Goal: Task Accomplishment & Management: Manage account settings

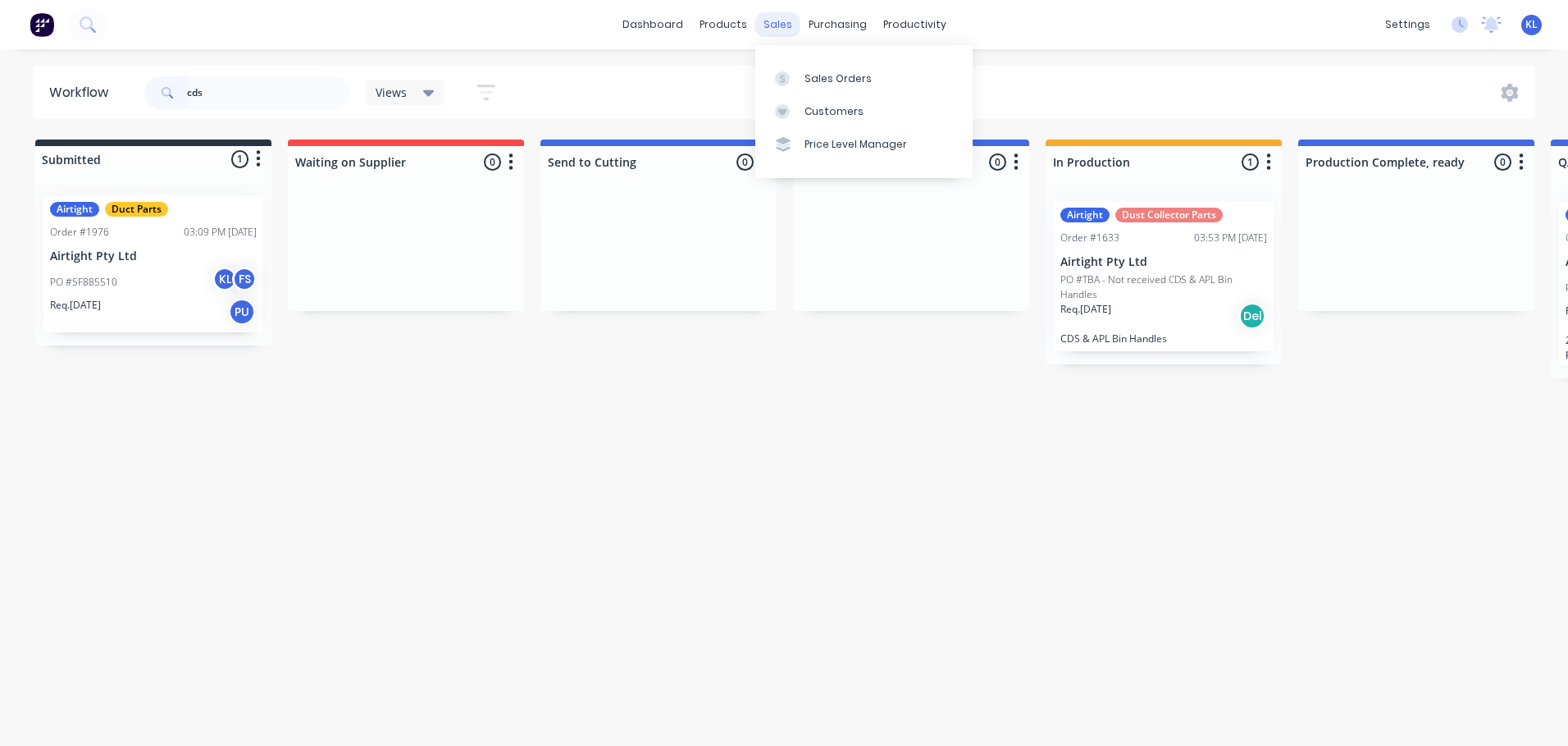
click at [769, 34] on div "sales" at bounding box center [778, 25] width 45 height 25
click at [861, 70] on link "Sales Orders" at bounding box center [864, 78] width 218 height 33
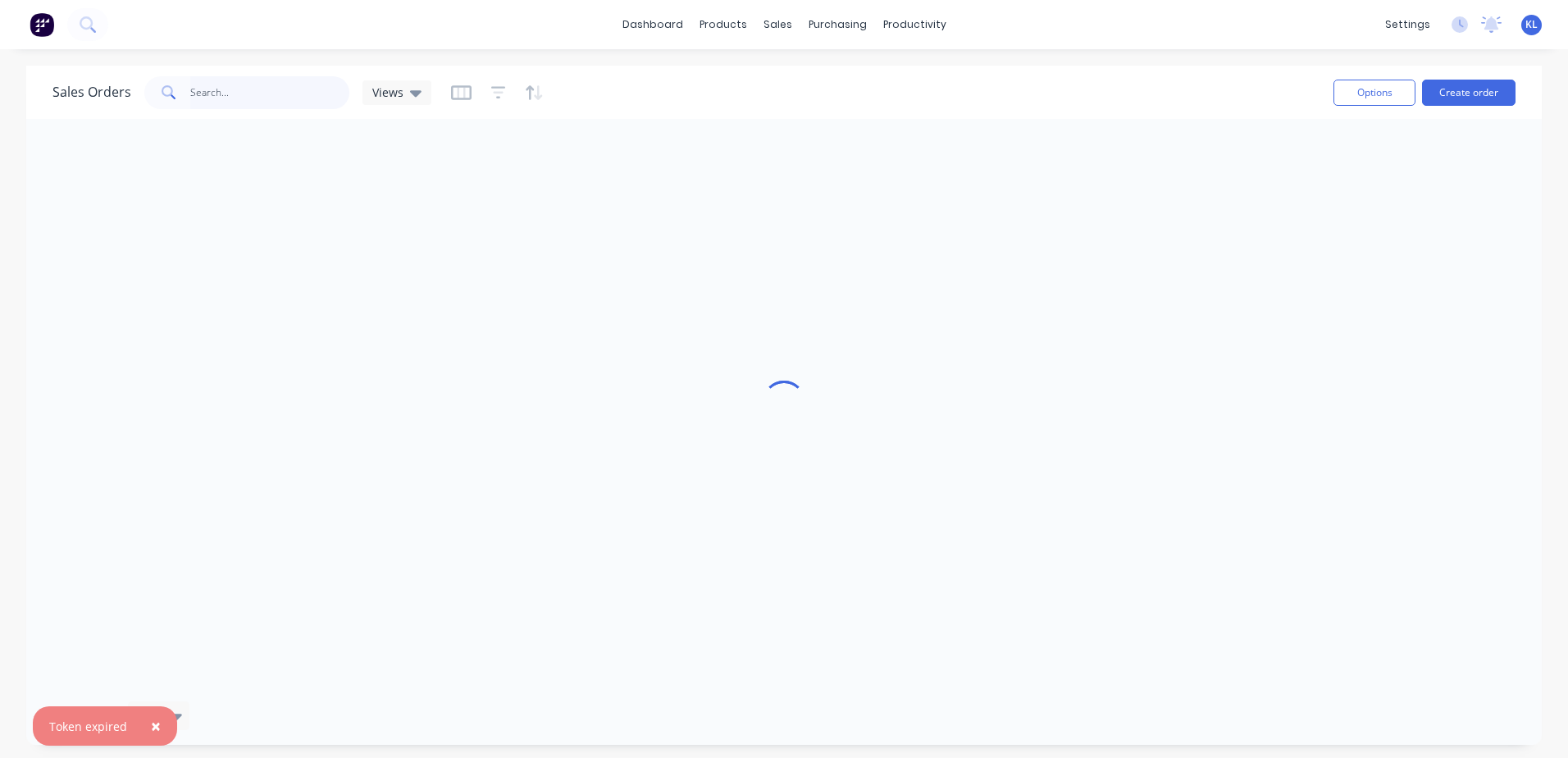
click at [238, 86] on input "text" at bounding box center [270, 93] width 160 height 33
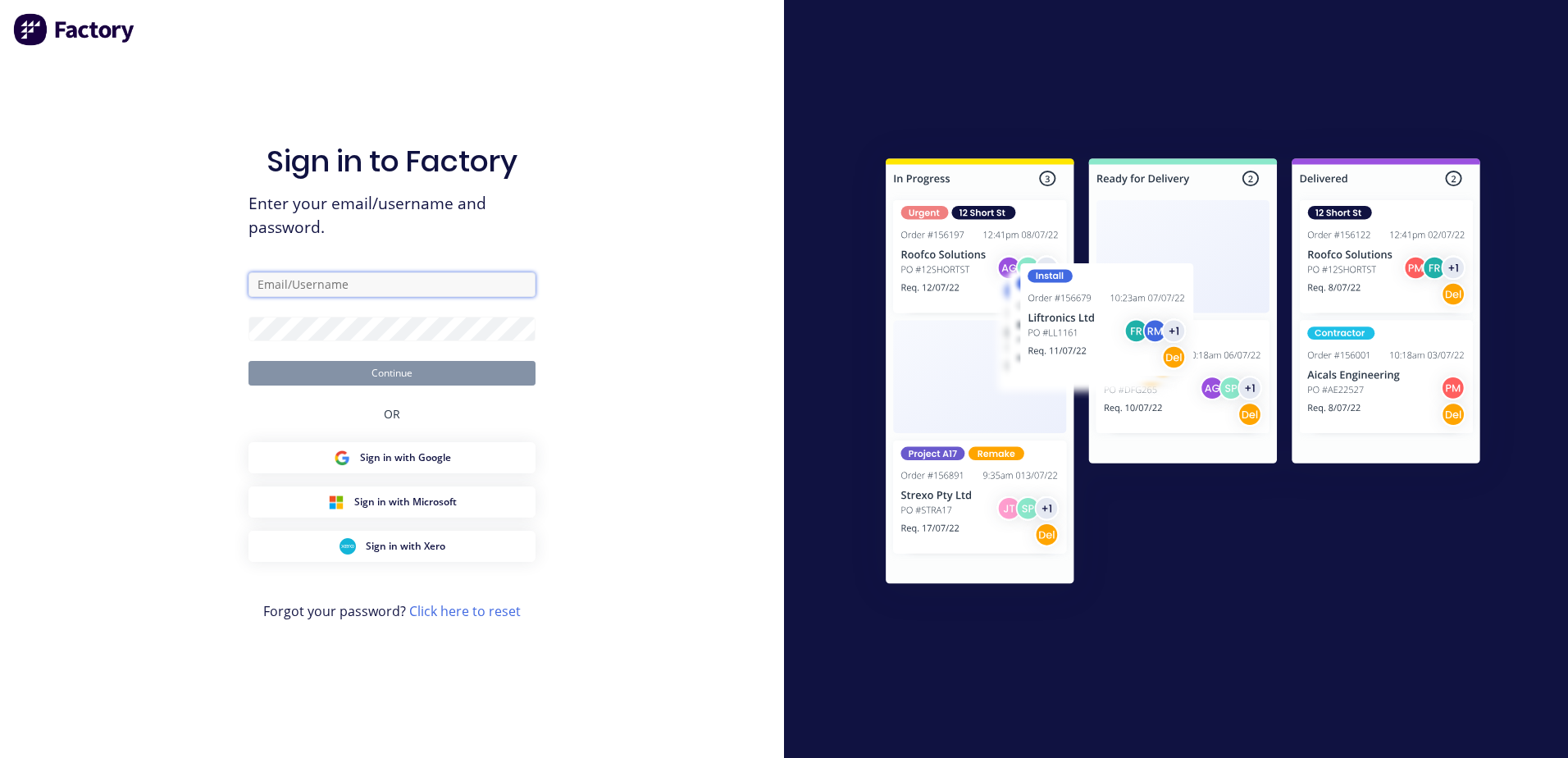
type input "Kyle@axionmetalworks.com.au"
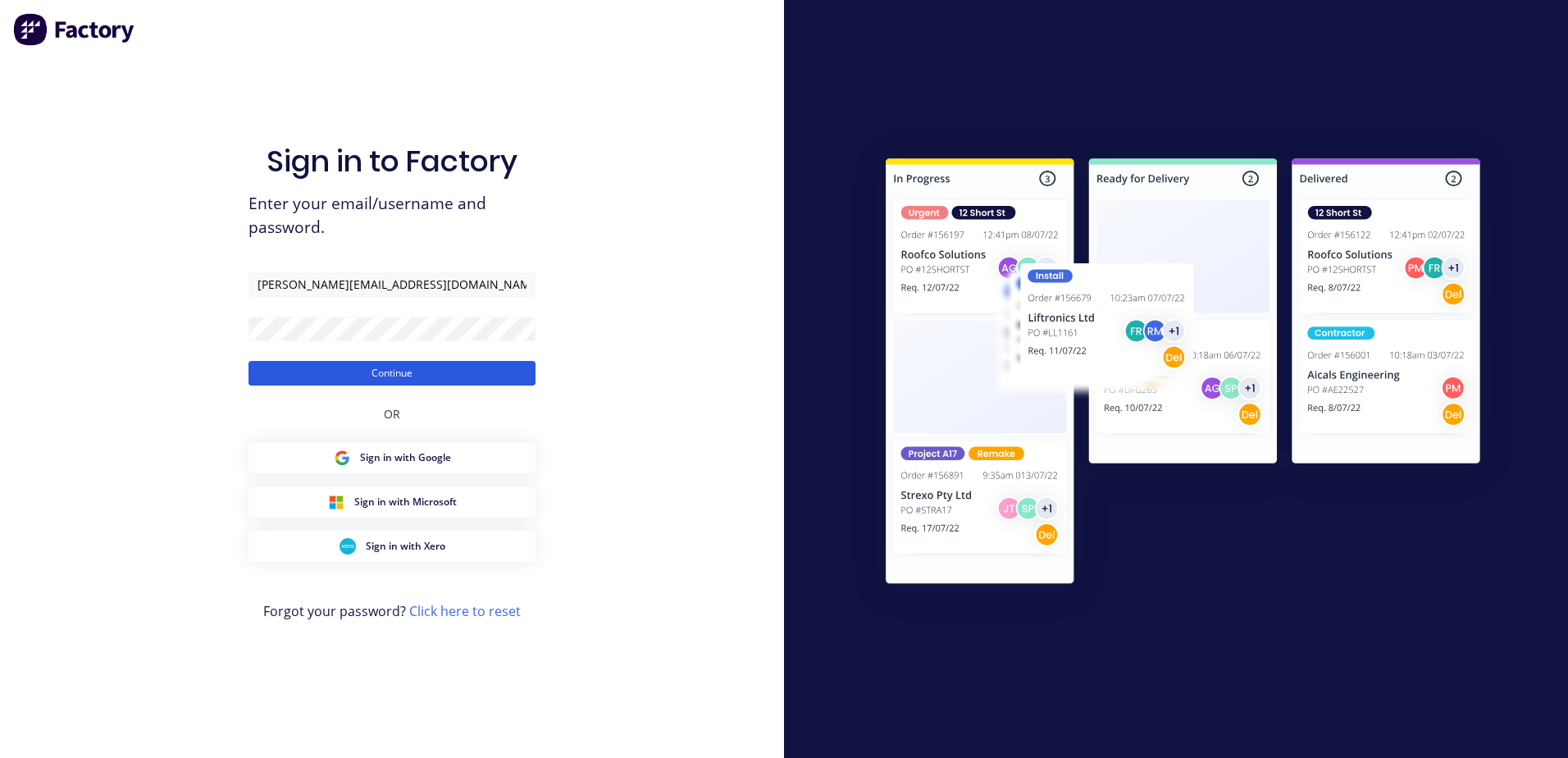
click at [445, 379] on button "Continue" at bounding box center [392, 373] width 287 height 25
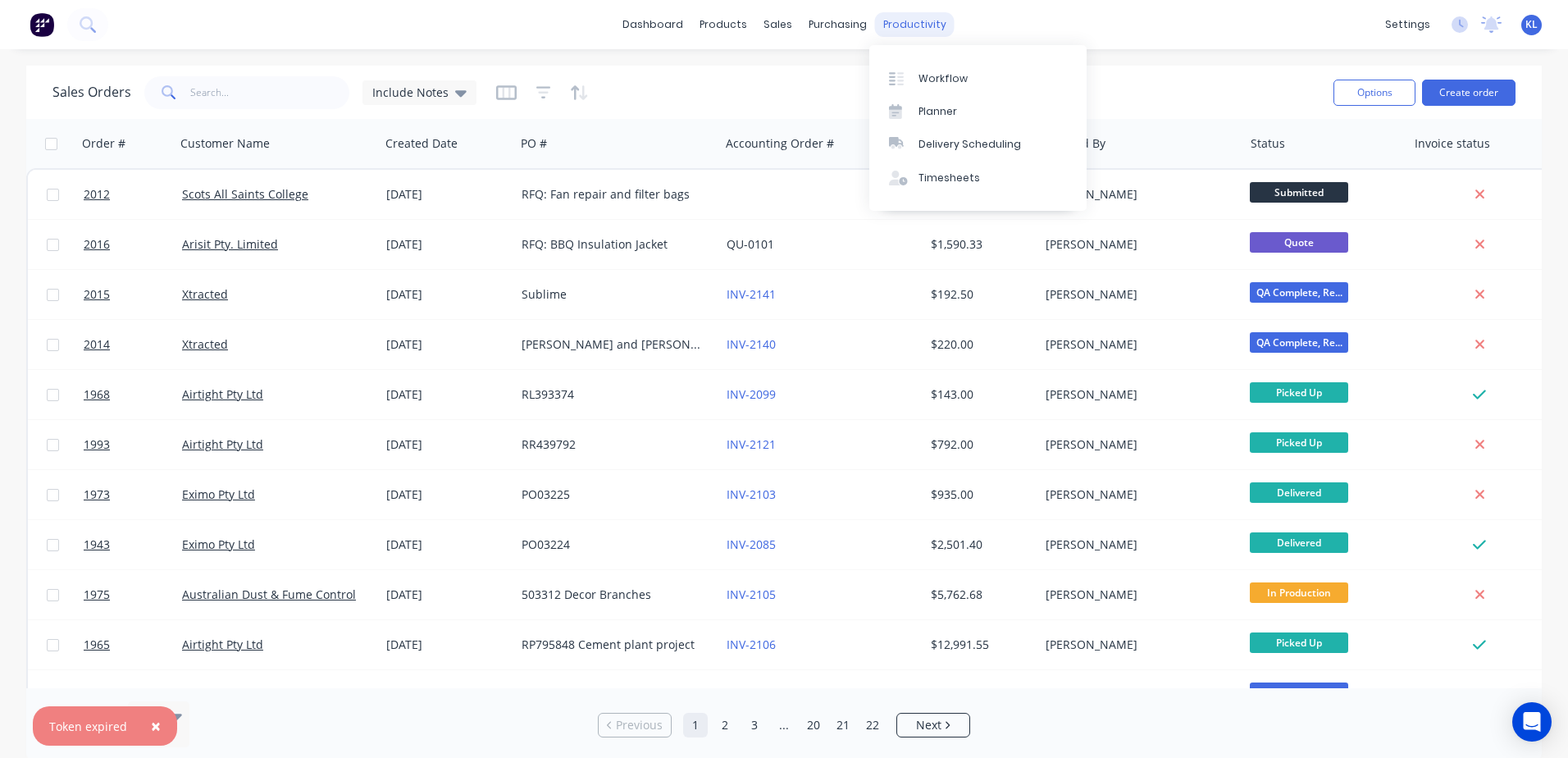
click at [899, 23] on div "productivity" at bounding box center [915, 25] width 79 height 25
click at [948, 80] on div "Workflow" at bounding box center [943, 79] width 49 height 15
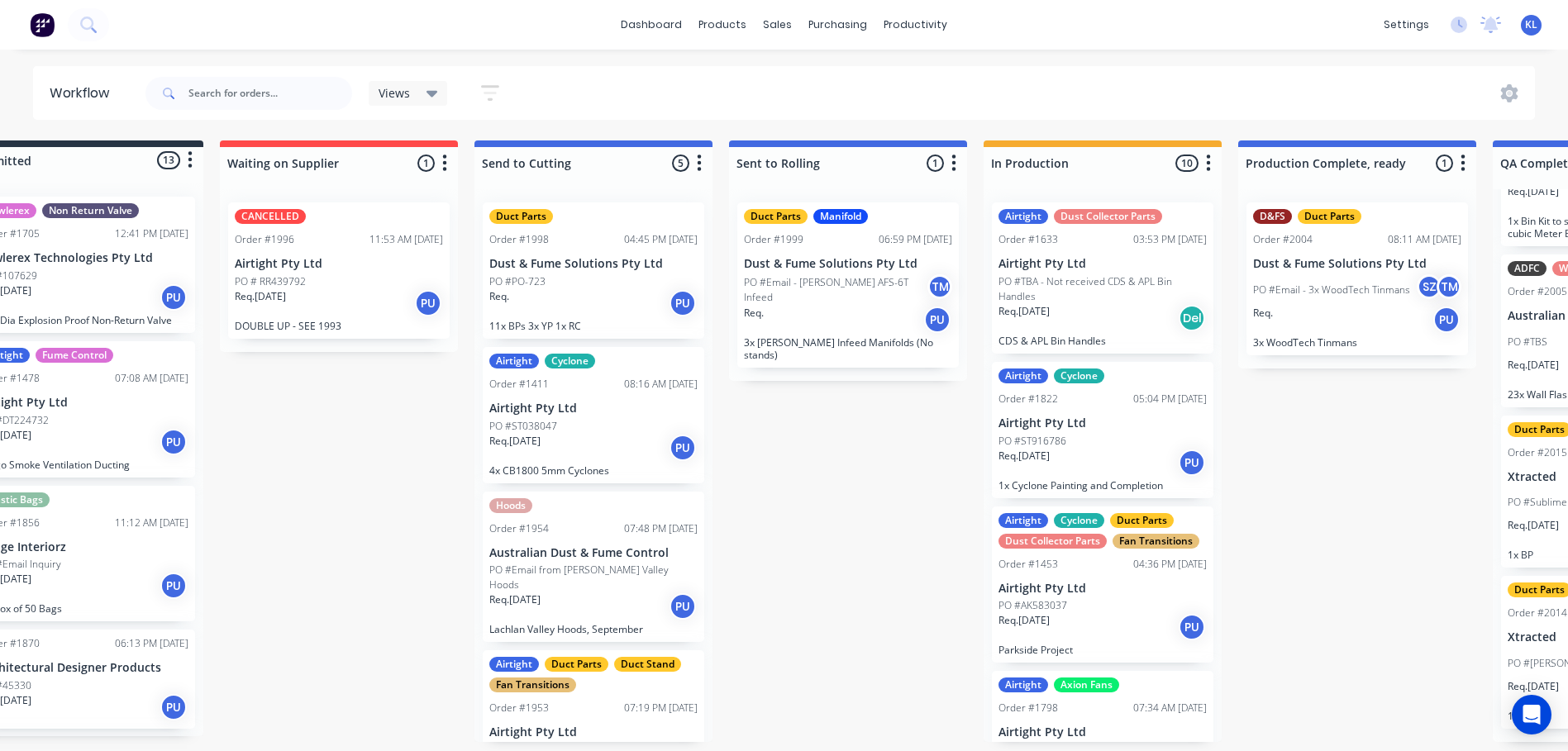
click at [585, 267] on p "Dust & Fume Solutions Pty Ltd" at bounding box center [594, 263] width 209 height 14
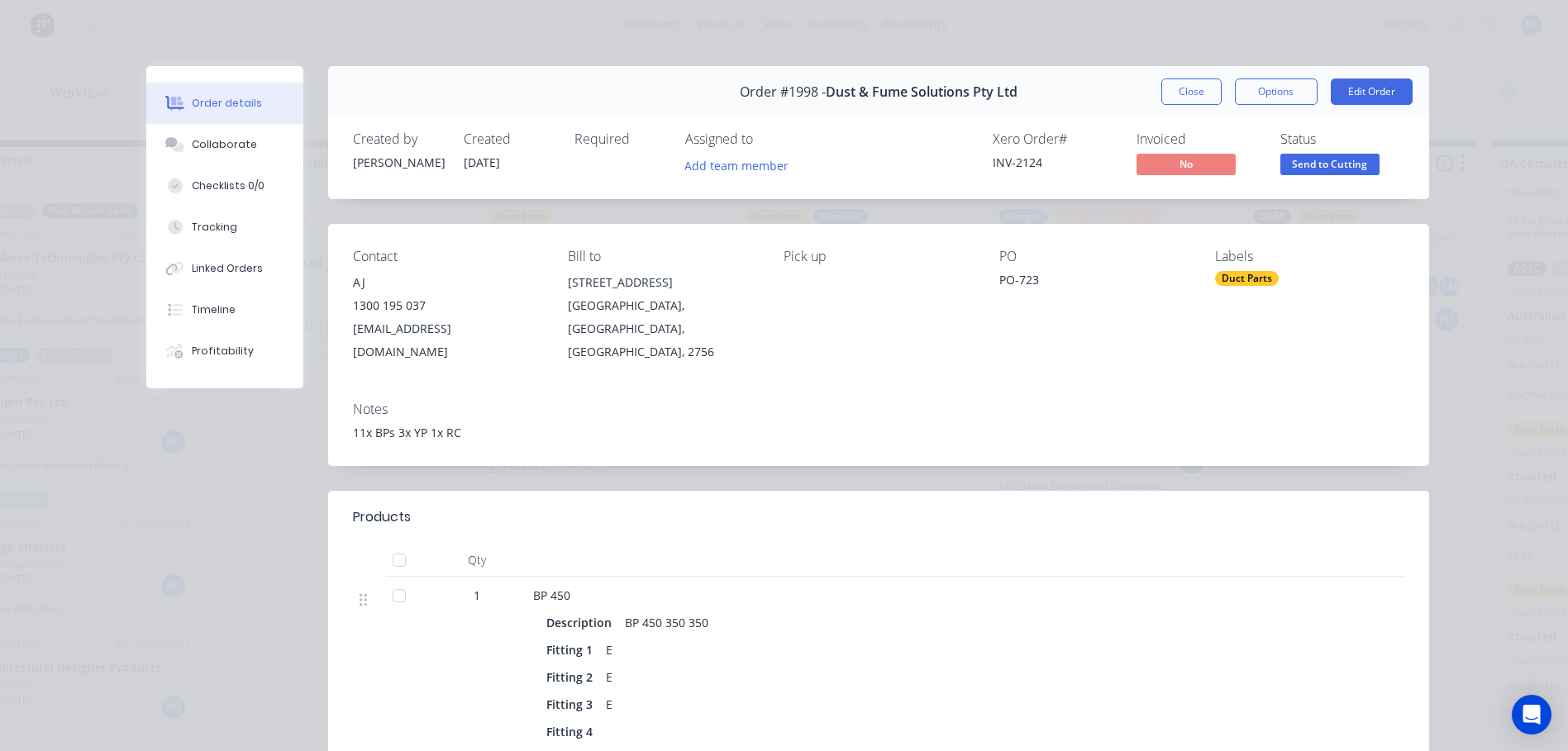
click at [1339, 158] on span "Send to Cutting" at bounding box center [1329, 163] width 99 height 21
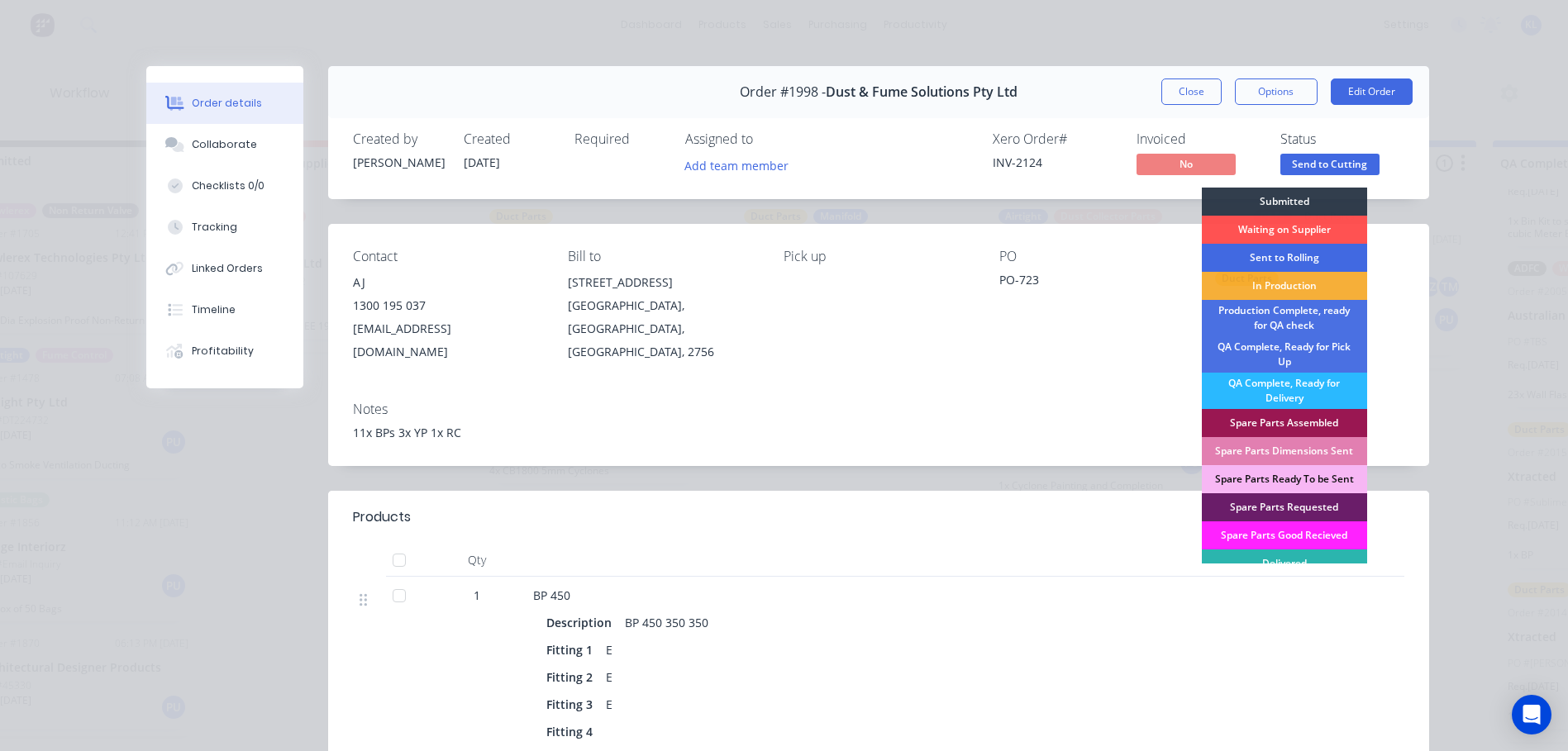
click at [1289, 256] on div "Sent to Rolling" at bounding box center [1284, 258] width 165 height 28
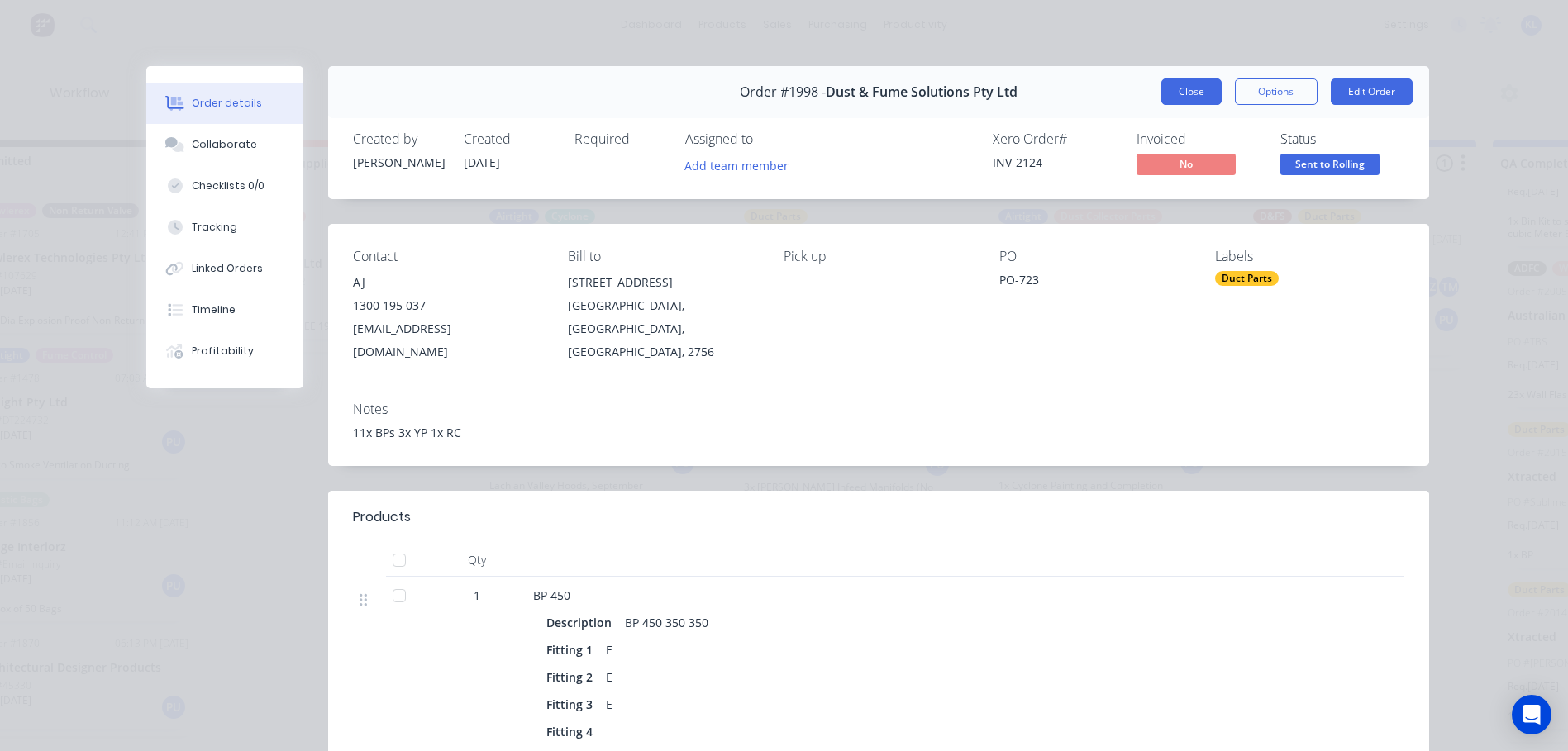
click at [1192, 104] on button "Close" at bounding box center [1191, 92] width 60 height 27
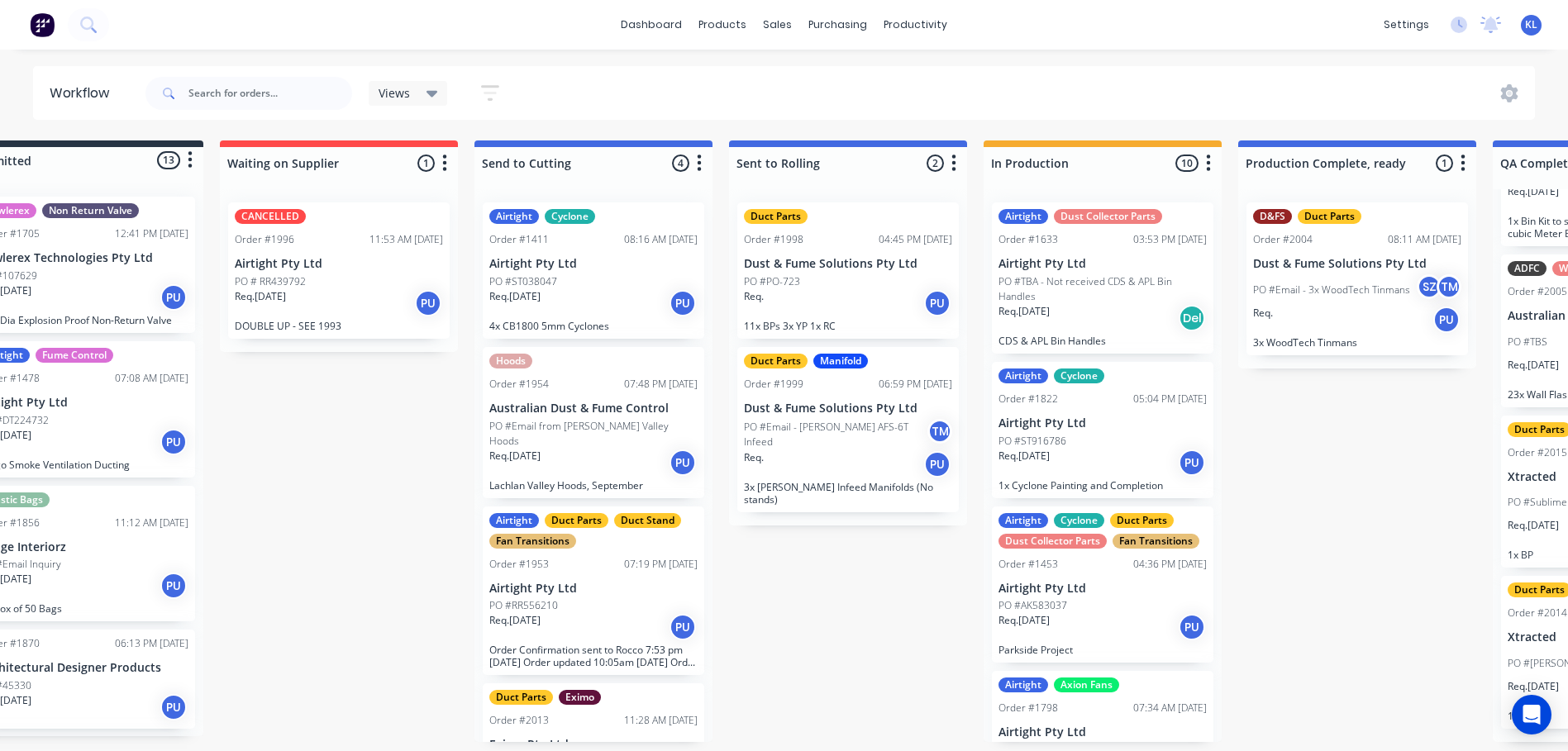
click at [857, 440] on div "PO #Email - Anderson AFS-6T Infeed TM" at bounding box center [848, 434] width 209 height 32
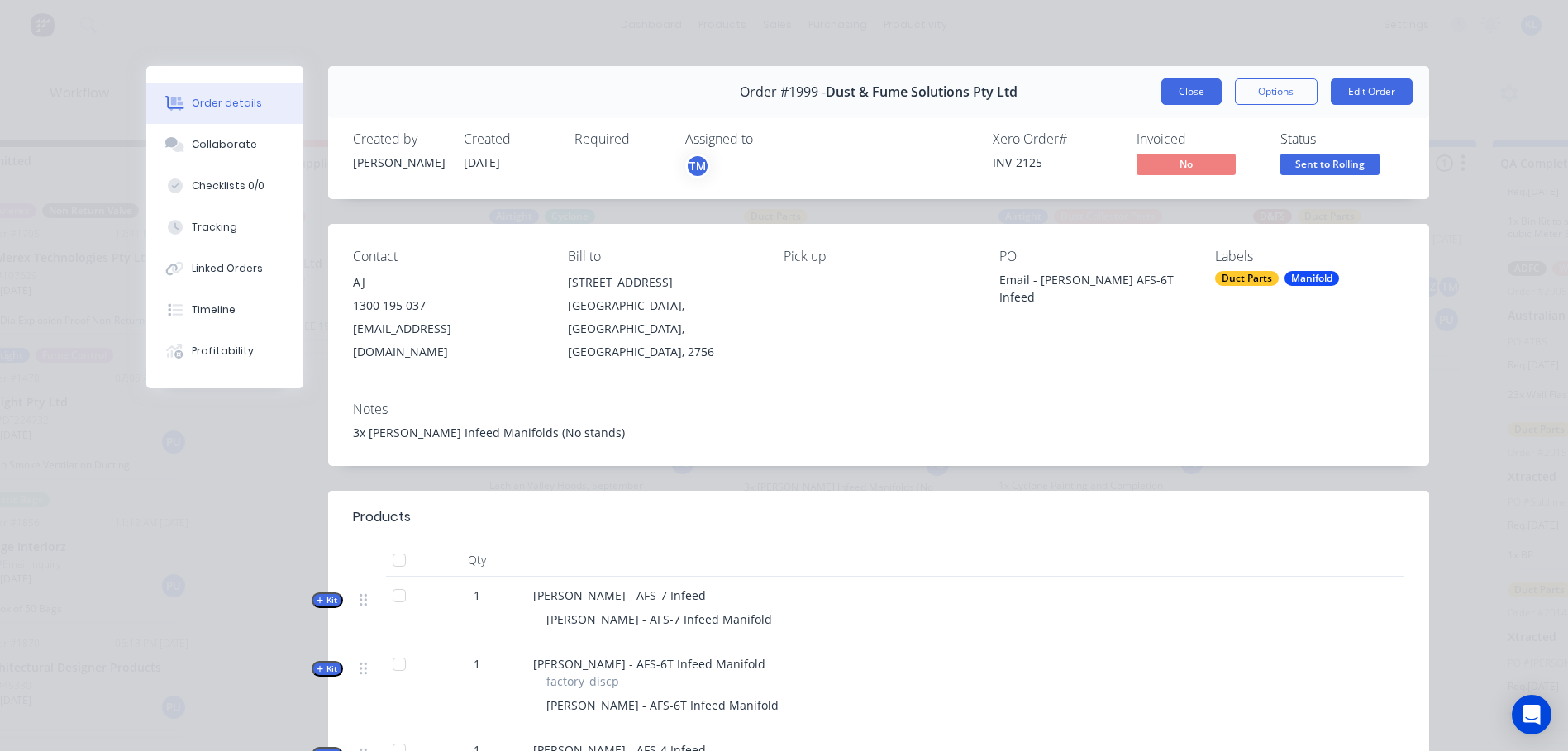
click at [1177, 82] on button "Close" at bounding box center [1191, 92] width 60 height 27
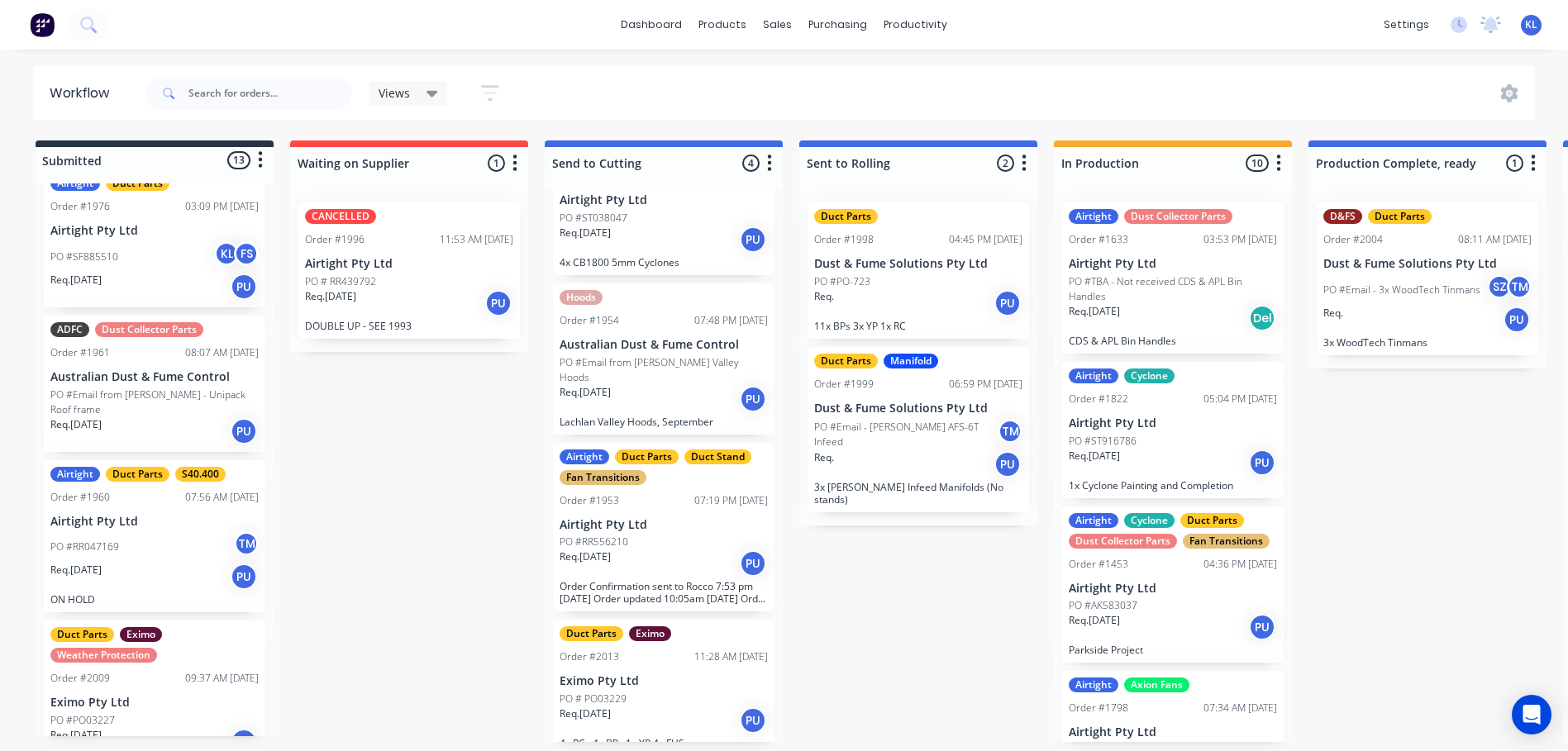
scroll to position [909, 0]
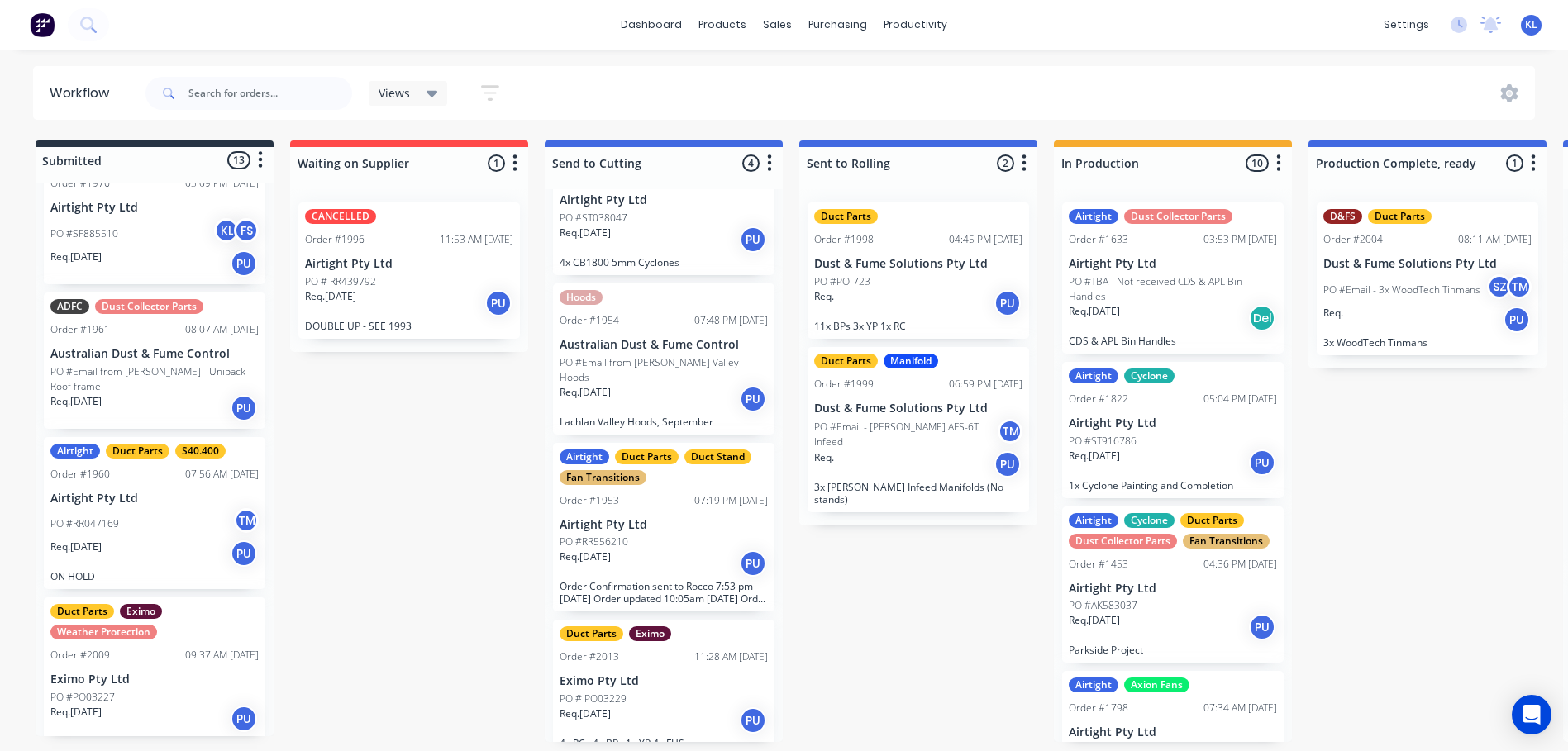
click at [168, 249] on div "Req. 11/09/25 PU" at bounding box center [154, 263] width 209 height 28
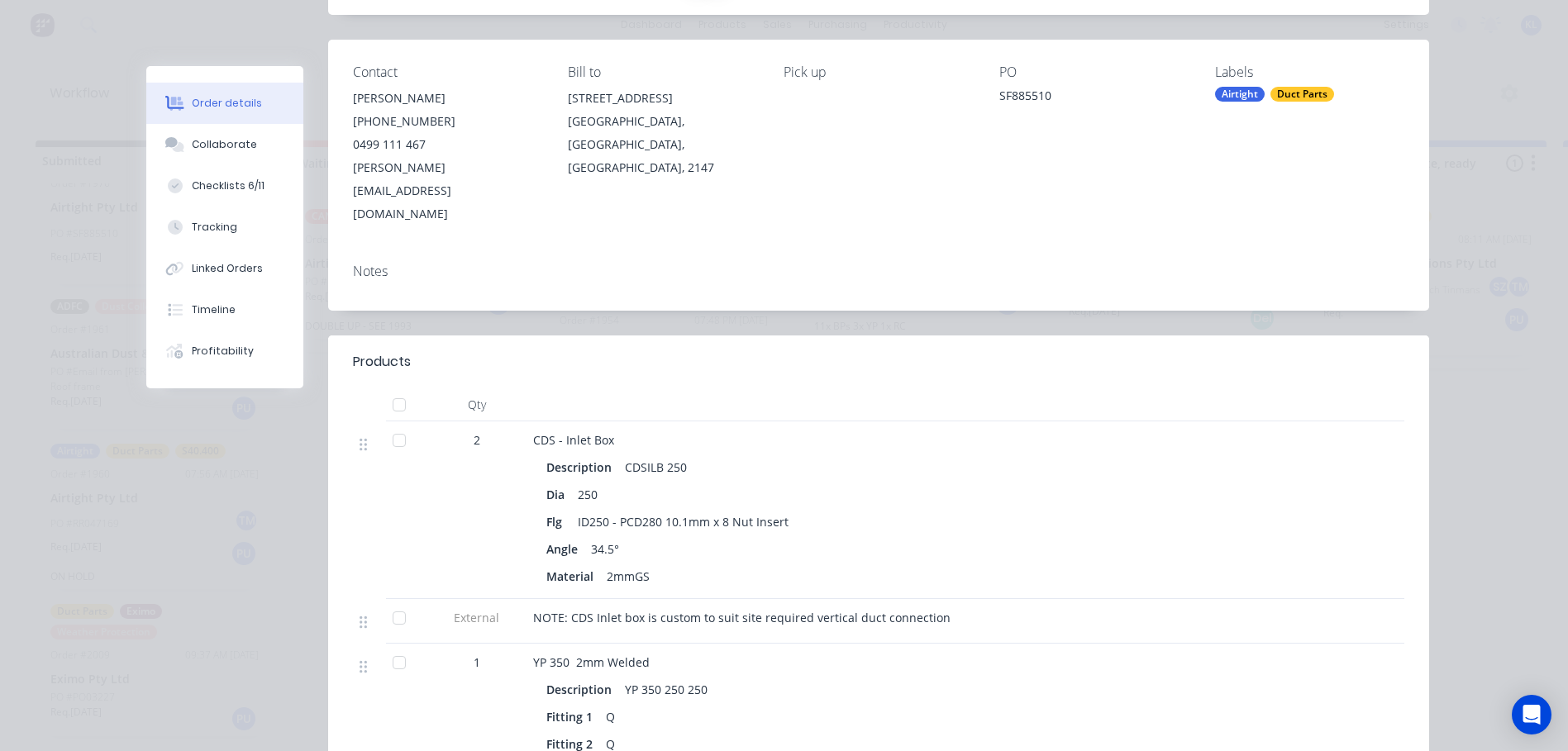
scroll to position [0, 0]
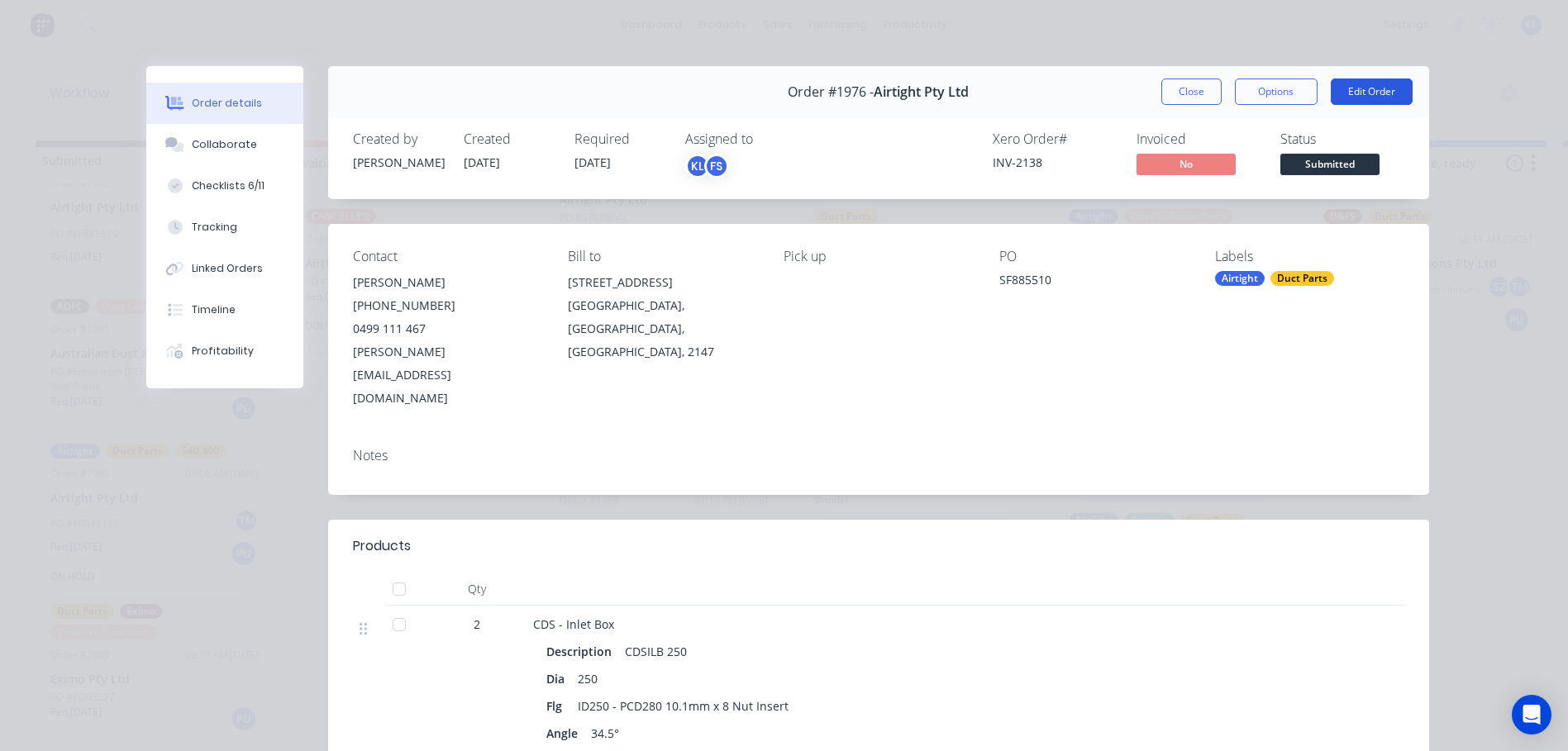
click at [1360, 93] on button "Edit Order" at bounding box center [1371, 92] width 82 height 27
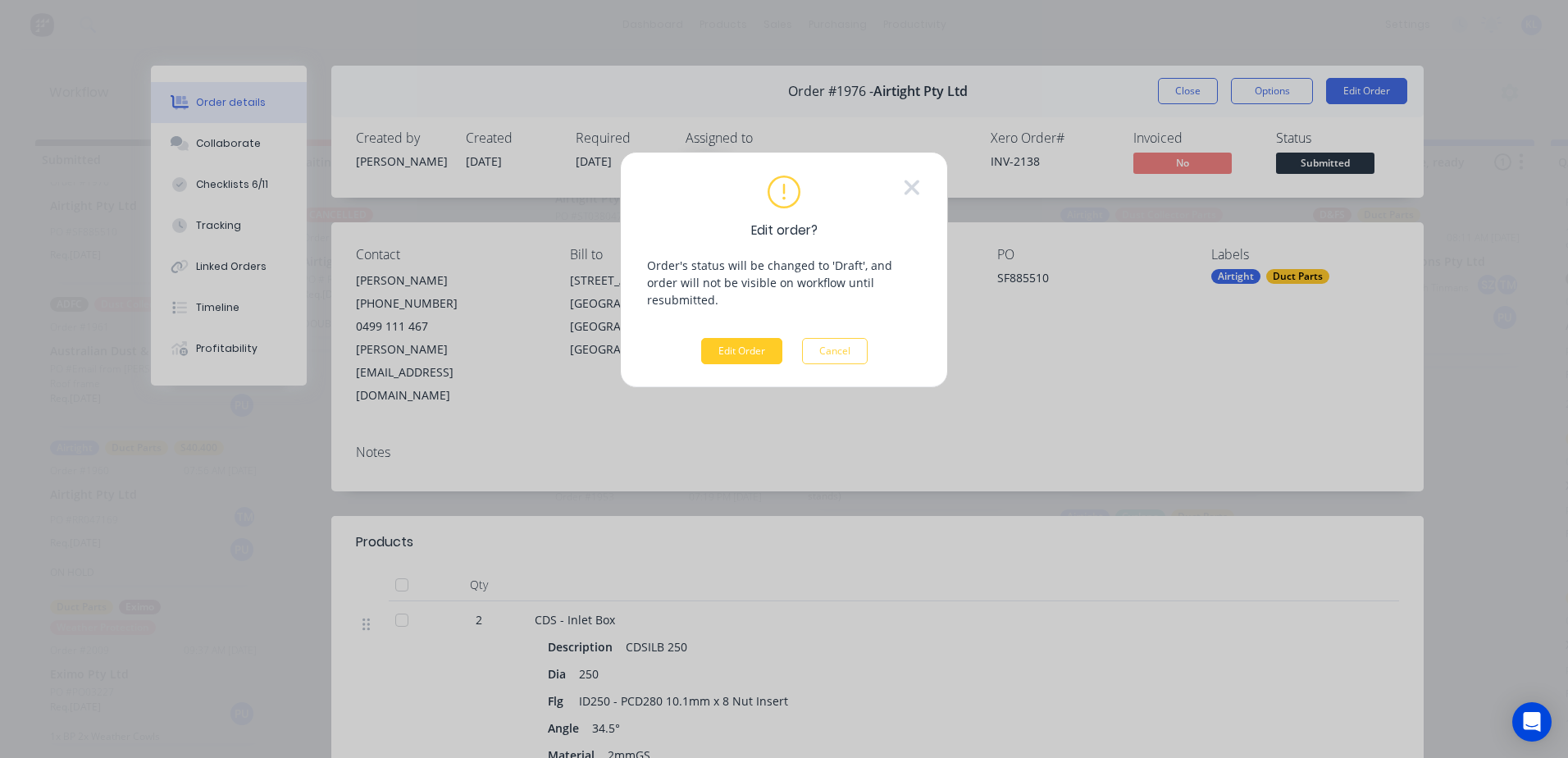
click at [752, 338] on button "Edit Order" at bounding box center [742, 351] width 81 height 26
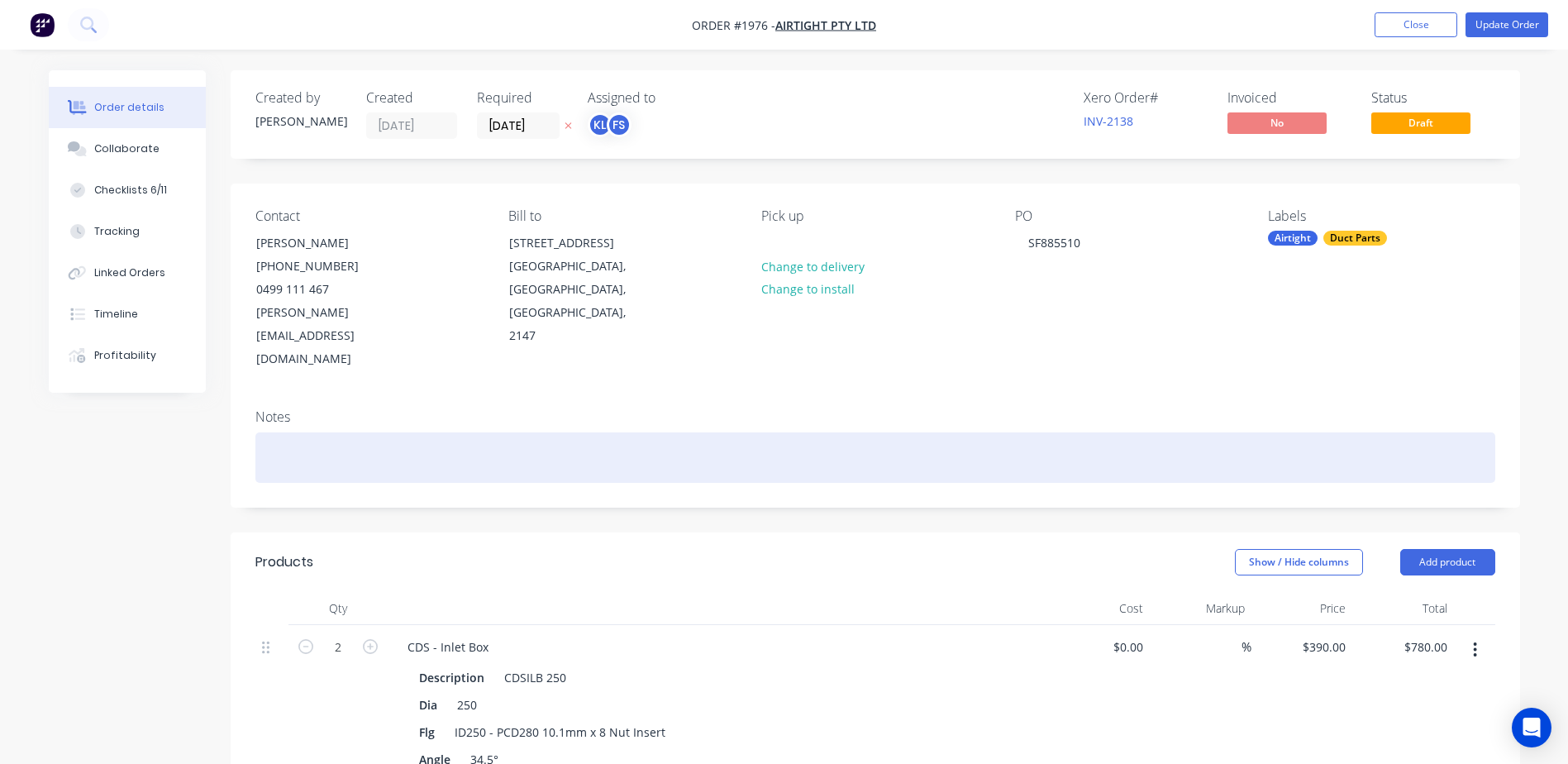
click at [351, 432] on div at bounding box center [875, 457] width 1239 height 50
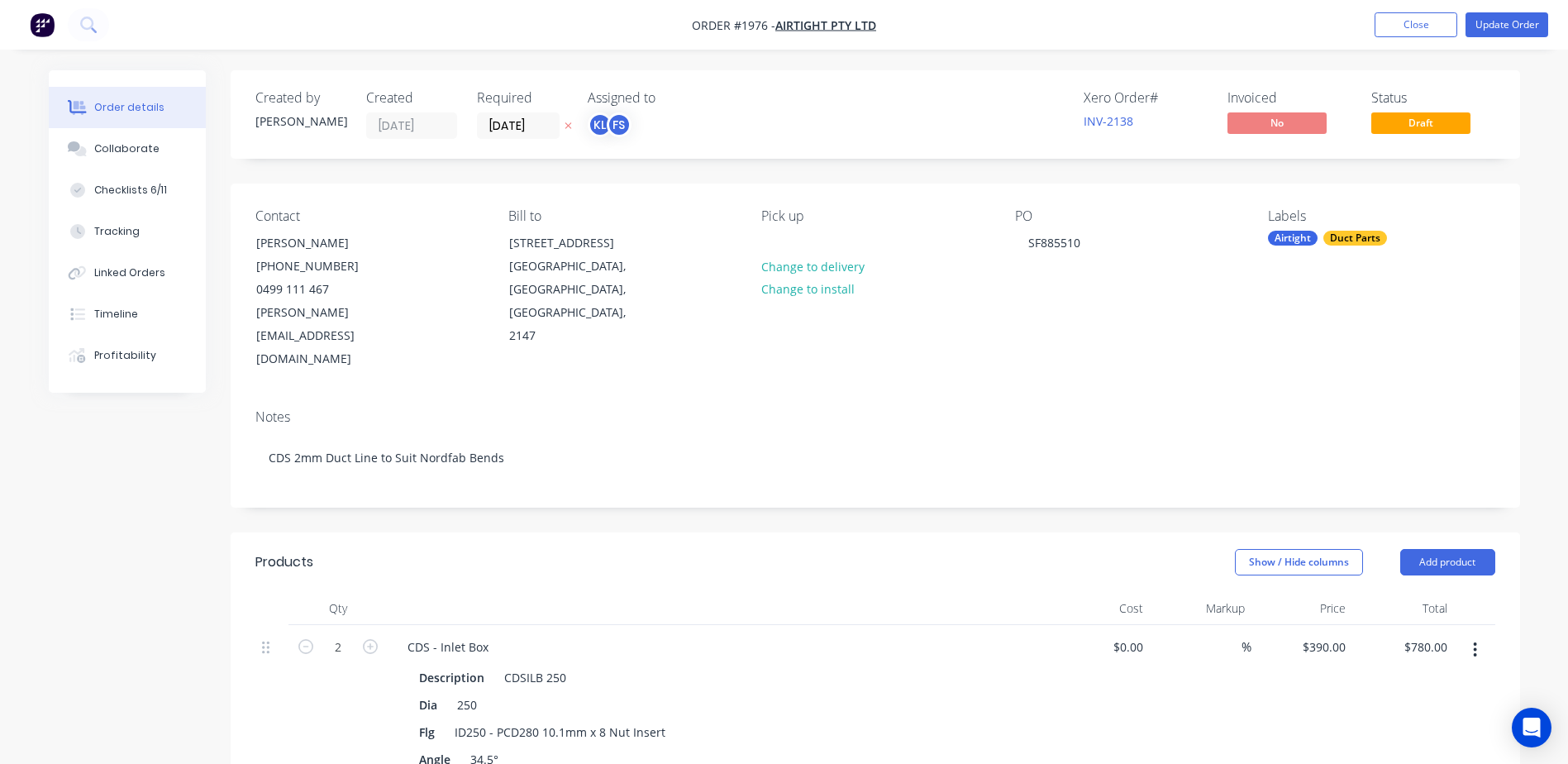
click at [1522, 28] on button "Update Order" at bounding box center [1506, 25] width 83 height 25
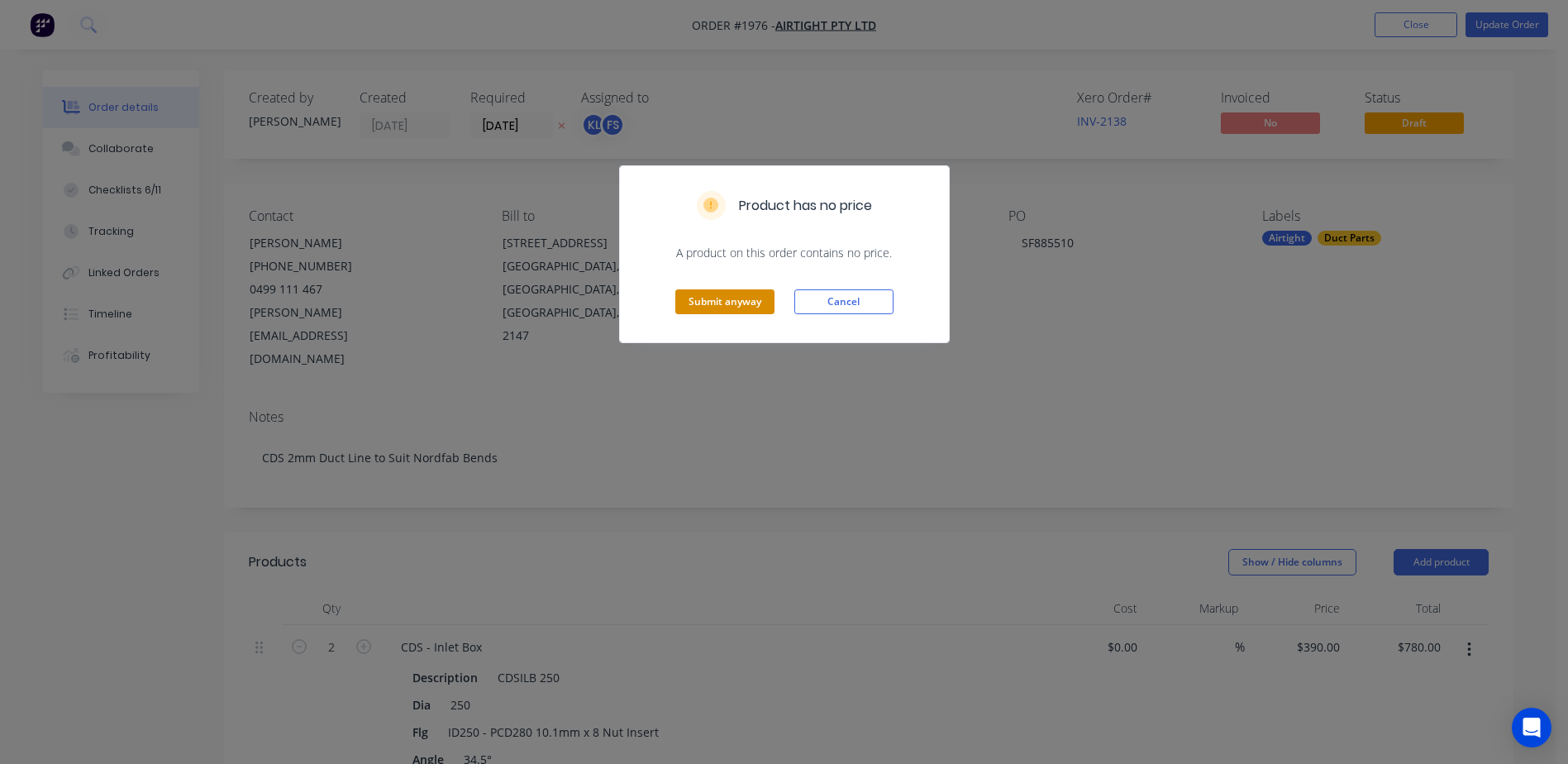
click at [766, 297] on button "Submit anyway" at bounding box center [725, 302] width 99 height 25
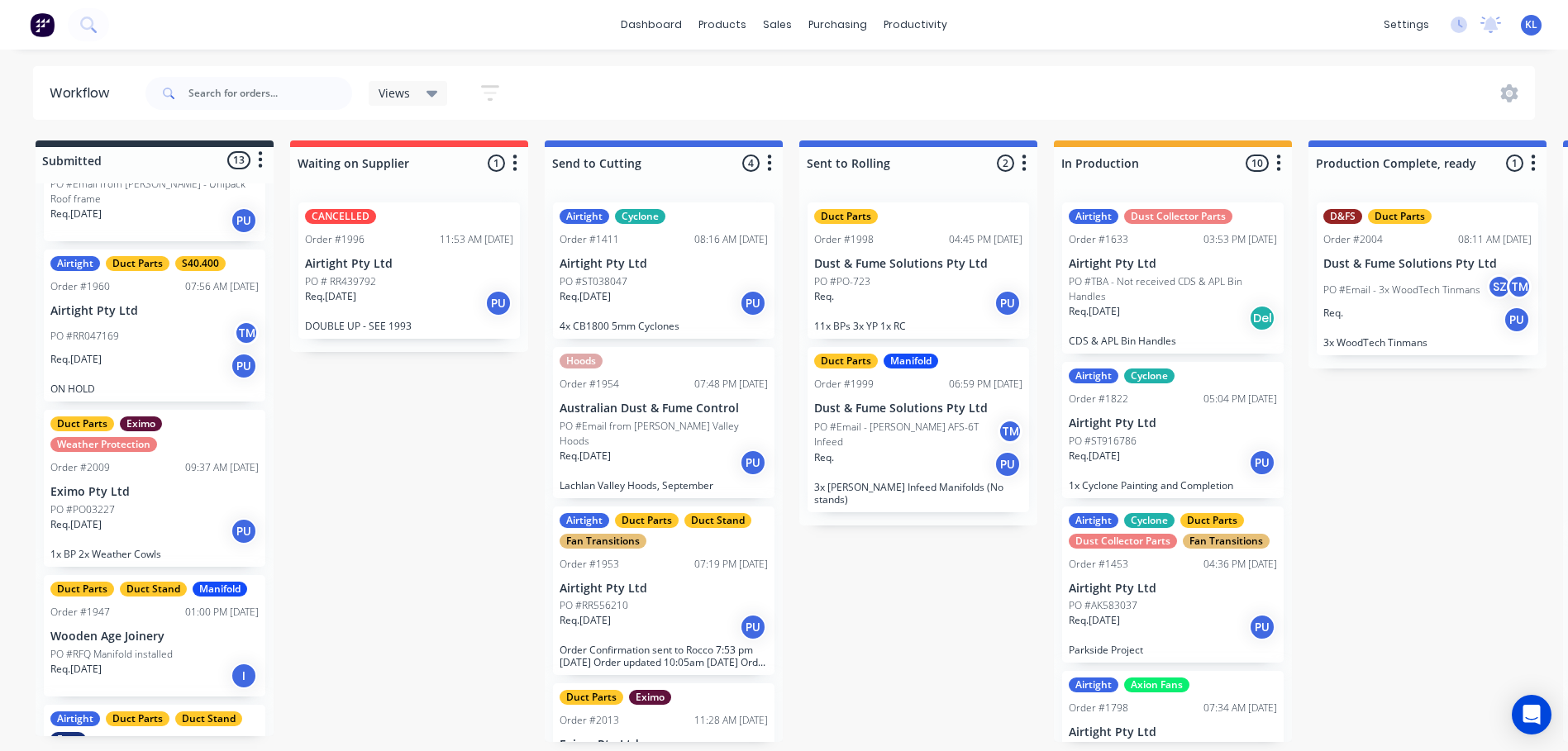
scroll to position [1082, 0]
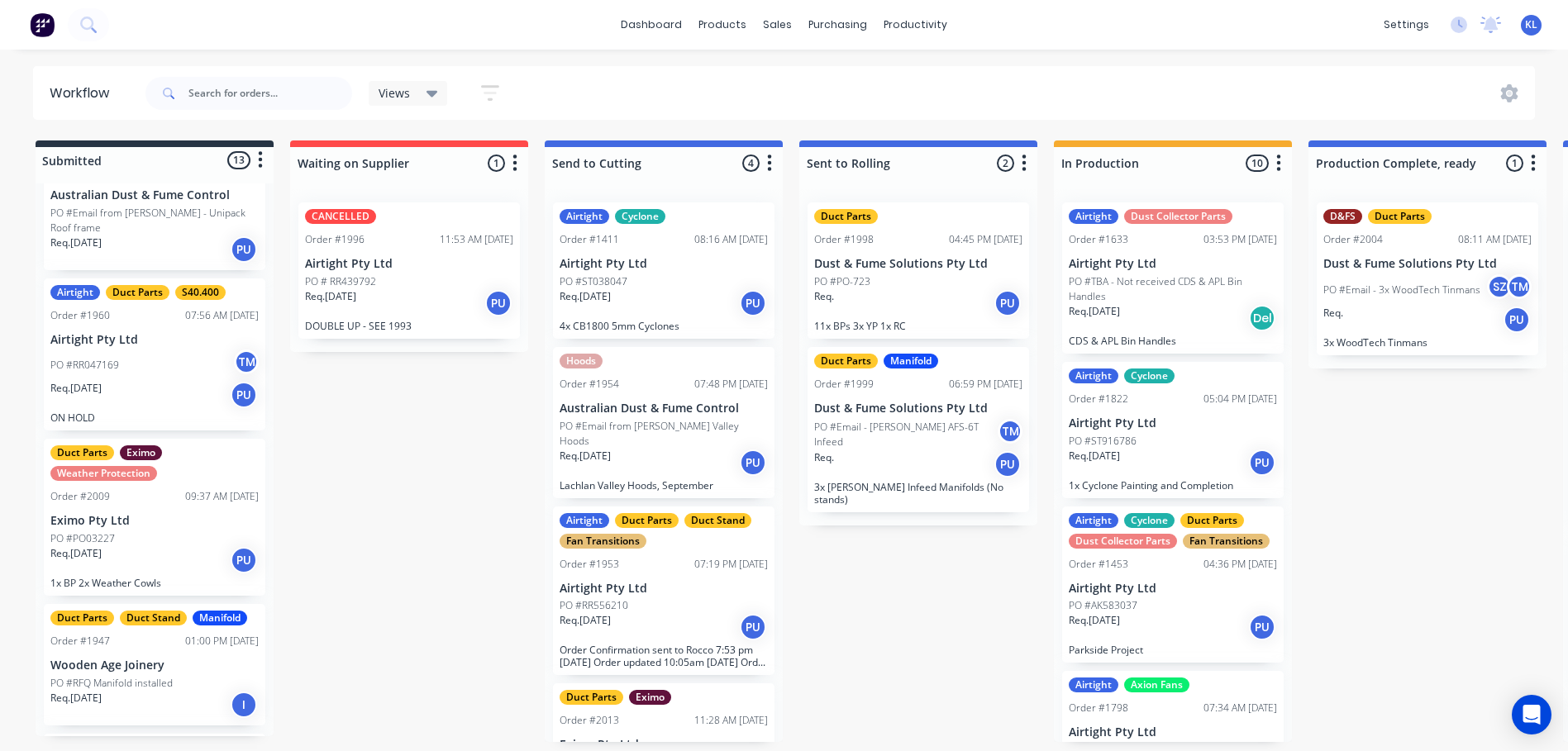
click at [162, 531] on div "PO #PO03227" at bounding box center [154, 538] width 209 height 15
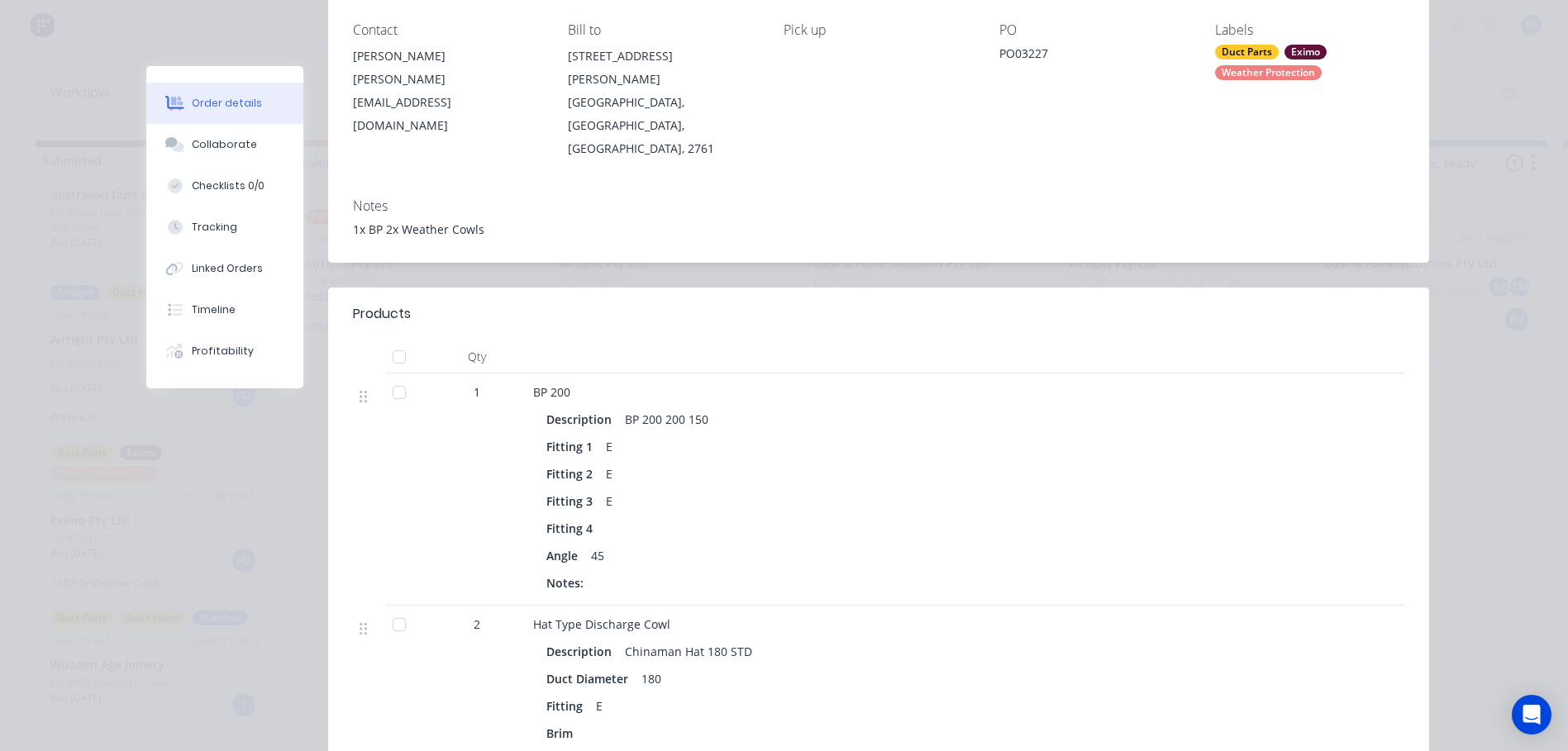
scroll to position [378, 0]
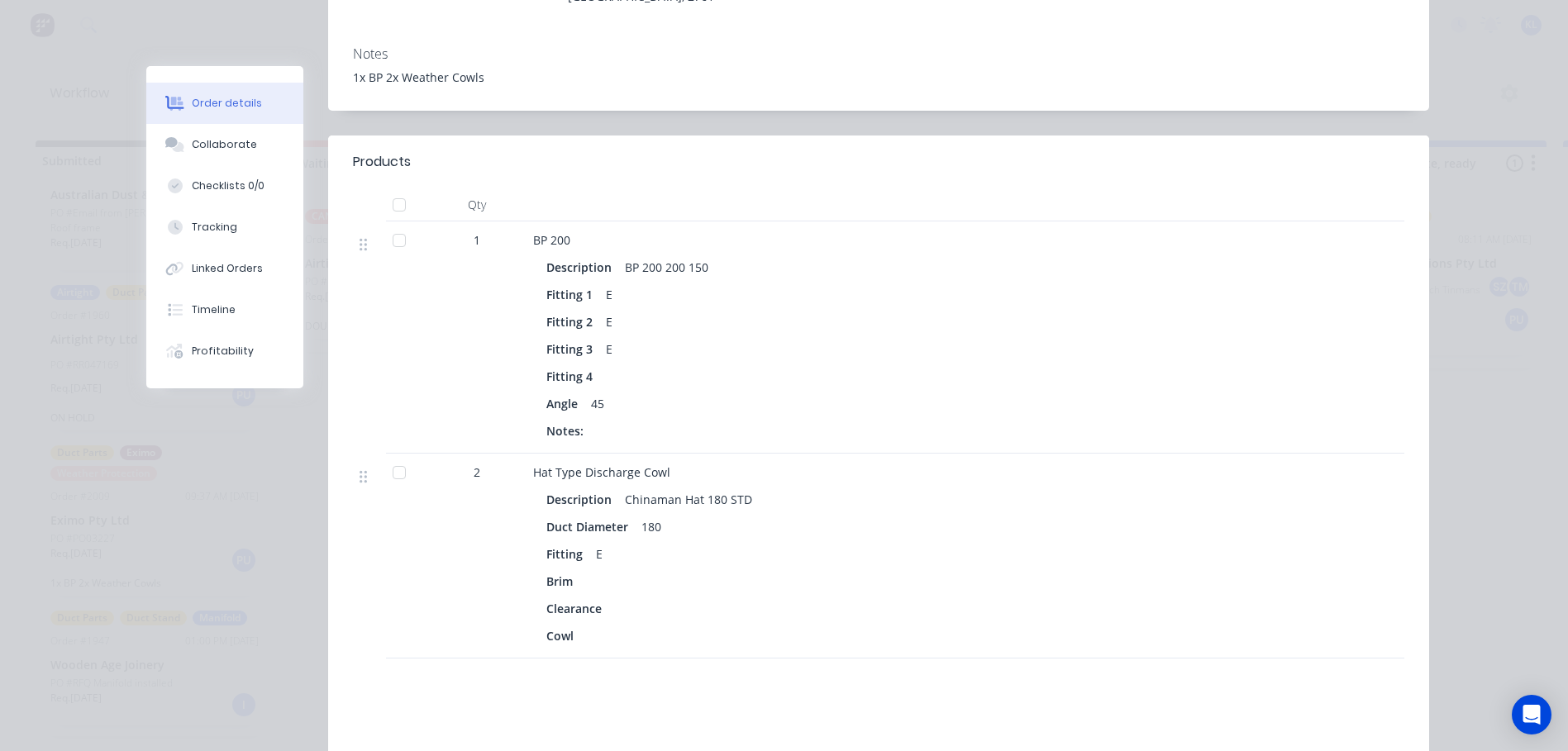
click at [401, 224] on div at bounding box center [400, 241] width 33 height 33
click at [221, 135] on button "Collaborate" at bounding box center [224, 145] width 157 height 42
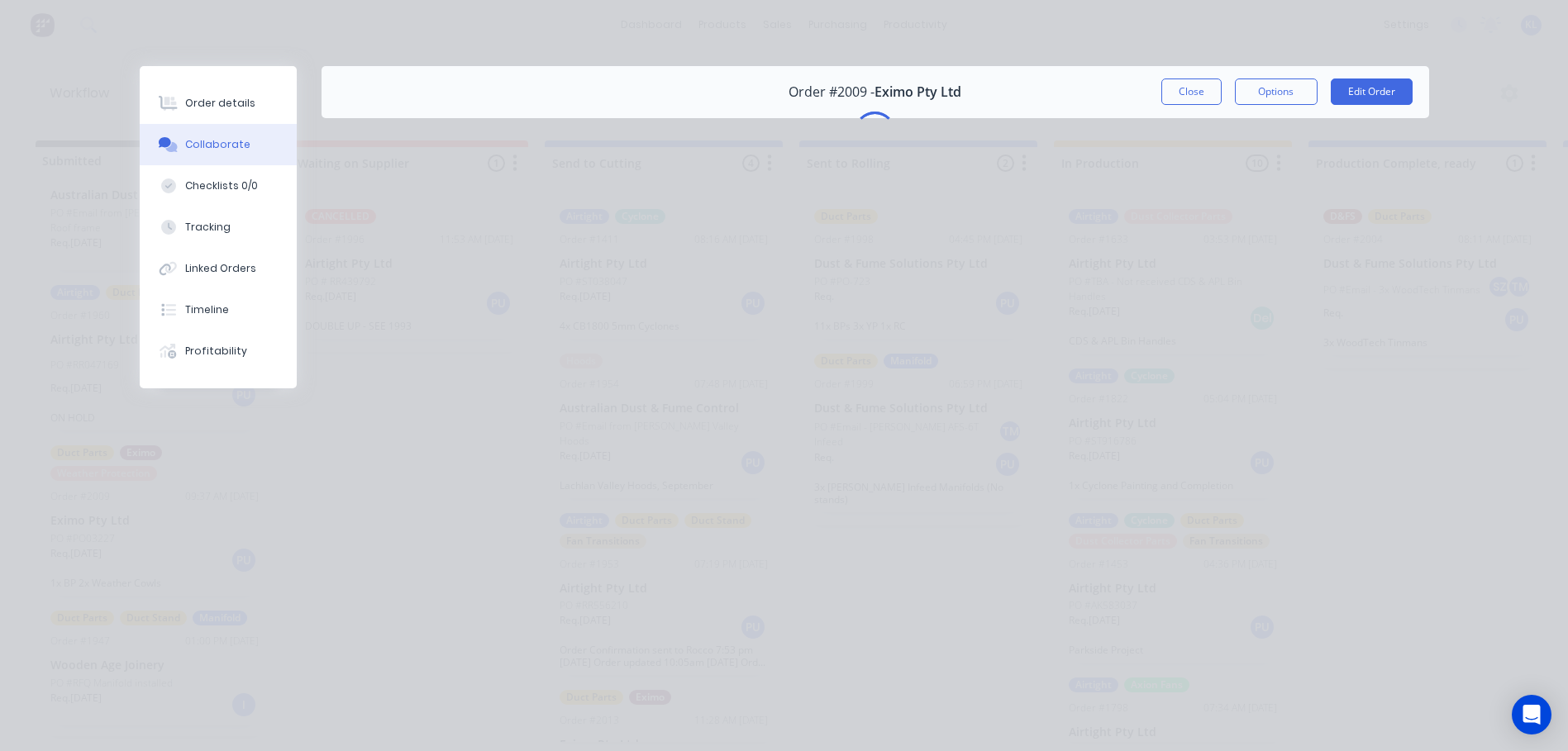
scroll to position [0, 0]
click at [254, 93] on button "Order details" at bounding box center [218, 103] width 157 height 42
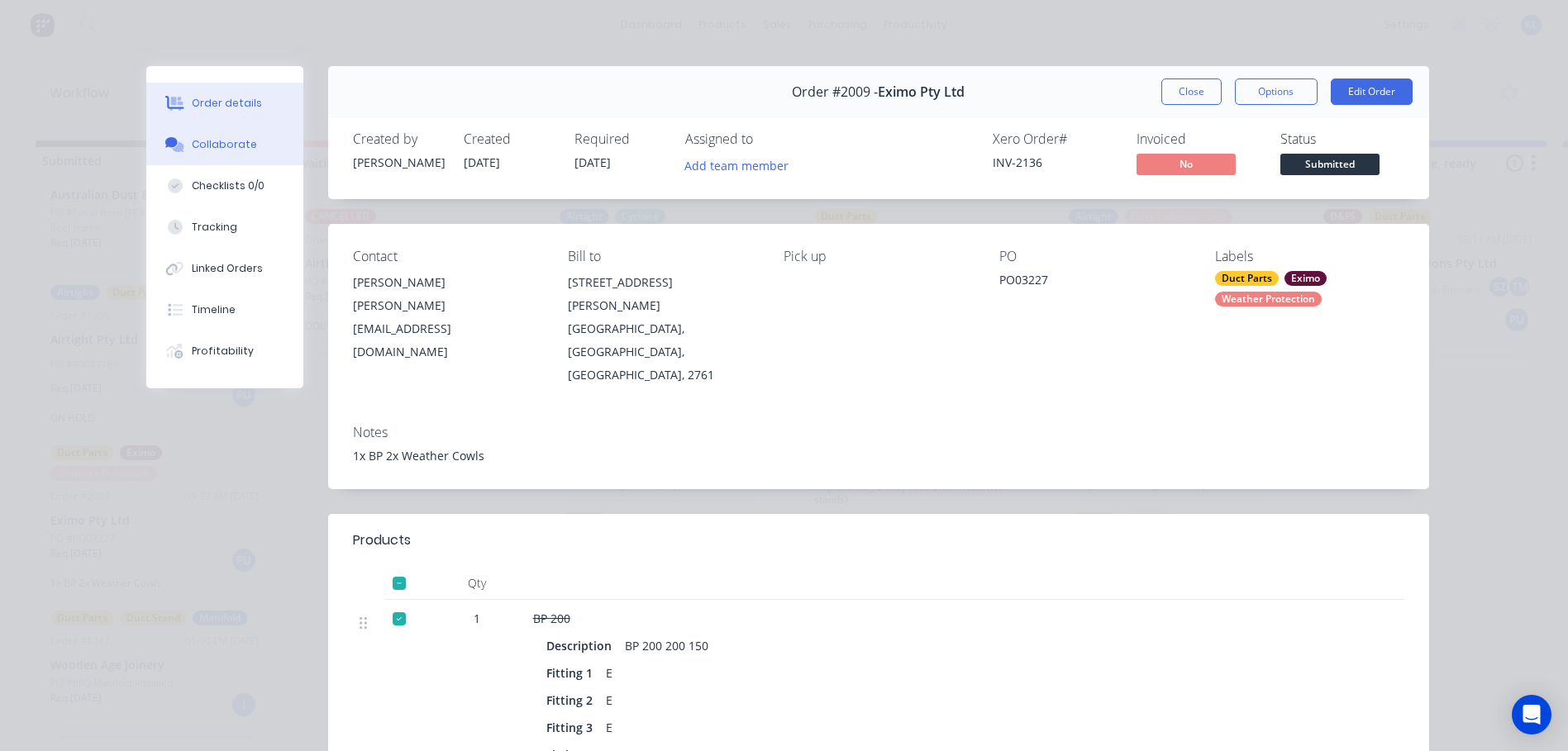
click at [222, 146] on div "Collaborate" at bounding box center [224, 144] width 65 height 15
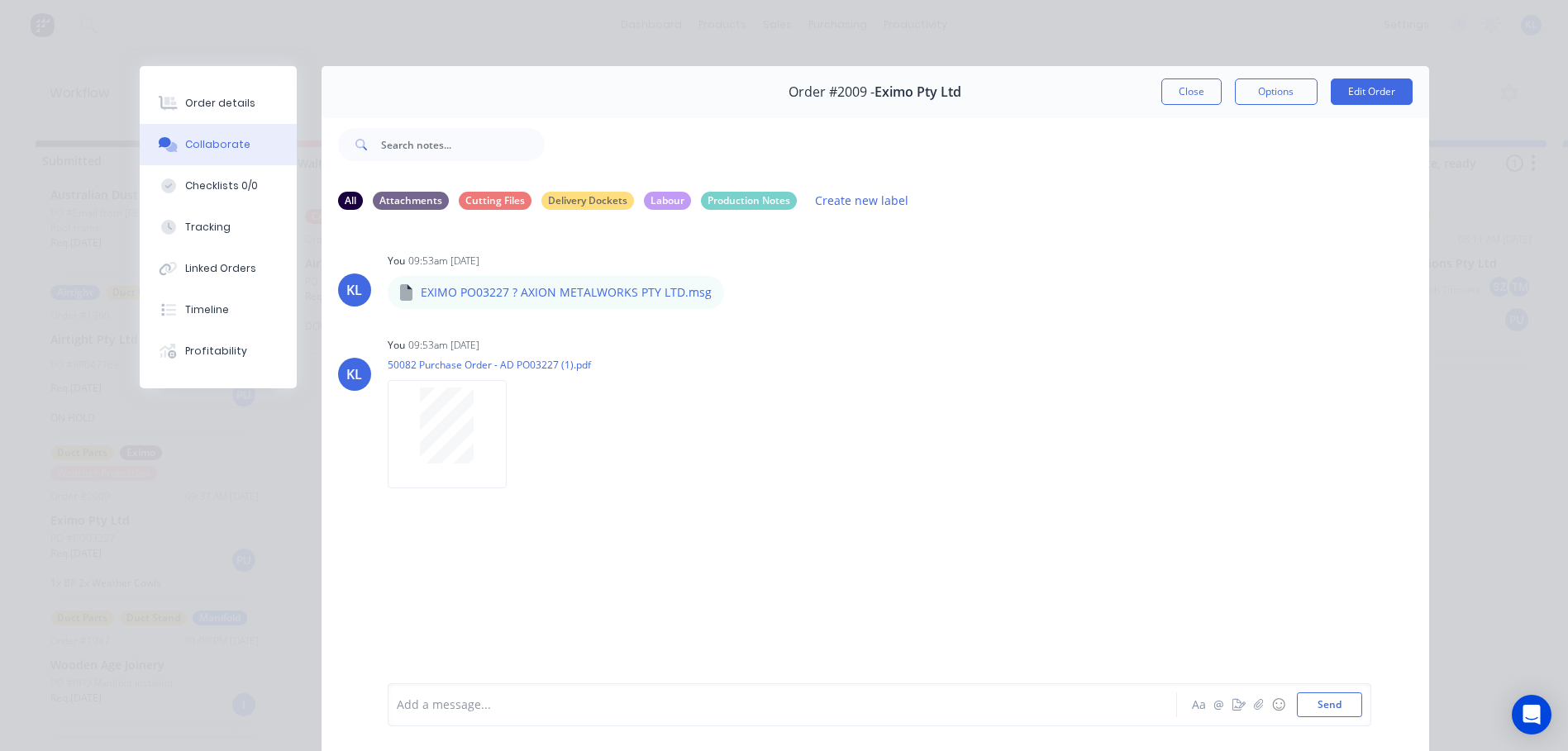
click at [495, 710] on div at bounding box center [759, 704] width 723 height 18
click at [1329, 704] on button "Send" at bounding box center [1329, 704] width 65 height 25
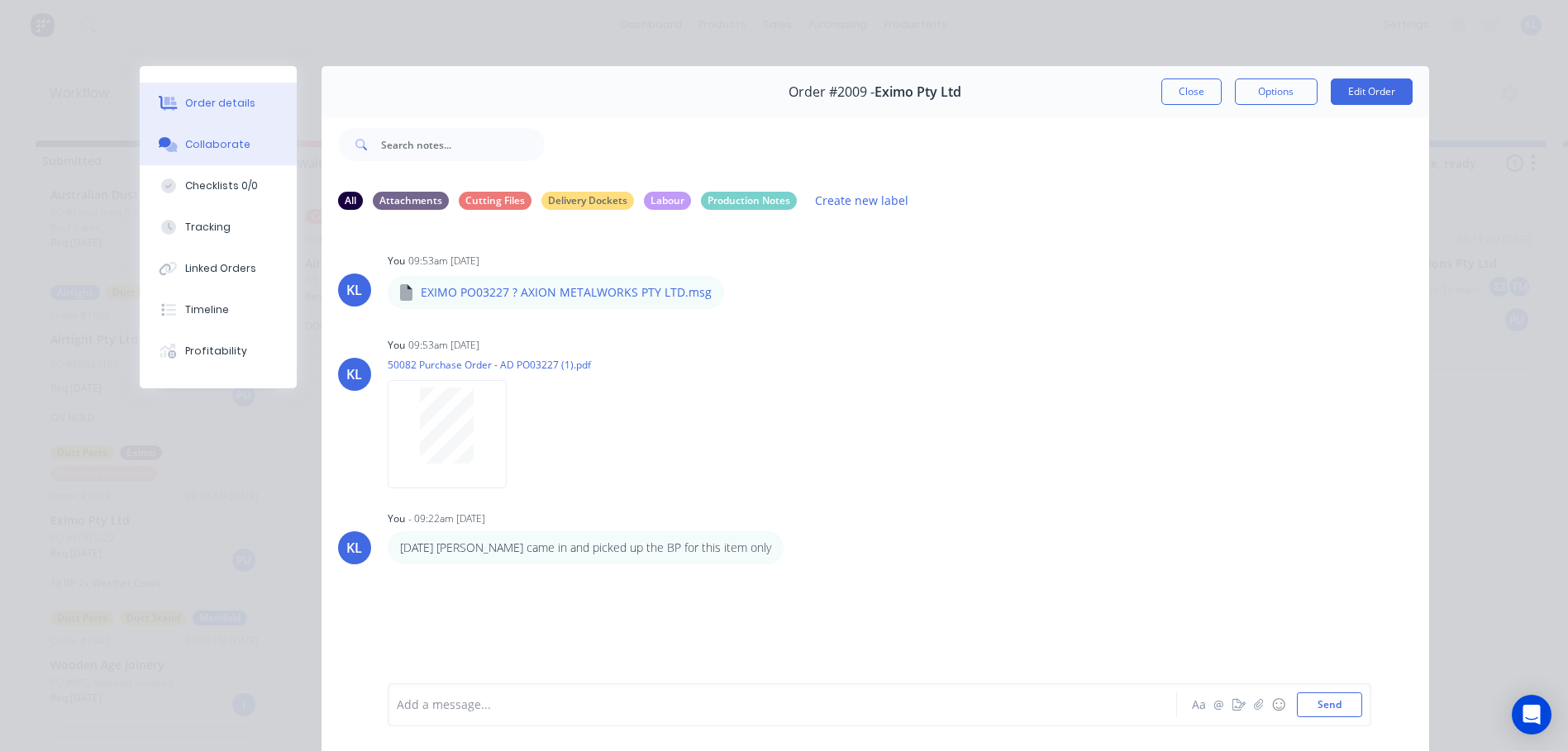
click at [253, 120] on button "Order details" at bounding box center [218, 103] width 157 height 42
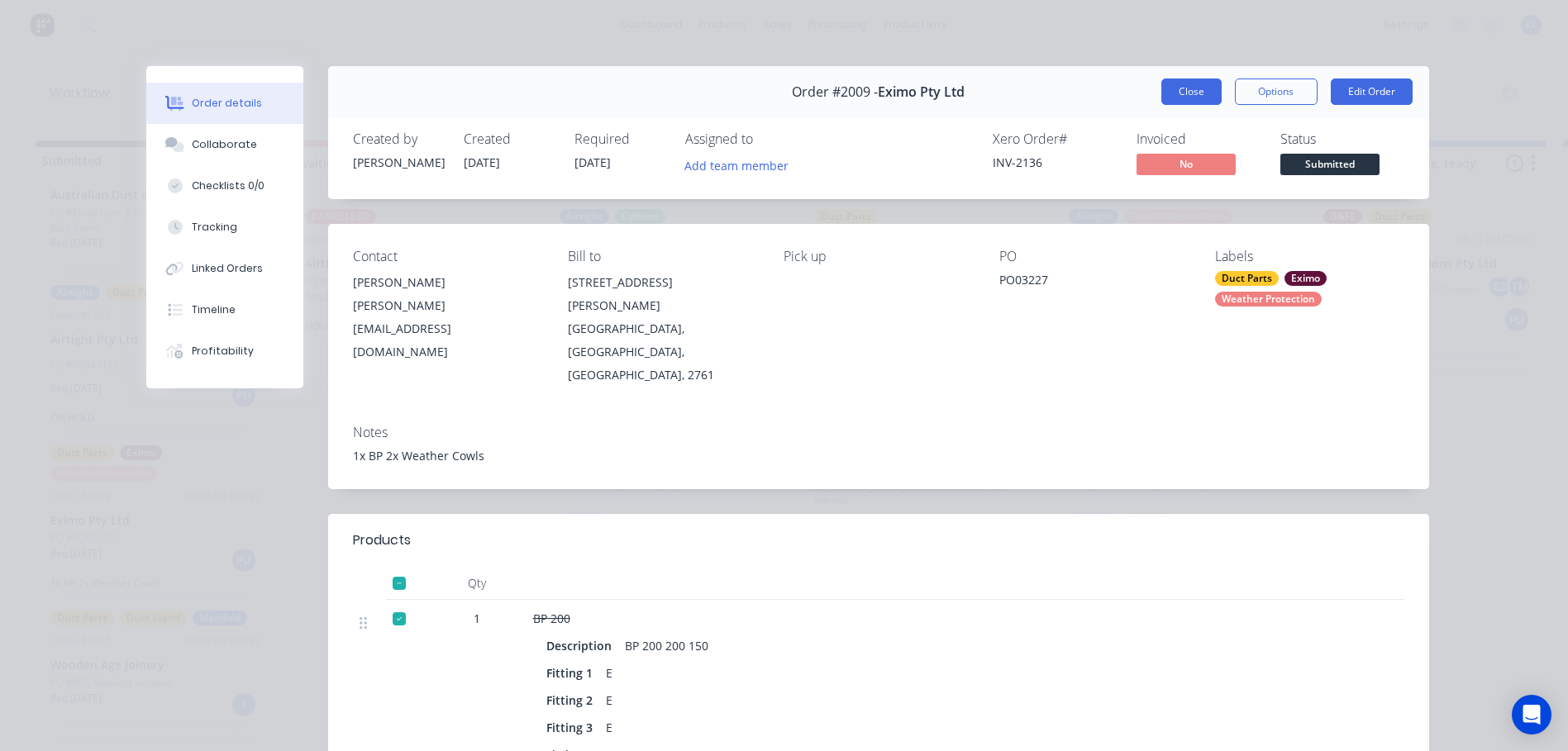
click at [1169, 90] on button "Close" at bounding box center [1191, 92] width 60 height 27
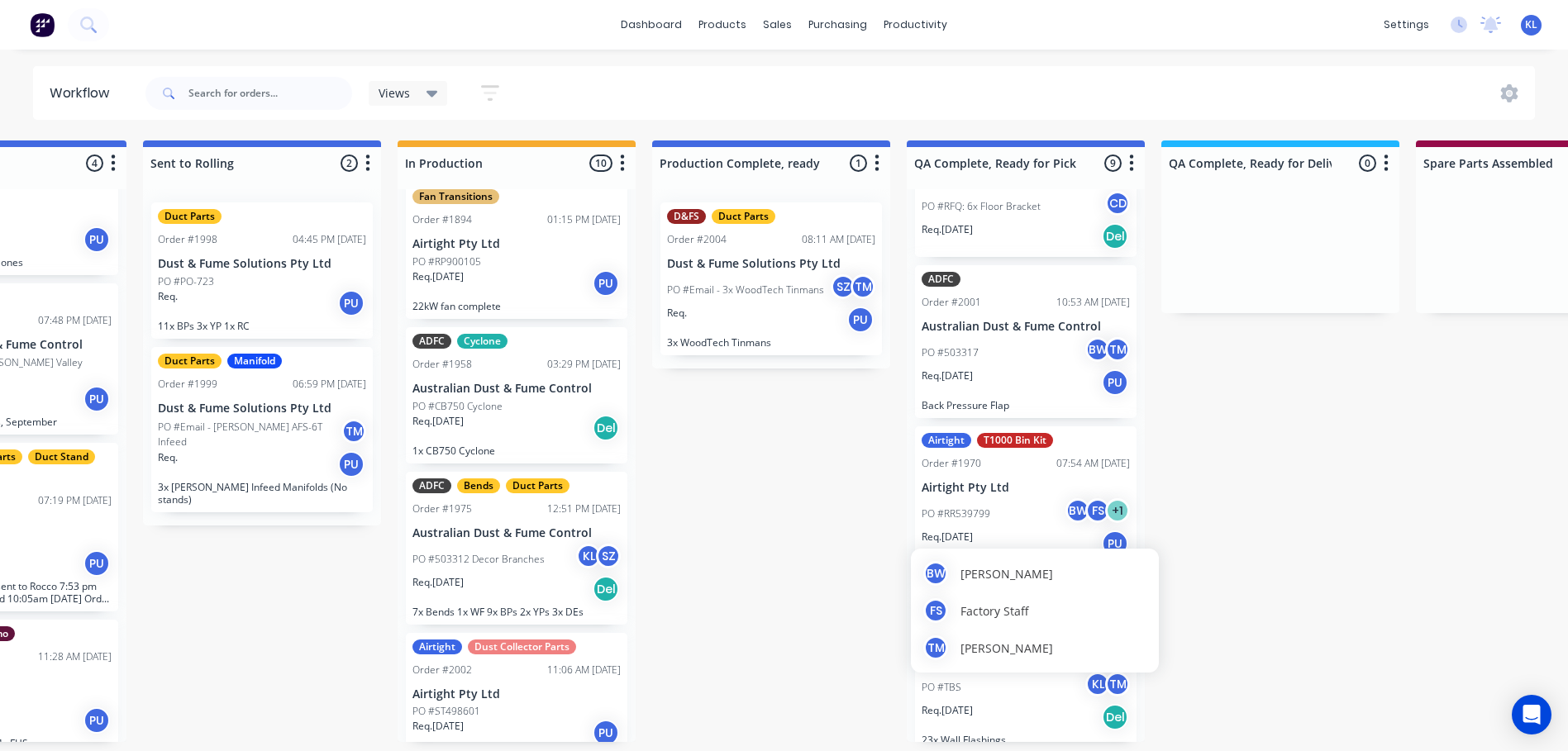
scroll to position [0, 656]
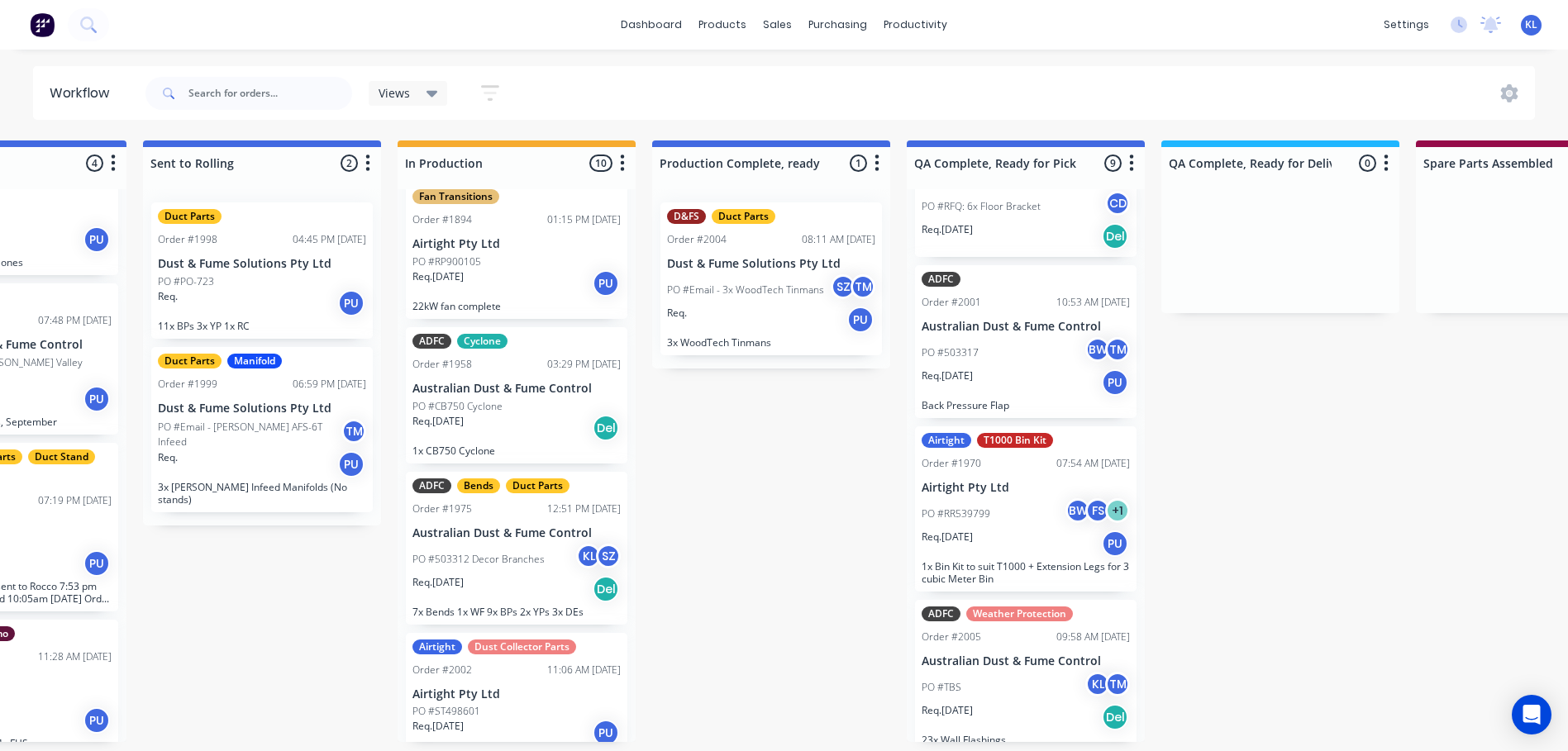
click at [1264, 435] on div "Submitted 13 Status colour #273444 hex #273444 Save Cancel Summaries Total orde…" at bounding box center [1189, 440] width 3715 height 601
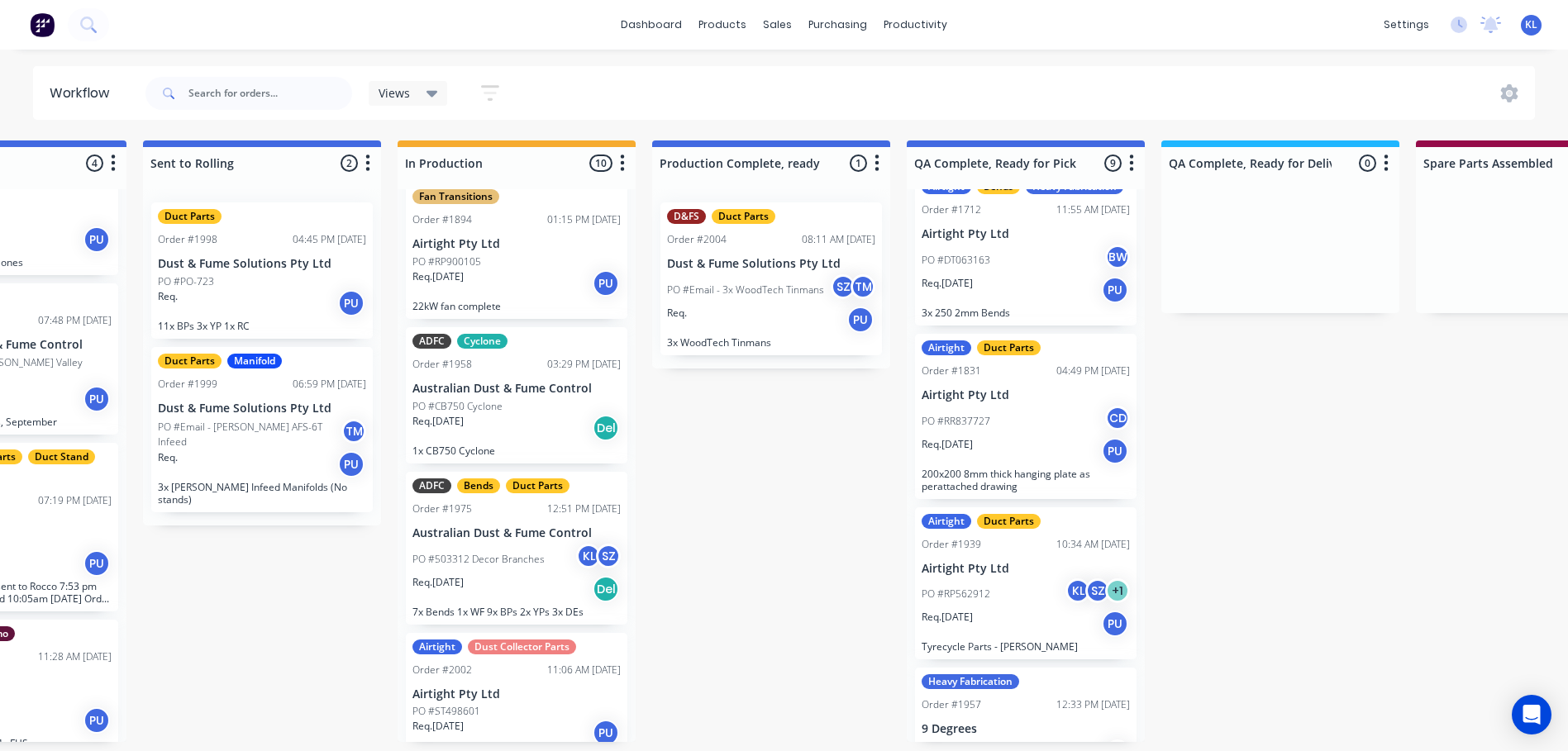
scroll to position [0, 0]
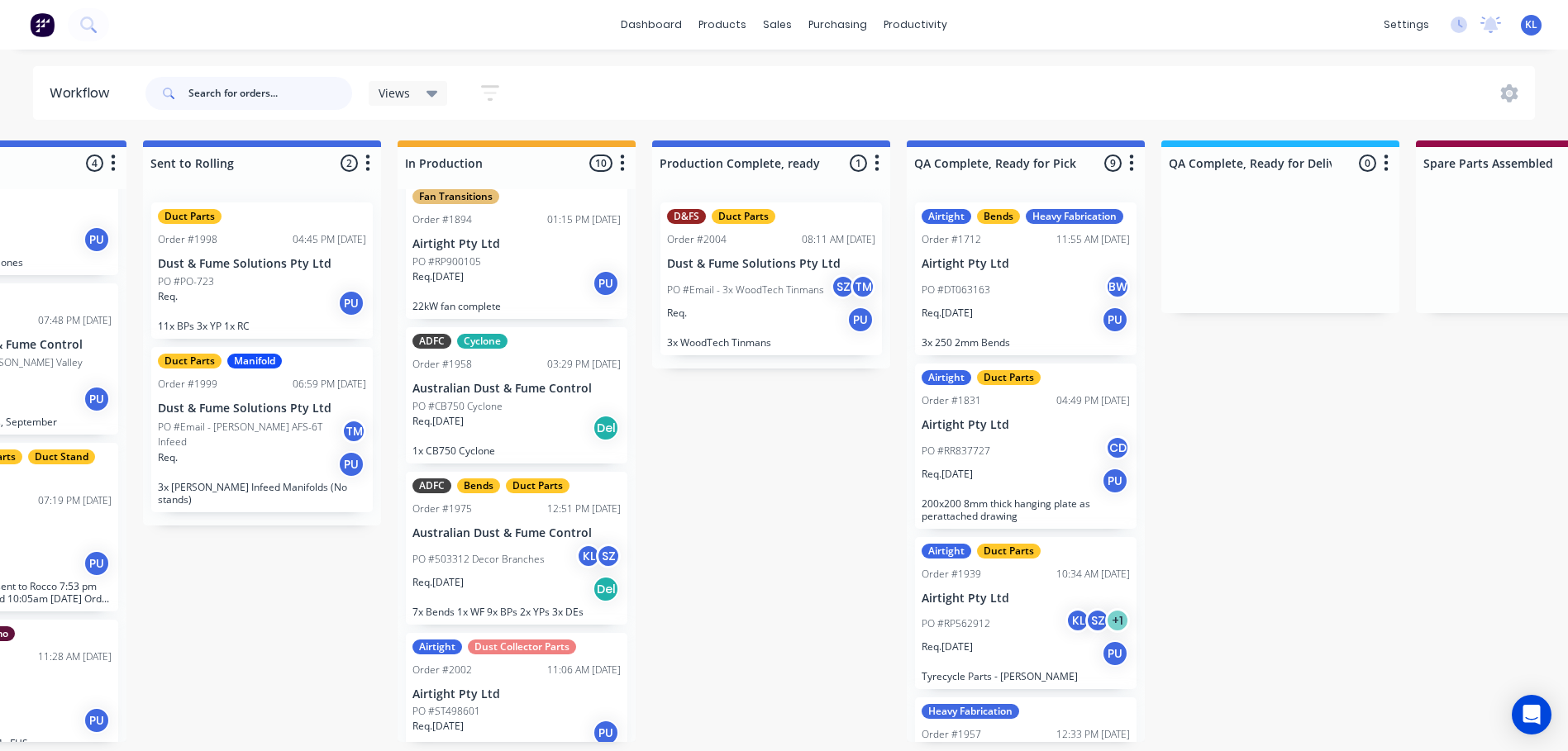
click at [268, 95] on input "text" at bounding box center [270, 93] width 163 height 33
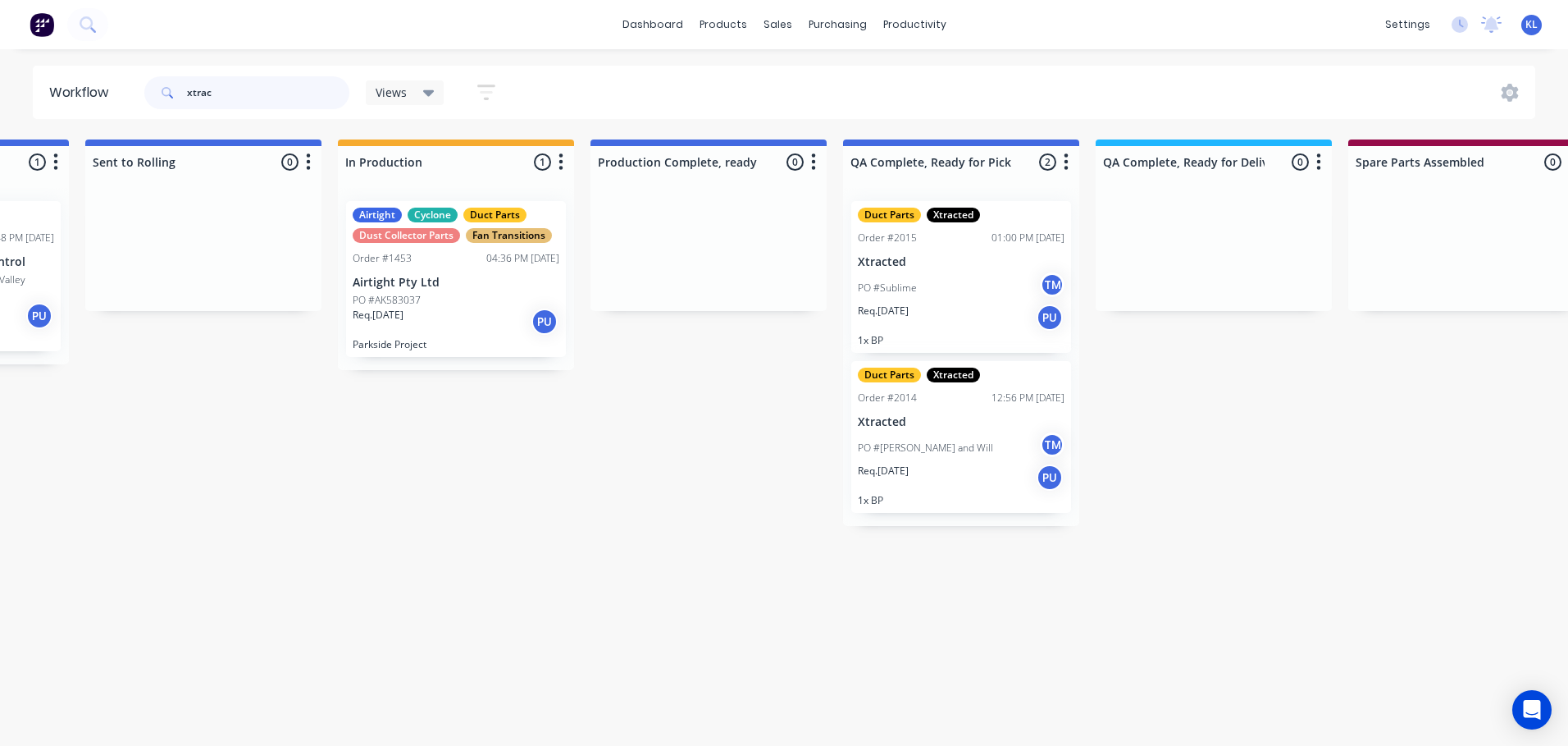
scroll to position [0, 767]
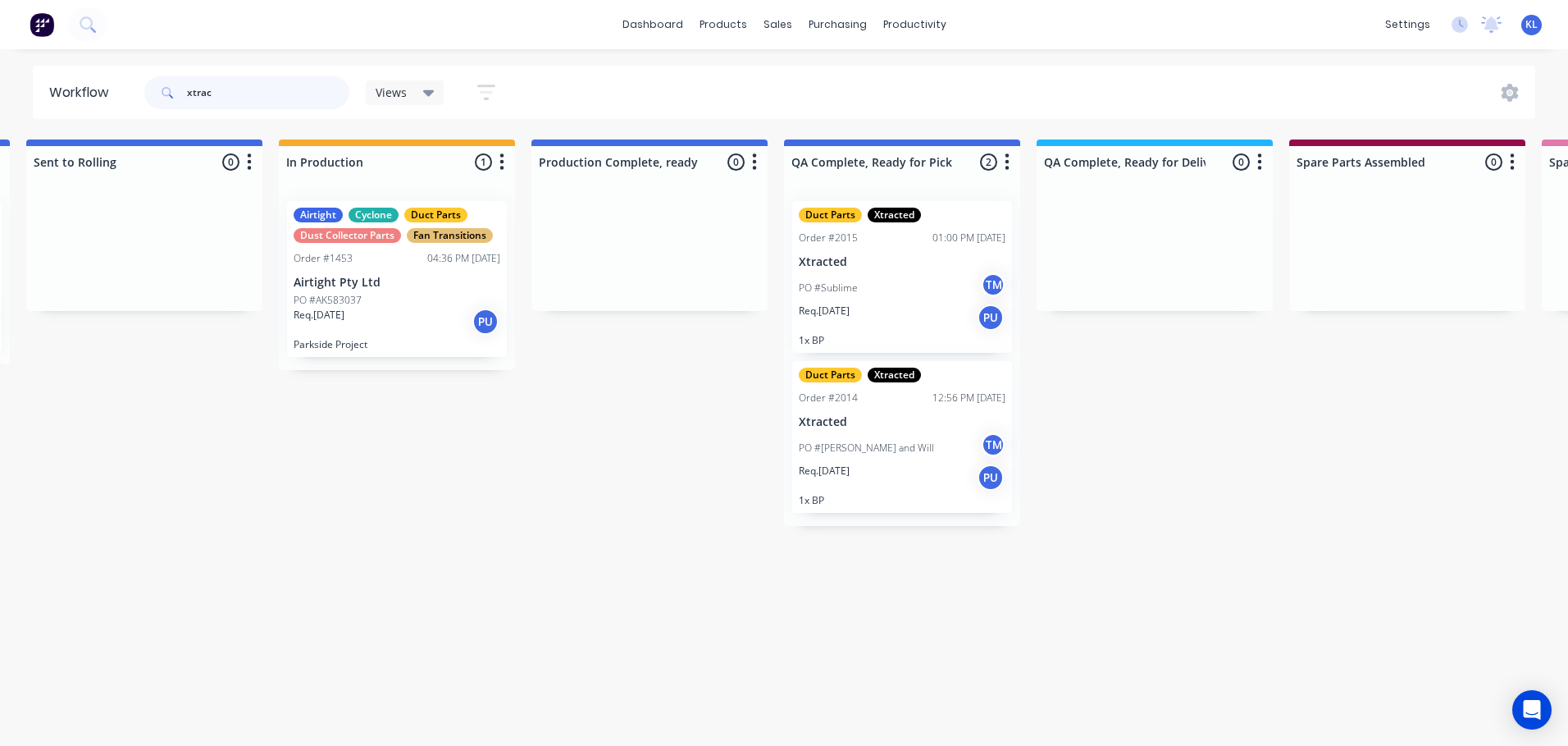
type input "xtrac"
click at [902, 316] on div "Req. 24/09/25 PU" at bounding box center [902, 318] width 207 height 28
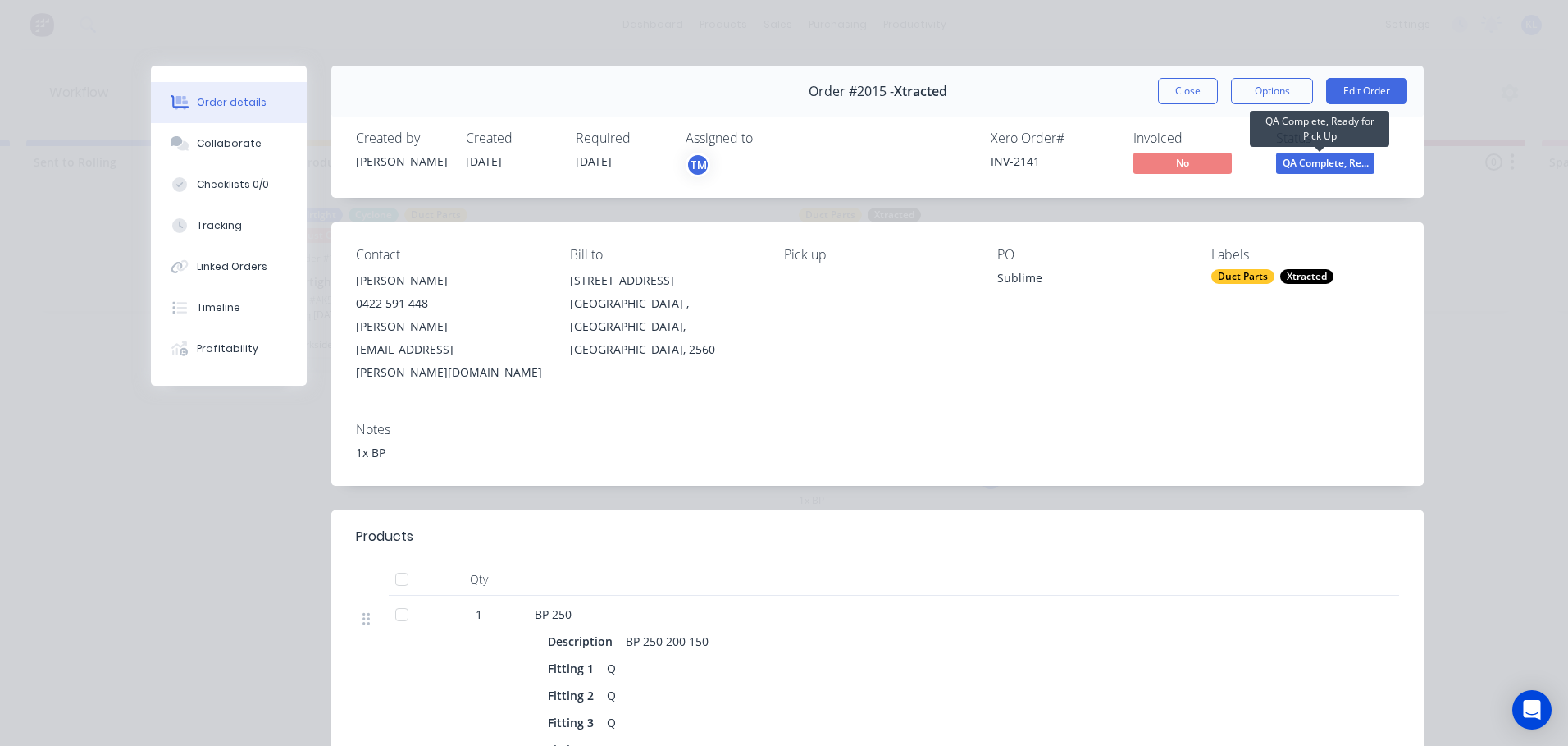
click at [1331, 153] on span "QA Complete, Re..." at bounding box center [1325, 162] width 99 height 21
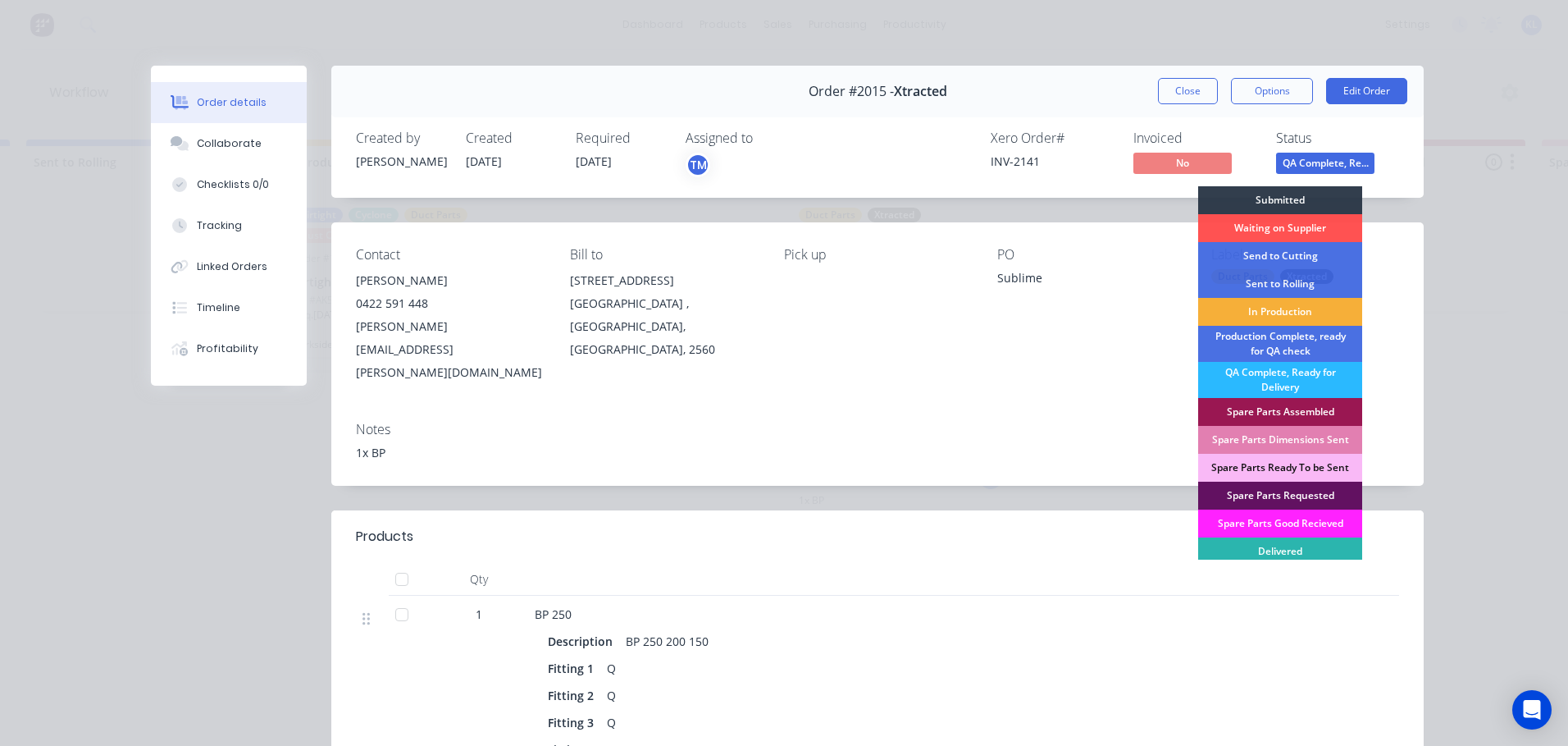
scroll to position [28, 0]
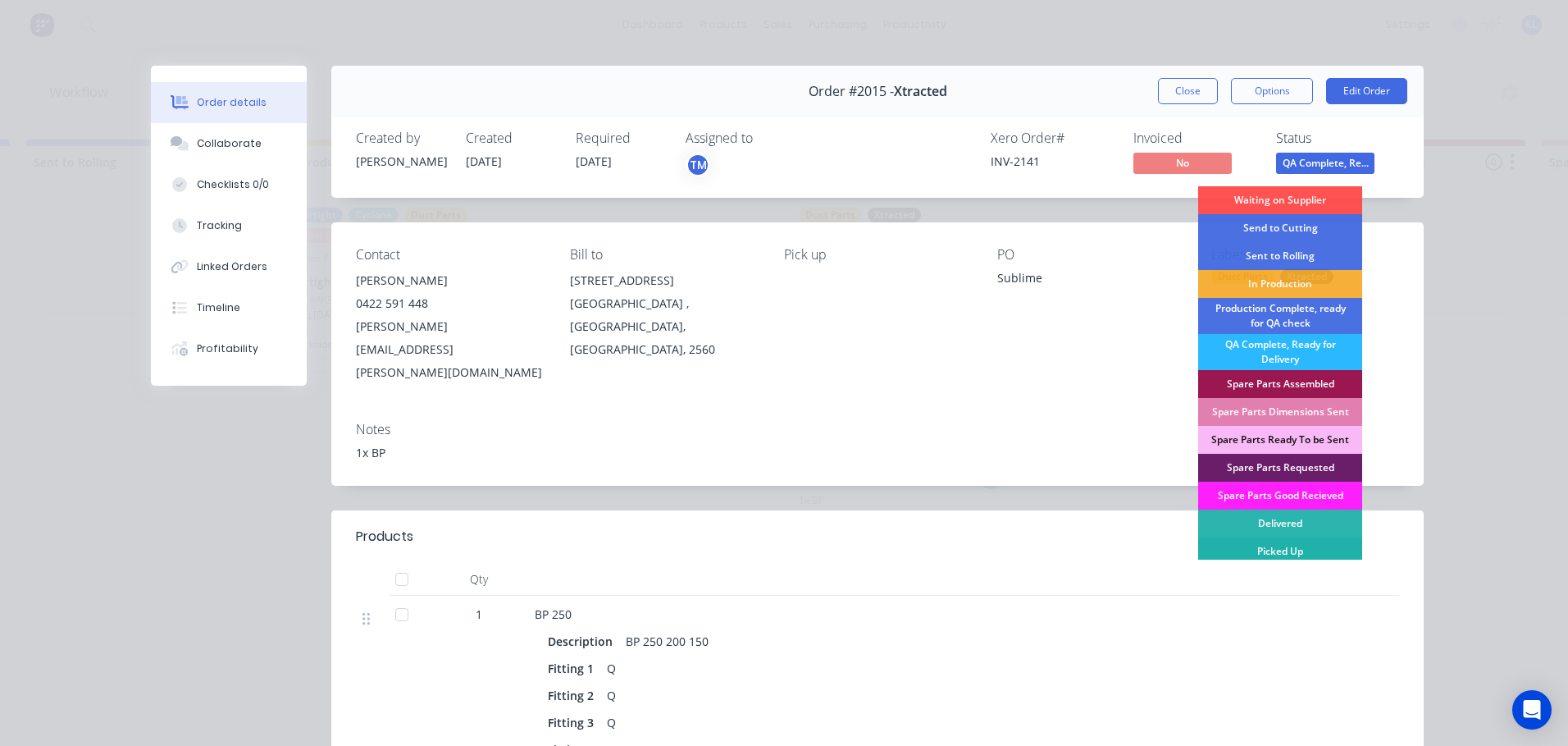
click at [1303, 554] on div "Picked Up" at bounding box center [1281, 551] width 164 height 28
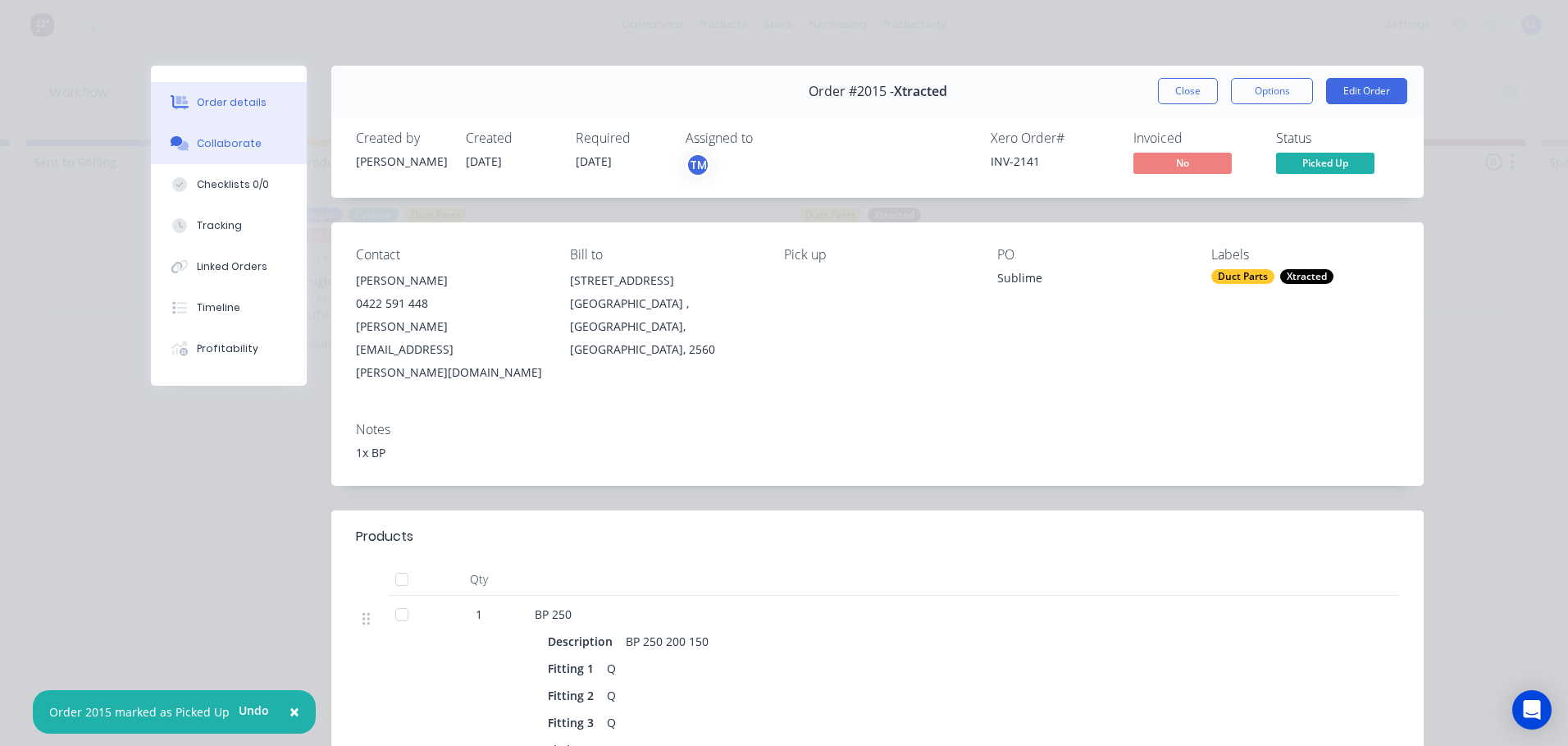
click at [229, 134] on button "Collaborate" at bounding box center [228, 144] width 156 height 41
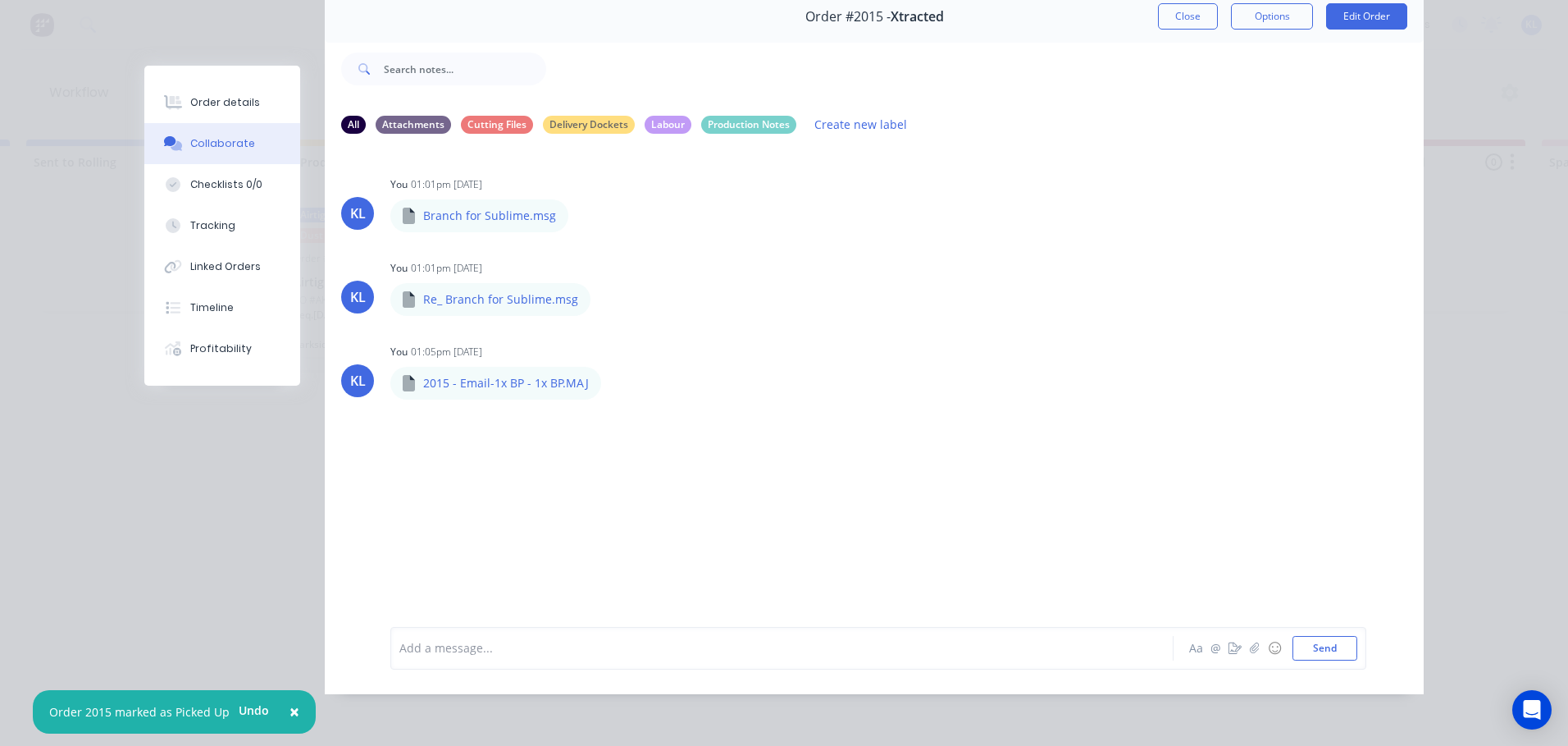
scroll to position [87, 0]
click at [512, 649] on div at bounding box center [759, 647] width 718 height 17
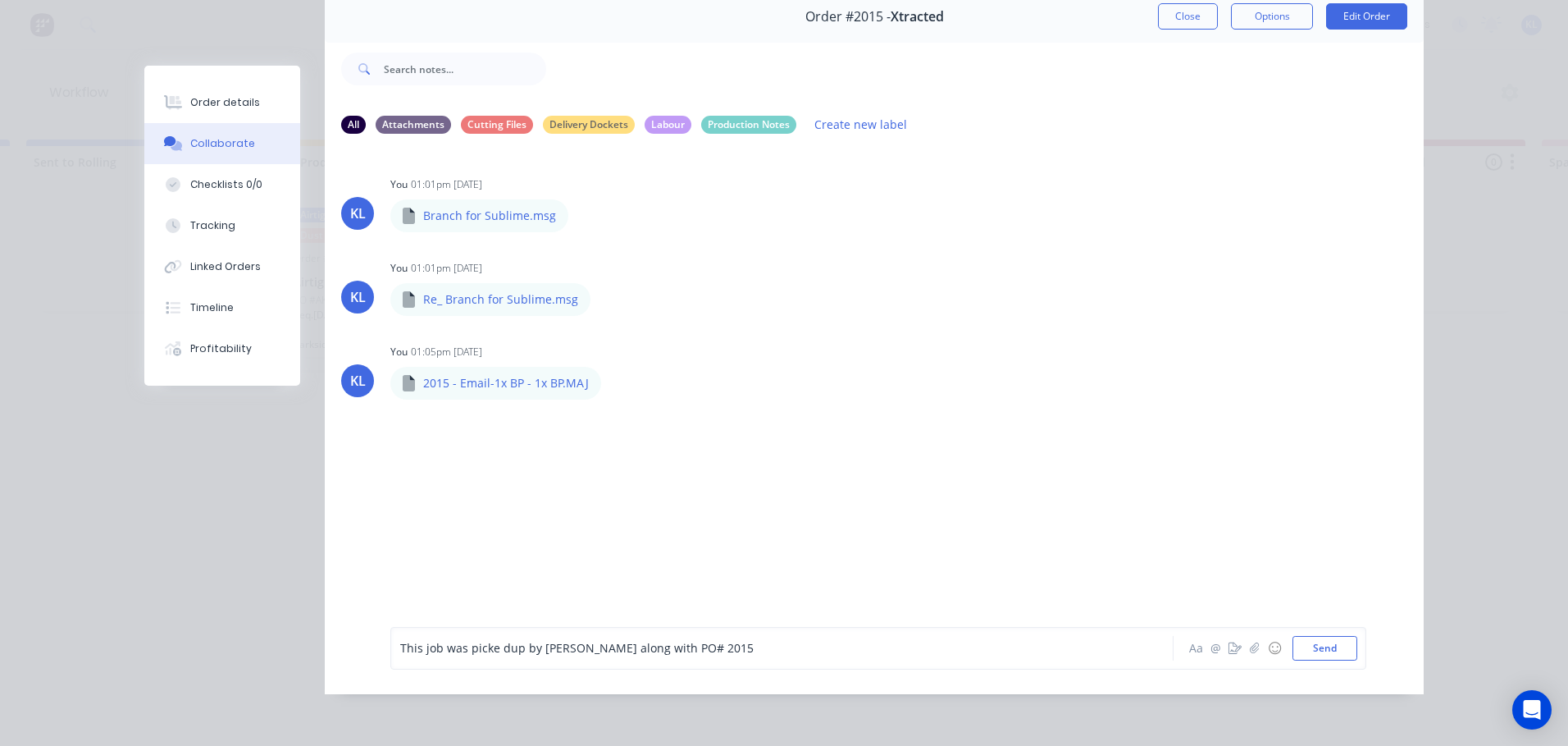
click at [688, 658] on div "This job was picke dup by Matt along with PO# 2015" at bounding box center [759, 648] width 719 height 25
drag, startPoint x: 694, startPoint y: 650, endPoint x: 349, endPoint y: 660, distance: 345.1
click at [349, 660] on div "This job was picke dup by Matt along with PO# 2014 Aa @ ☺ Send" at bounding box center [874, 647] width 1099 height 92
click at [493, 652] on span "This job was picke dup by Matt along with PO# 2014" at bounding box center [577, 647] width 354 height 16
click at [497, 655] on span "This job was pickedup by Matt along with PO# 2014" at bounding box center [575, 647] width 350 height 16
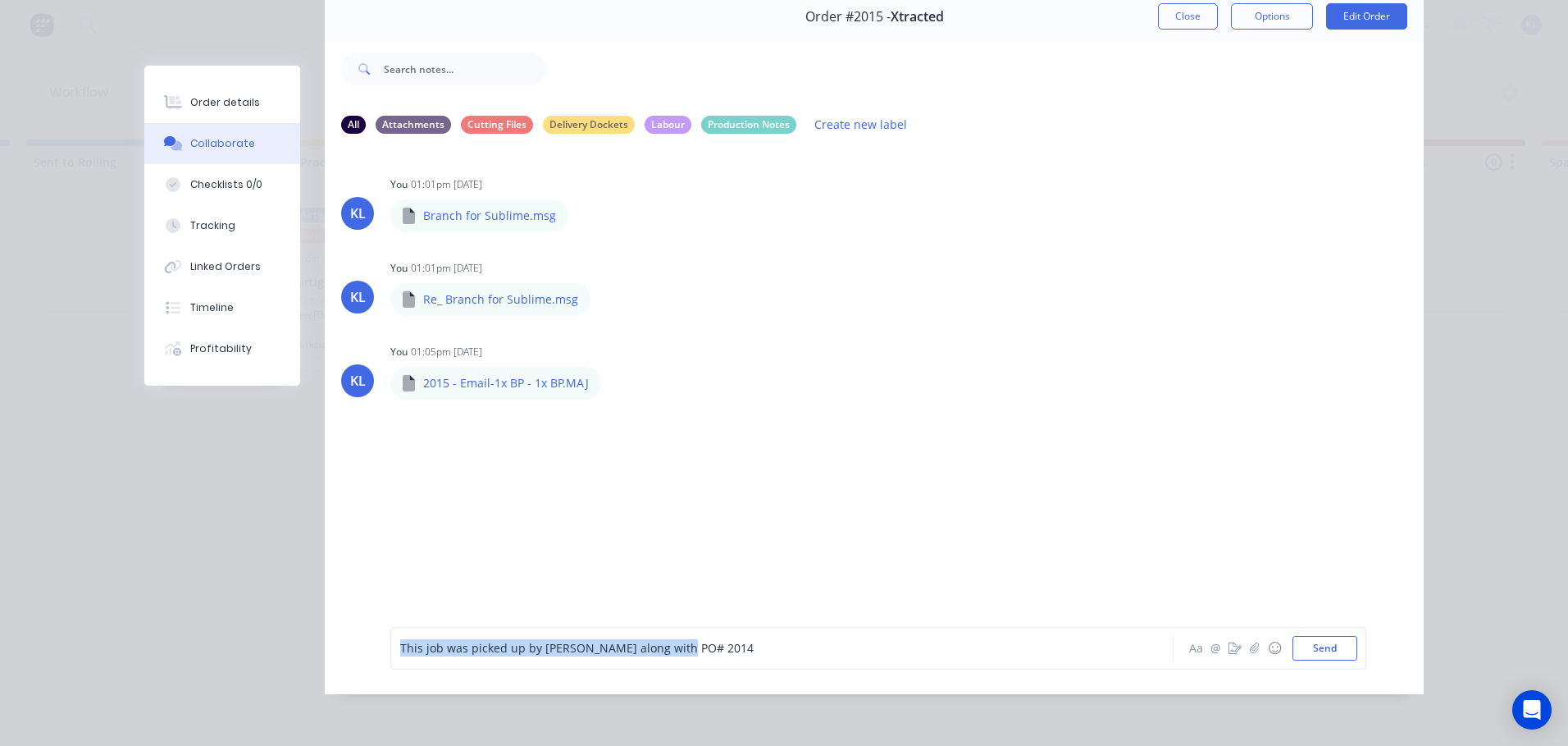
drag, startPoint x: 721, startPoint y: 653, endPoint x: 152, endPoint y: 646, distance: 569.0
click at [152, 646] on div "Order #2015 - Xtracted Close Options Edit Order All Attachments Cutting Files D…" at bounding box center [784, 342] width 1280 height 703
copy span "This job was picked up by Matt along with PO# 2014"
click at [1354, 643] on div "This job was picked up by Matt along with PO# 2014 Aa @ ☺ Send" at bounding box center [878, 648] width 976 height 43
click at [1293, 647] on button "Send" at bounding box center [1325, 648] width 65 height 25
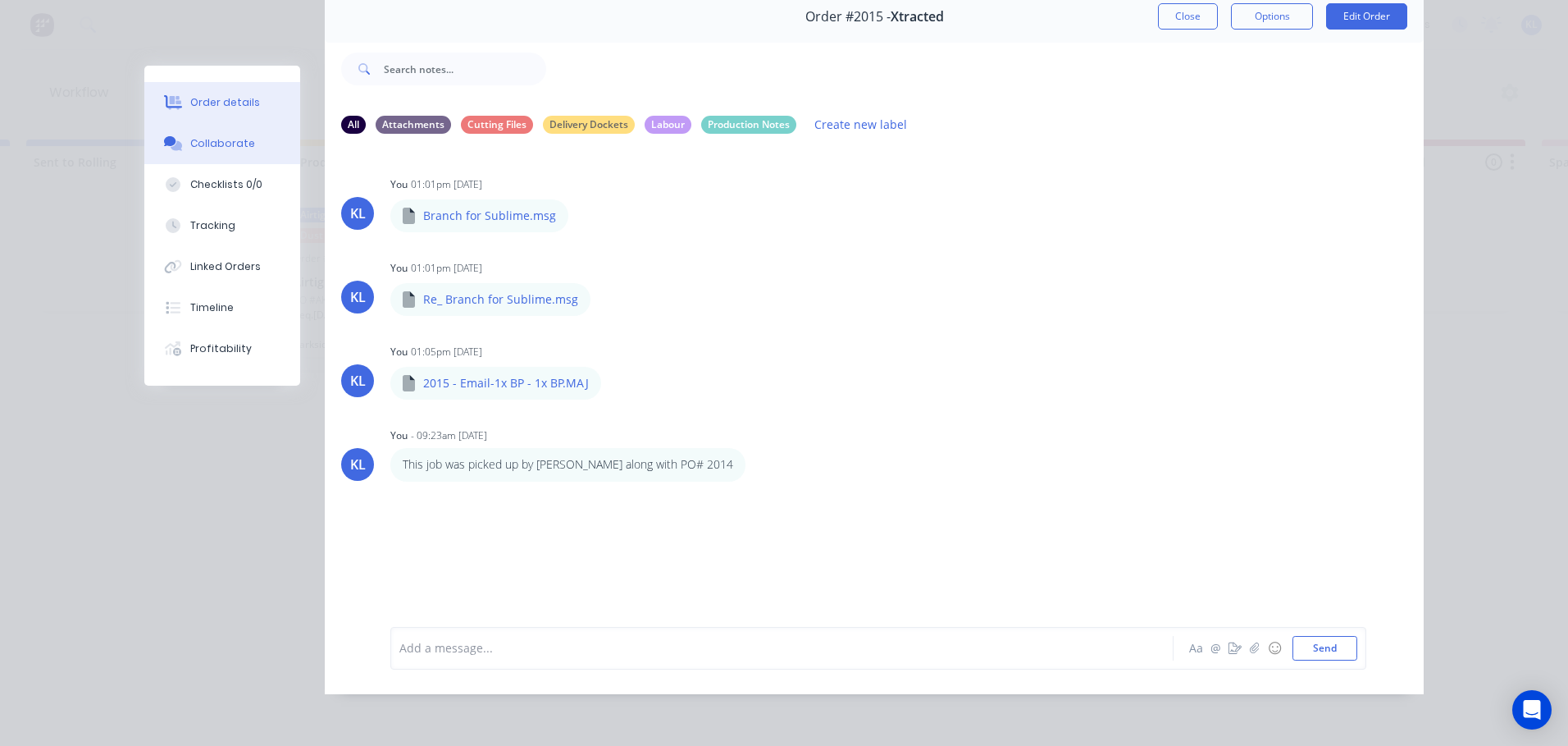
click at [242, 103] on div "Order details" at bounding box center [225, 103] width 70 height 15
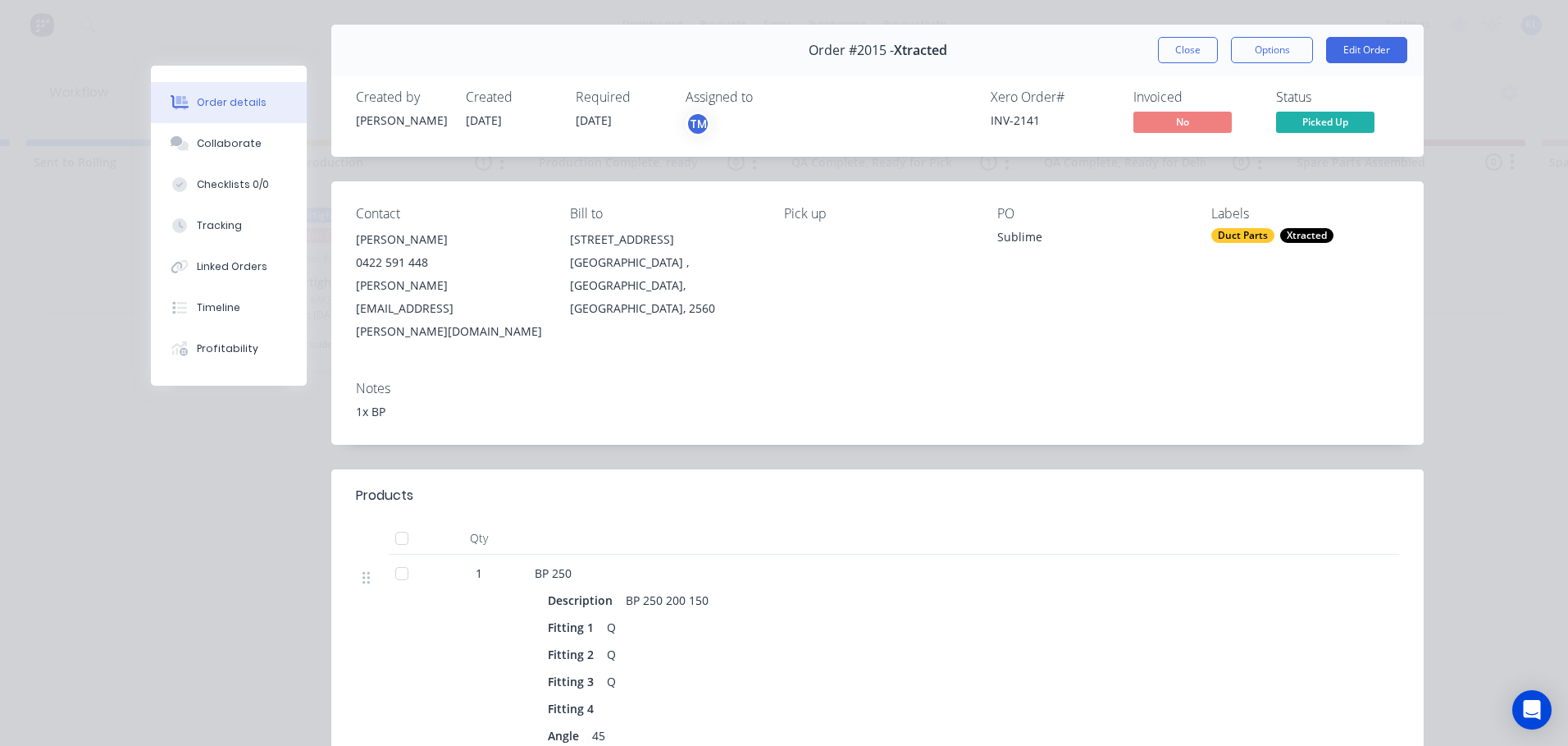
scroll to position [0, 0]
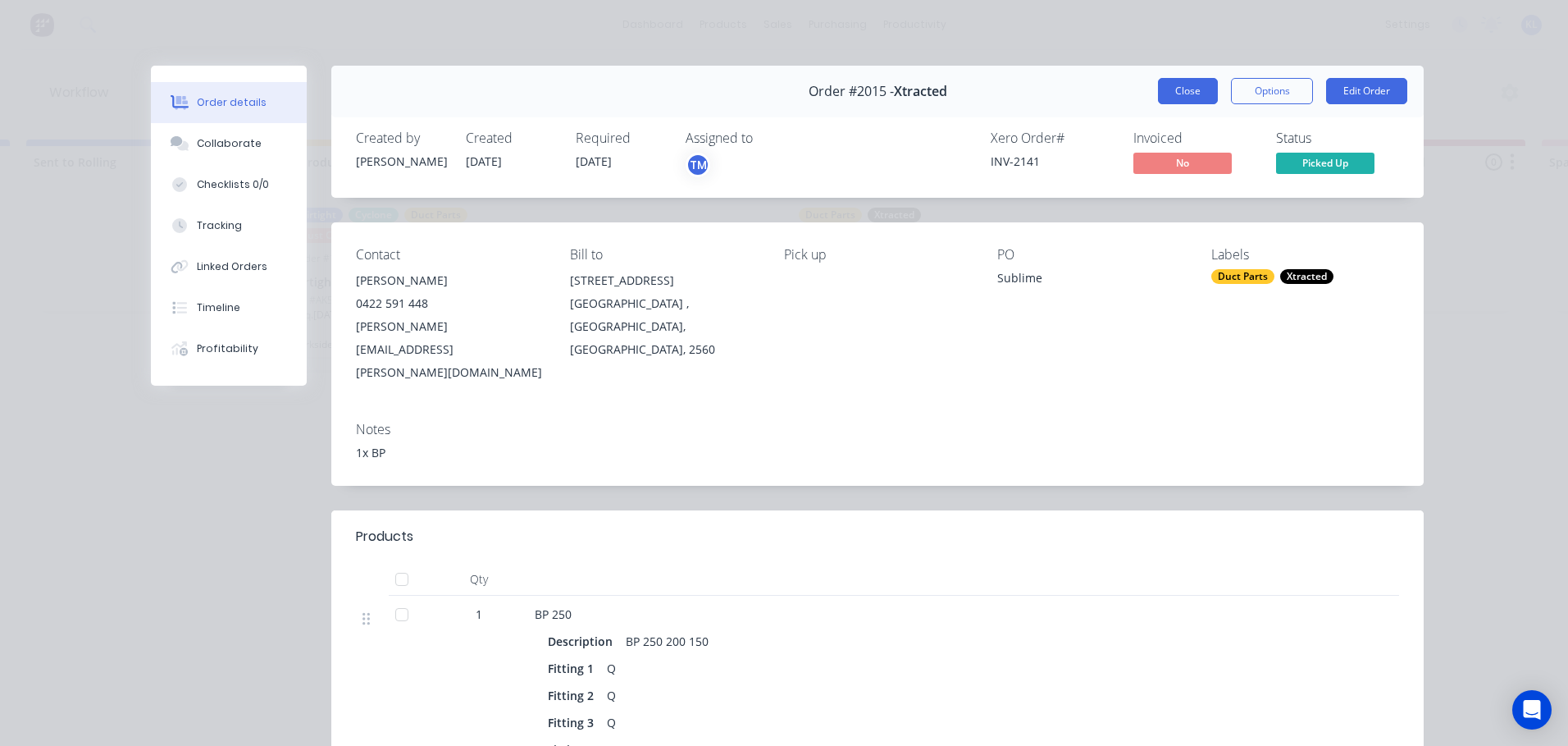
click at [1185, 84] on button "Close" at bounding box center [1188, 91] width 60 height 26
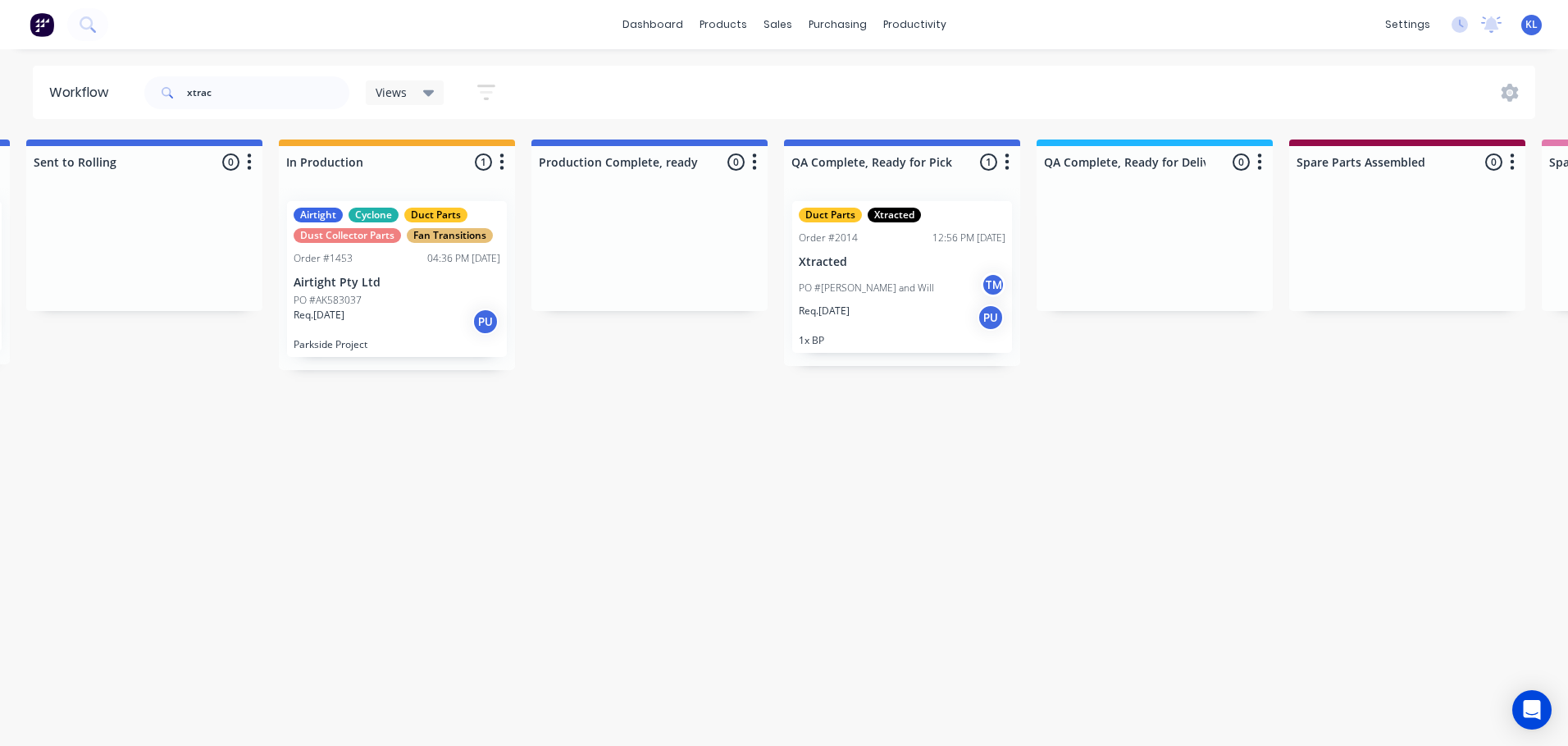
click at [897, 286] on div "PO #Joseph and Will TM" at bounding box center [902, 288] width 207 height 31
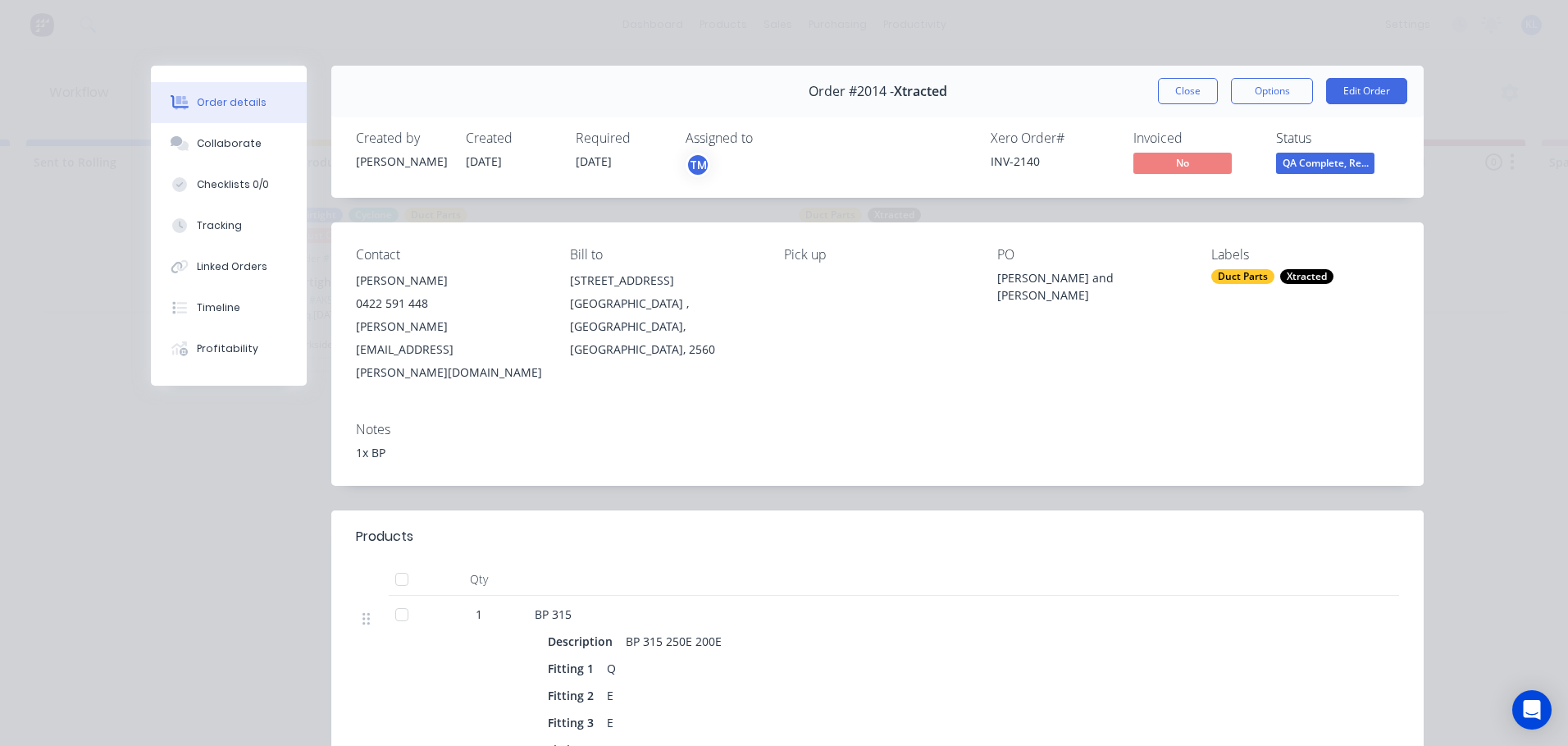
click at [1347, 155] on span "QA Complete, Re..." at bounding box center [1325, 162] width 99 height 21
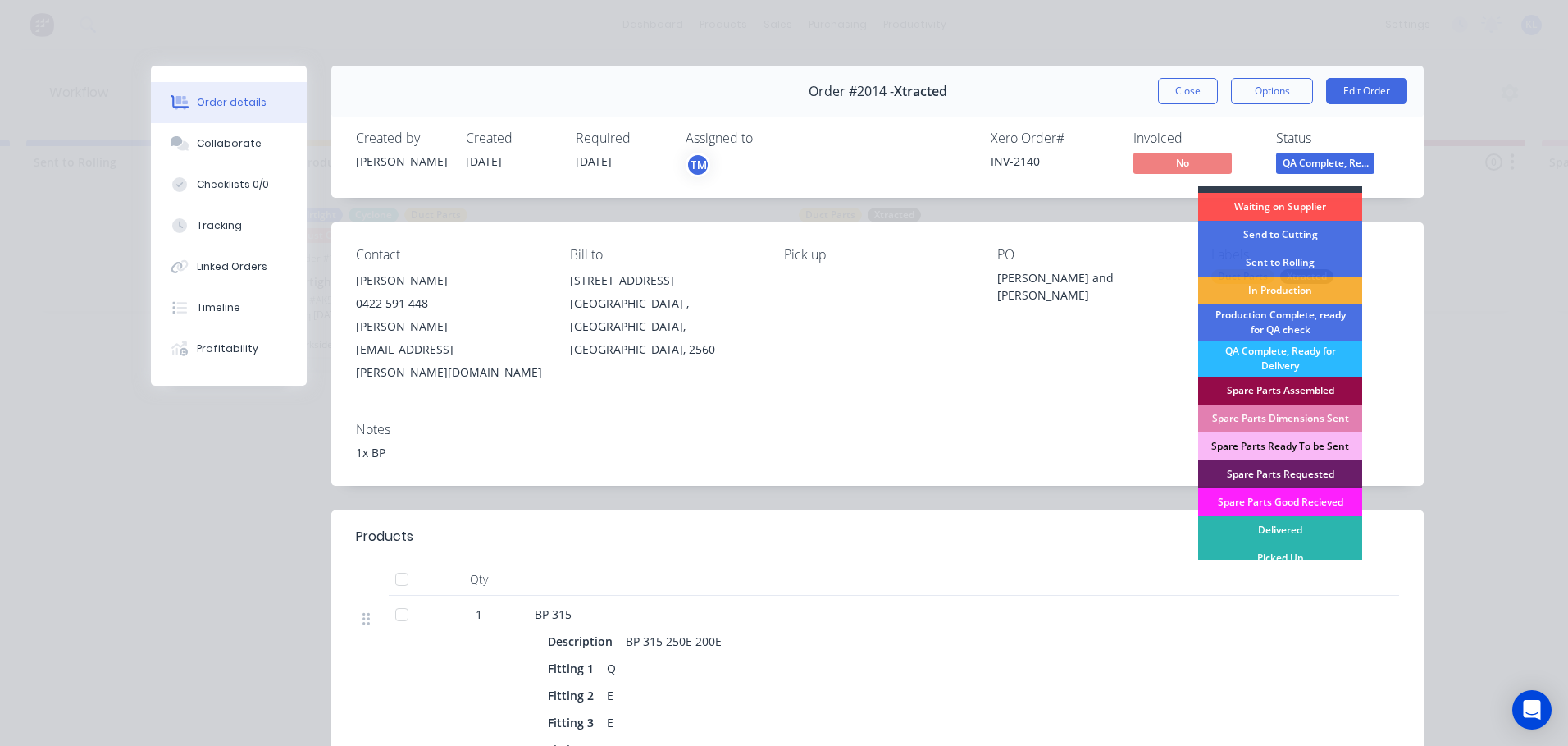
scroll to position [28, 0]
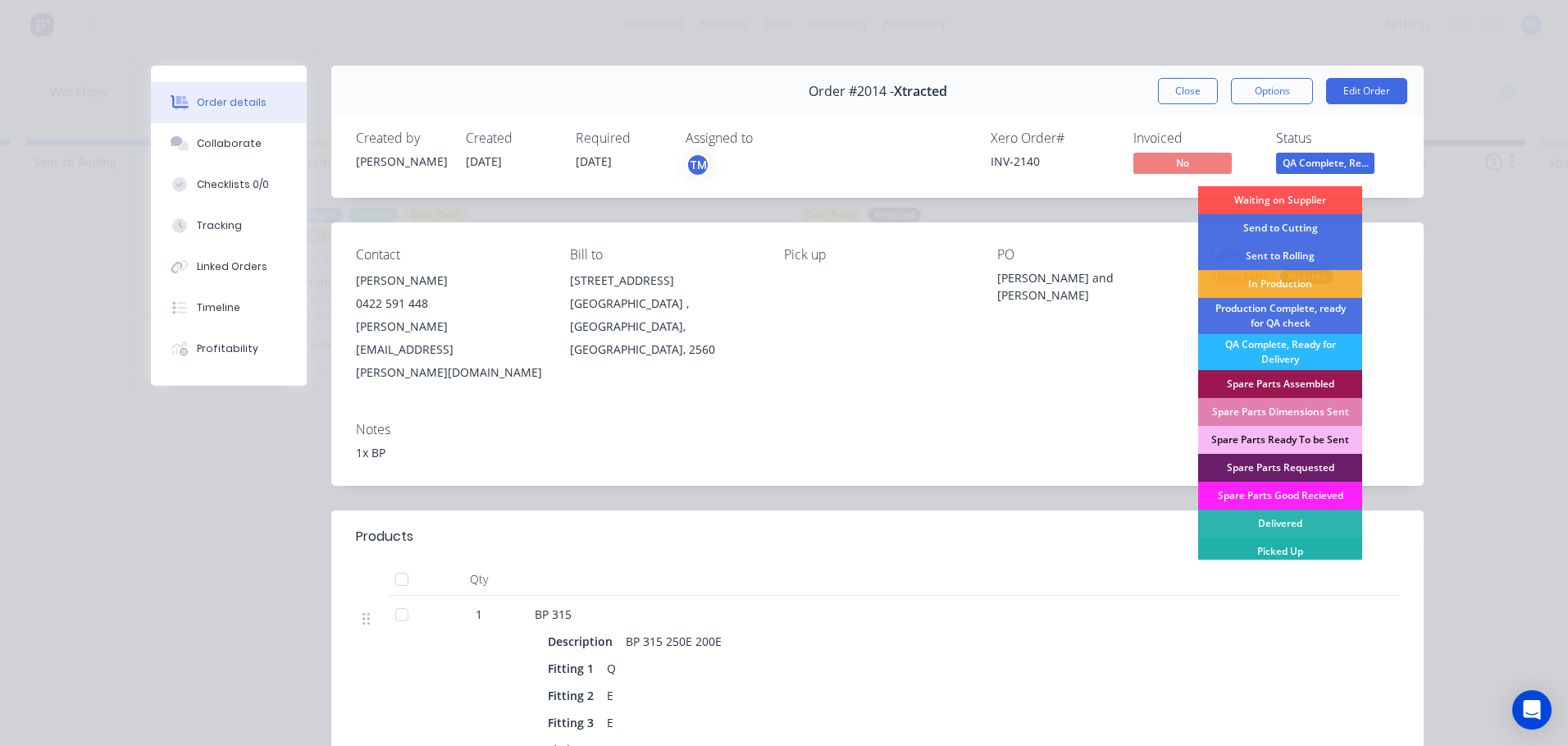
click at [1296, 541] on div "Picked Up" at bounding box center [1281, 551] width 164 height 28
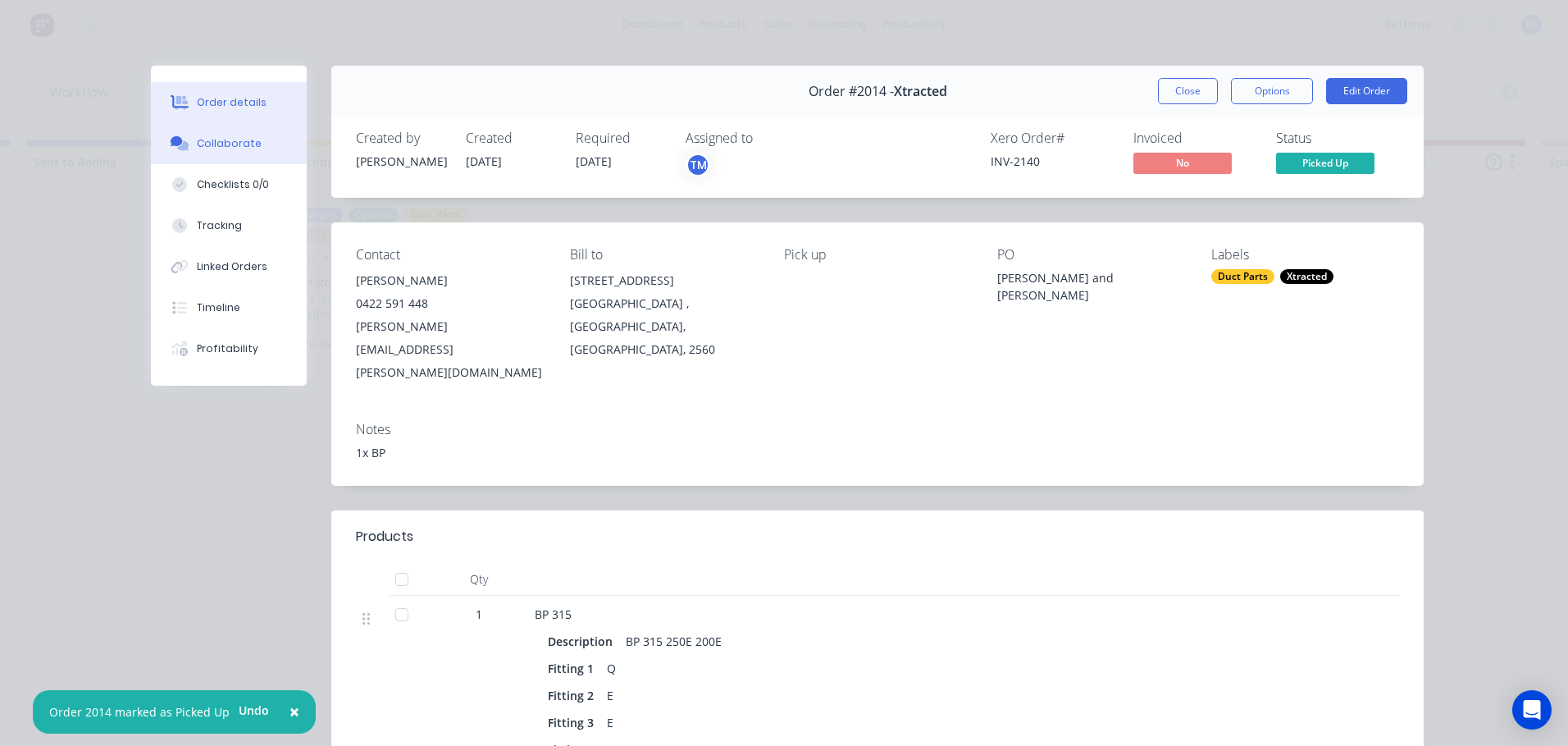
click at [233, 150] on div "Collaborate" at bounding box center [229, 143] width 65 height 15
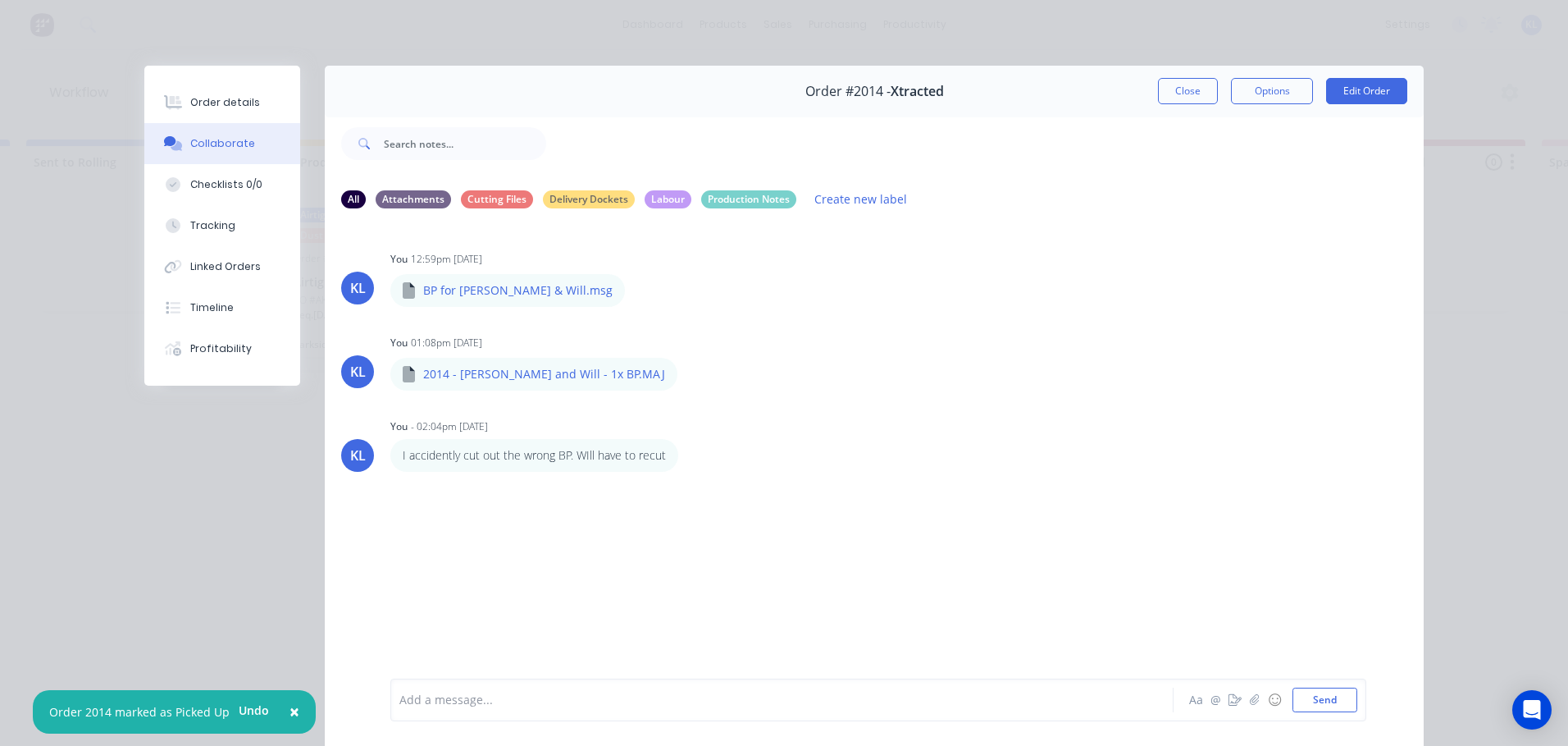
scroll to position [87, 0]
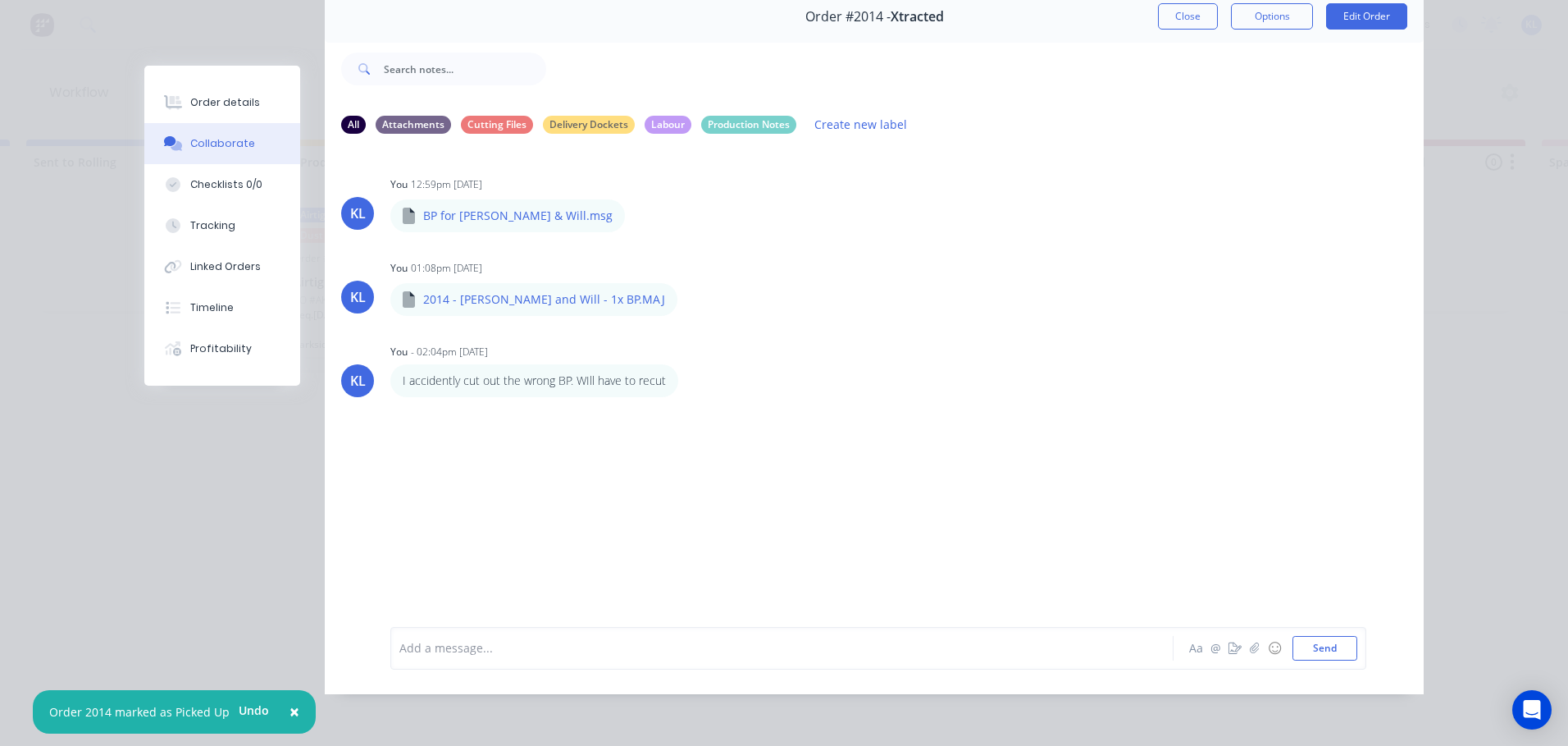
click at [459, 674] on div "Add a message... Aa @ ☺ Send" at bounding box center [874, 647] width 1099 height 92
click at [463, 662] on div "Add a message... Aa @ ☺ Send" at bounding box center [878, 648] width 976 height 43
click at [450, 656] on div at bounding box center [759, 647] width 718 height 17
paste div
click at [1305, 652] on button "Send" at bounding box center [1325, 648] width 65 height 25
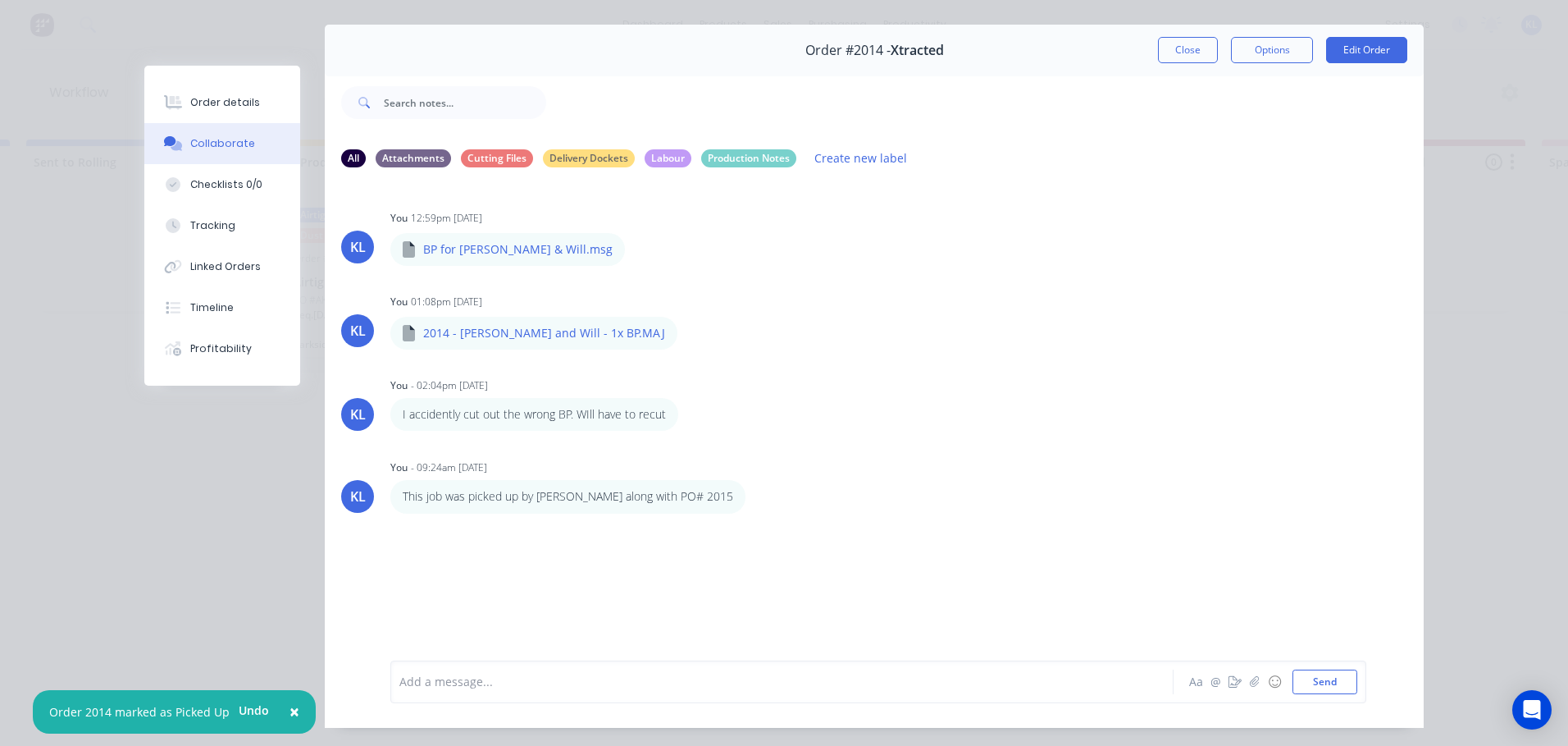
scroll to position [0, 0]
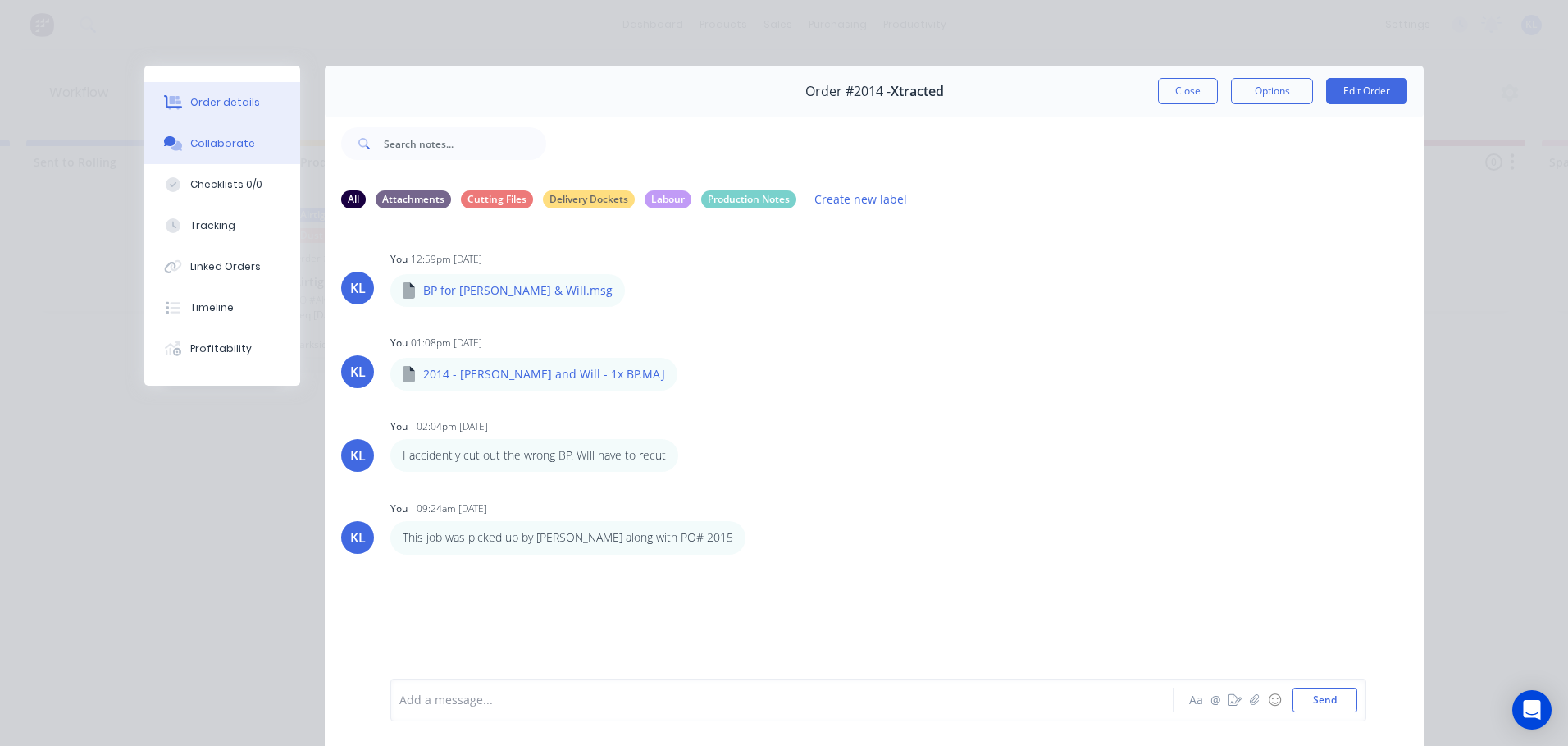
click at [233, 84] on button "Order details" at bounding box center [222, 103] width 156 height 41
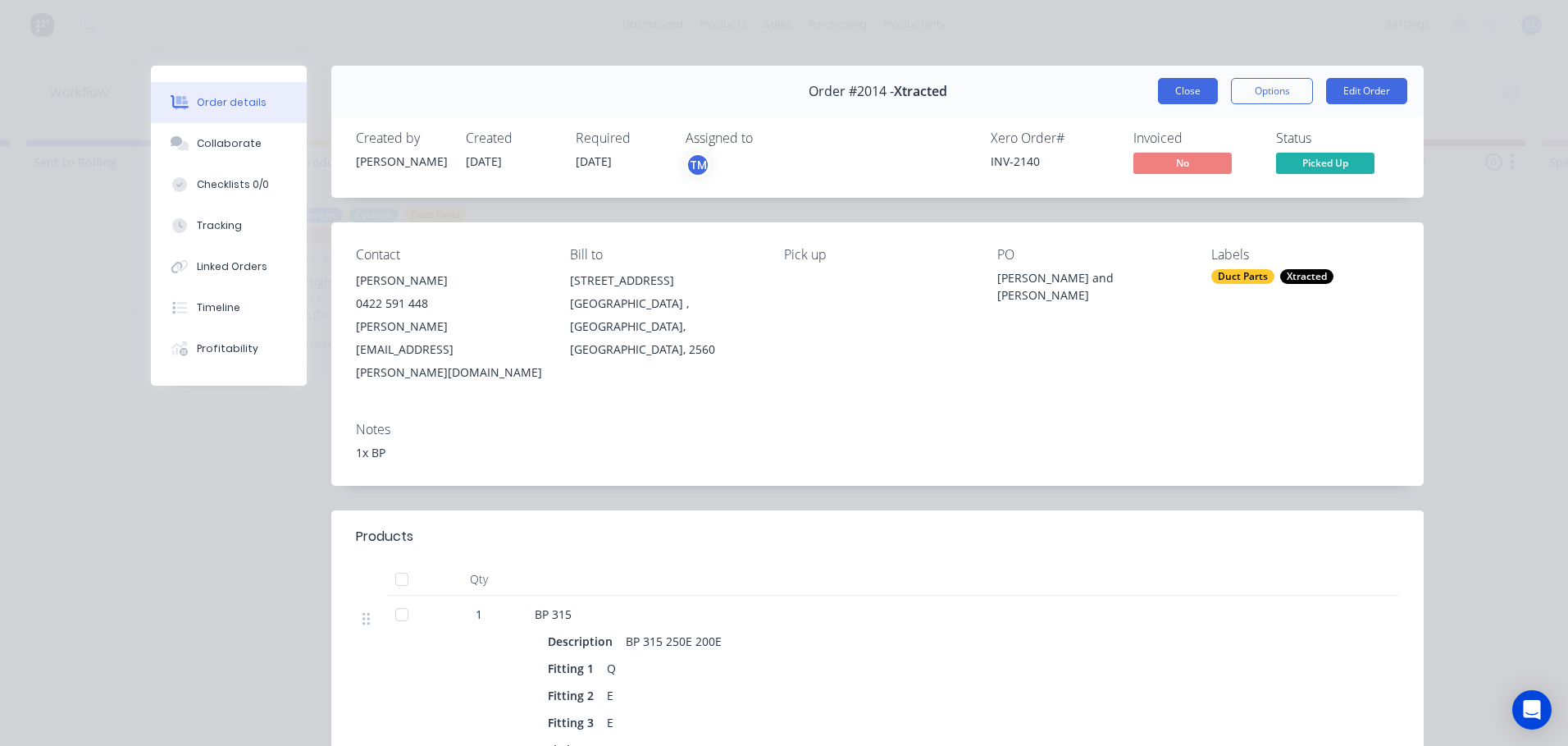
click at [1171, 103] on button "Close" at bounding box center [1188, 91] width 60 height 26
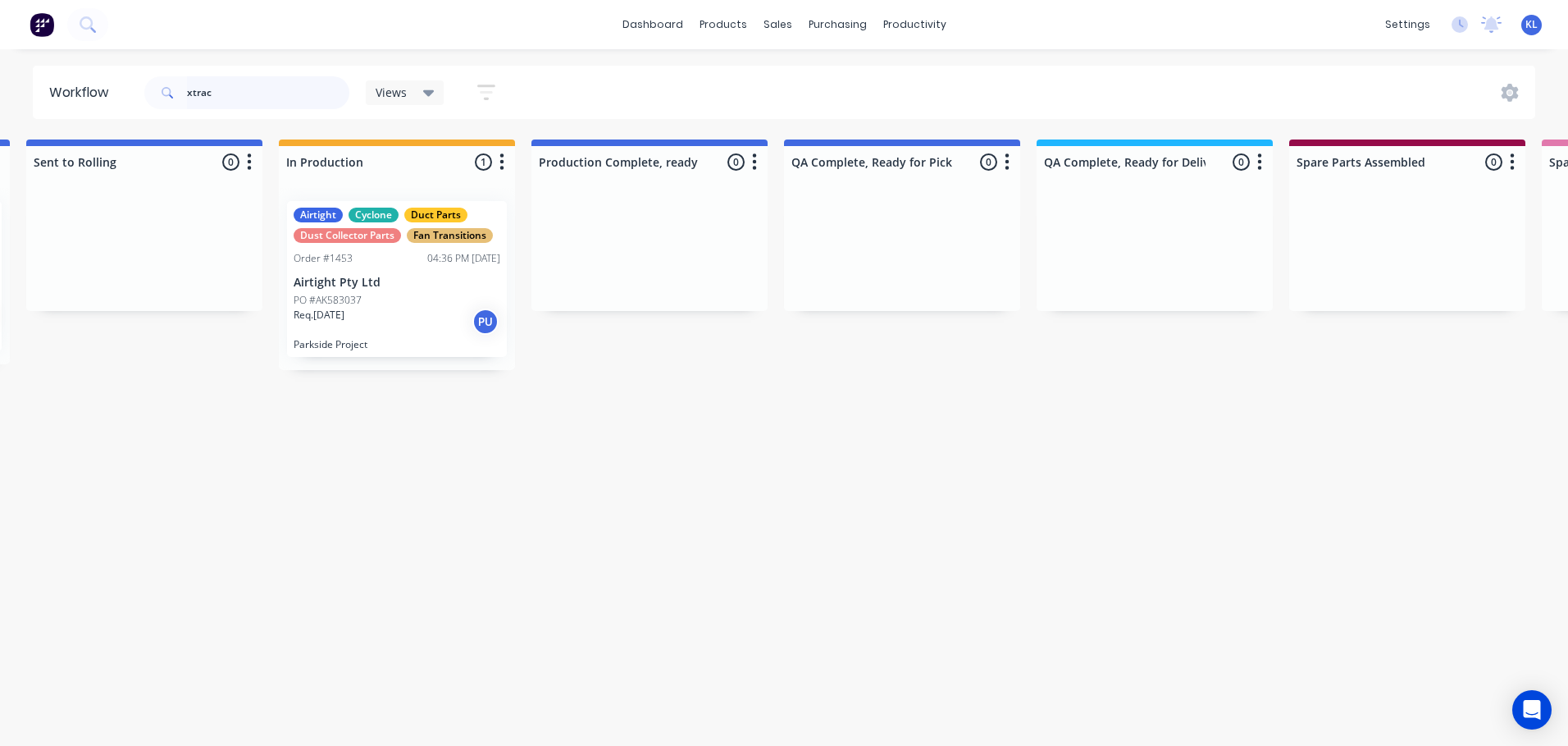
drag, startPoint x: 239, startPoint y: 97, endPoint x: 80, endPoint y: 113, distance: 159.8
click at [80, 113] on header "Workflow xtrac Views Save new view None (Default) edit All edit Production edit…" at bounding box center [785, 92] width 1503 height 53
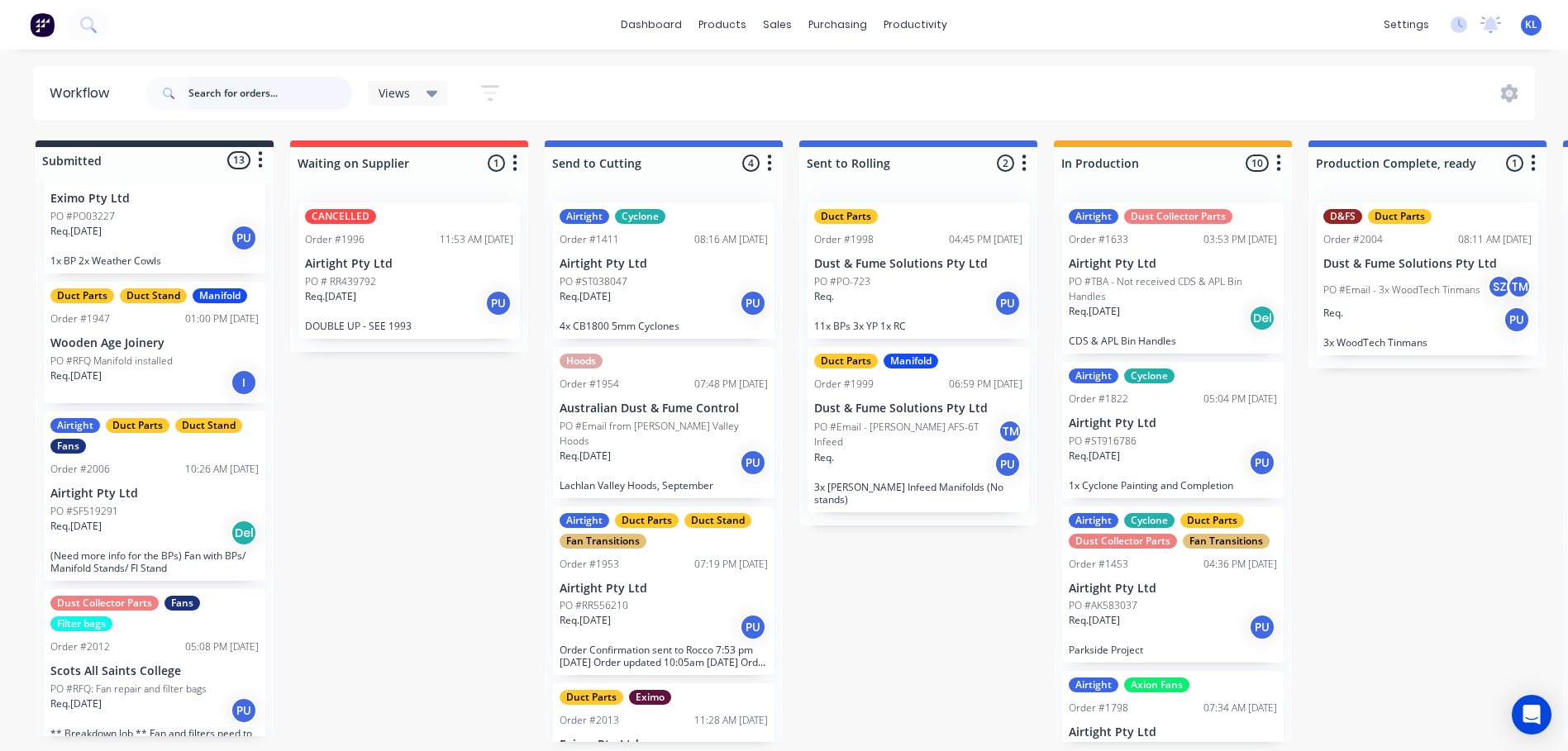
scroll to position [1412, 0]
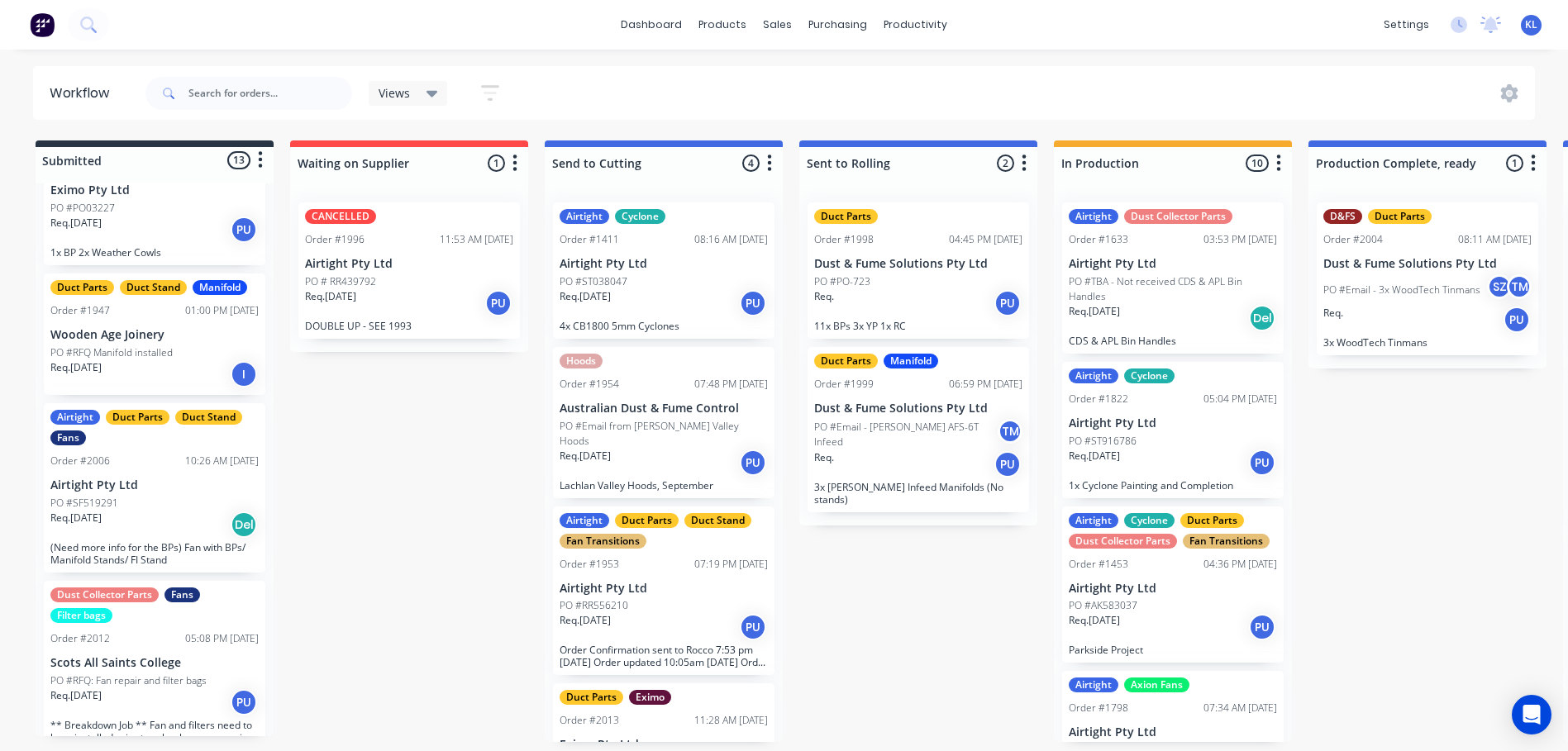
click at [183, 510] on div "Req. 02/10/25 Del" at bounding box center [154, 524] width 209 height 28
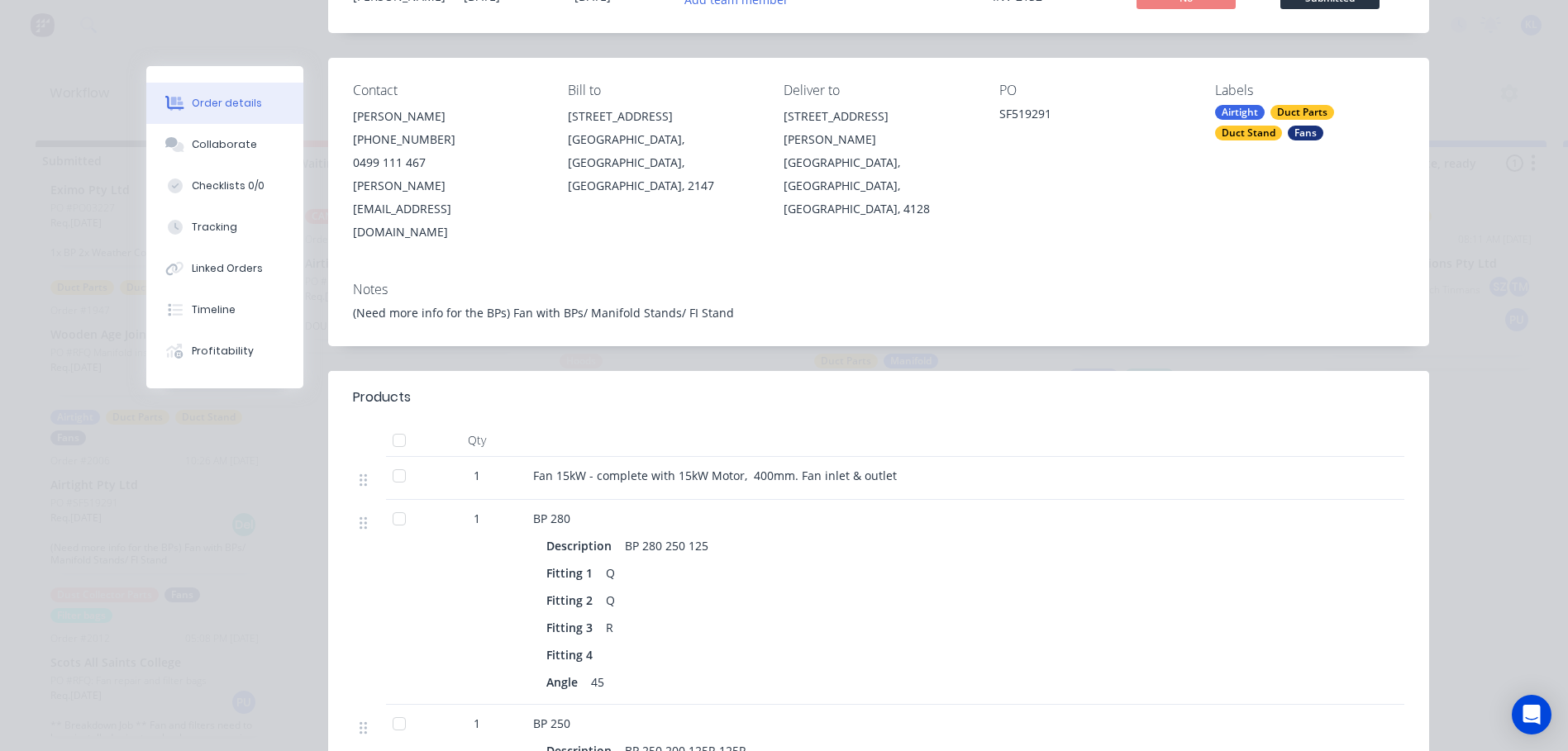
scroll to position [0, 0]
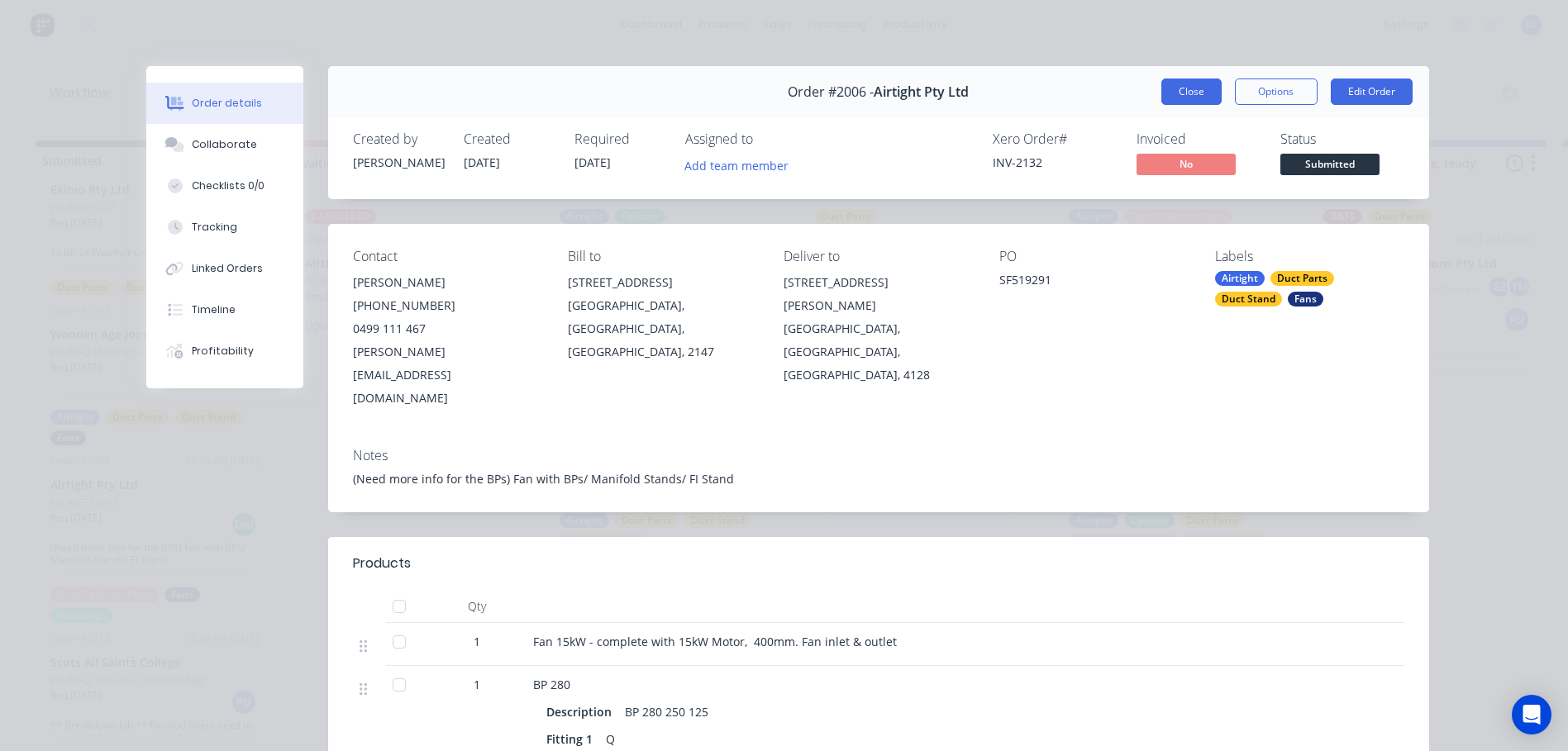
click at [1189, 91] on button "Close" at bounding box center [1191, 92] width 60 height 27
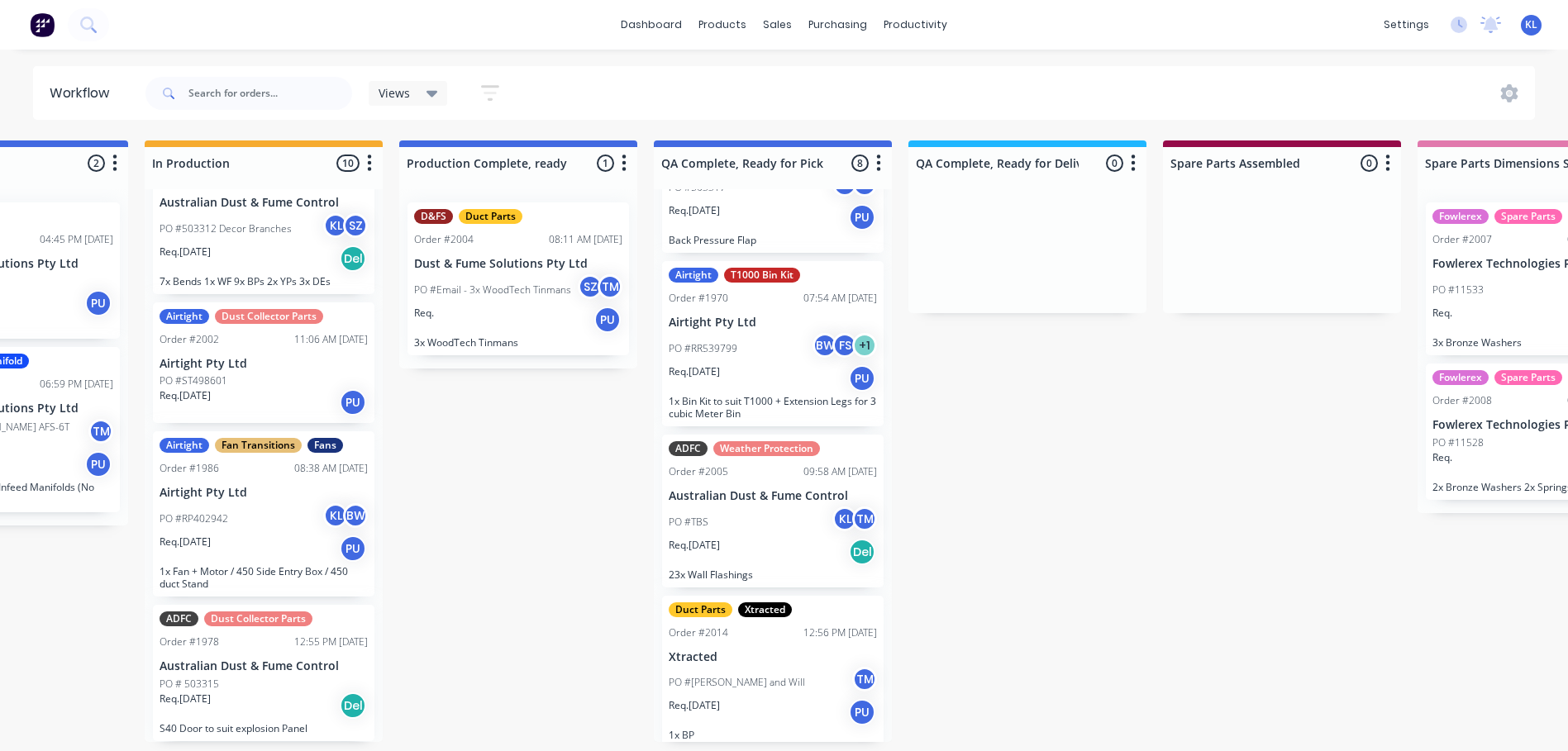
scroll to position [770, 0]
